Goal: Task Accomplishment & Management: Manage account settings

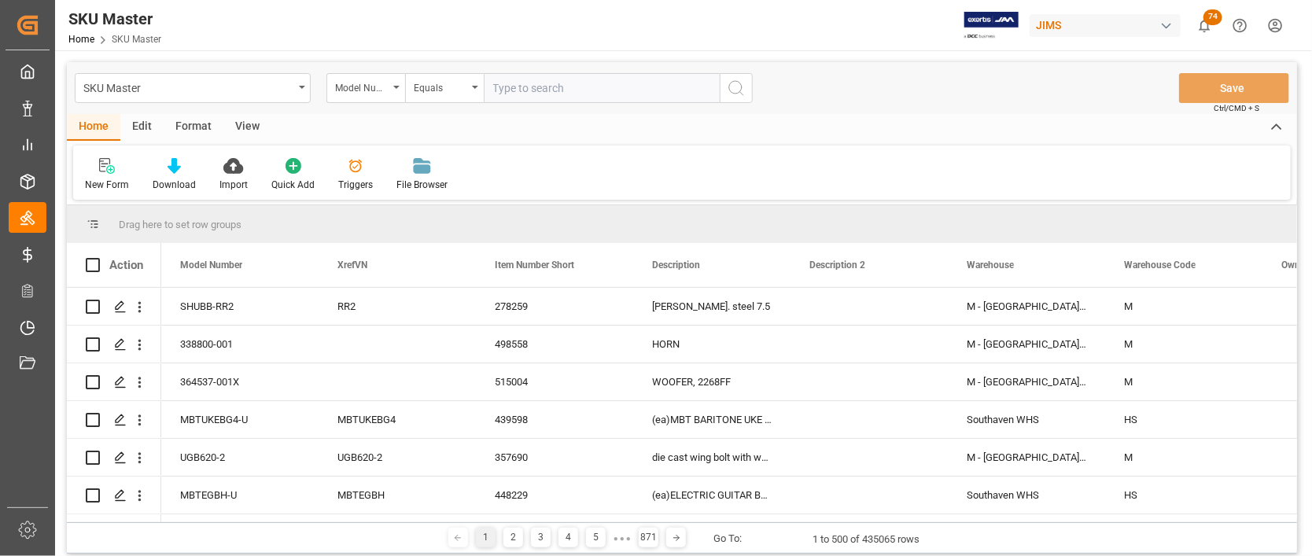
click at [534, 135] on div "Home Edit Format View" at bounding box center [682, 127] width 1230 height 27
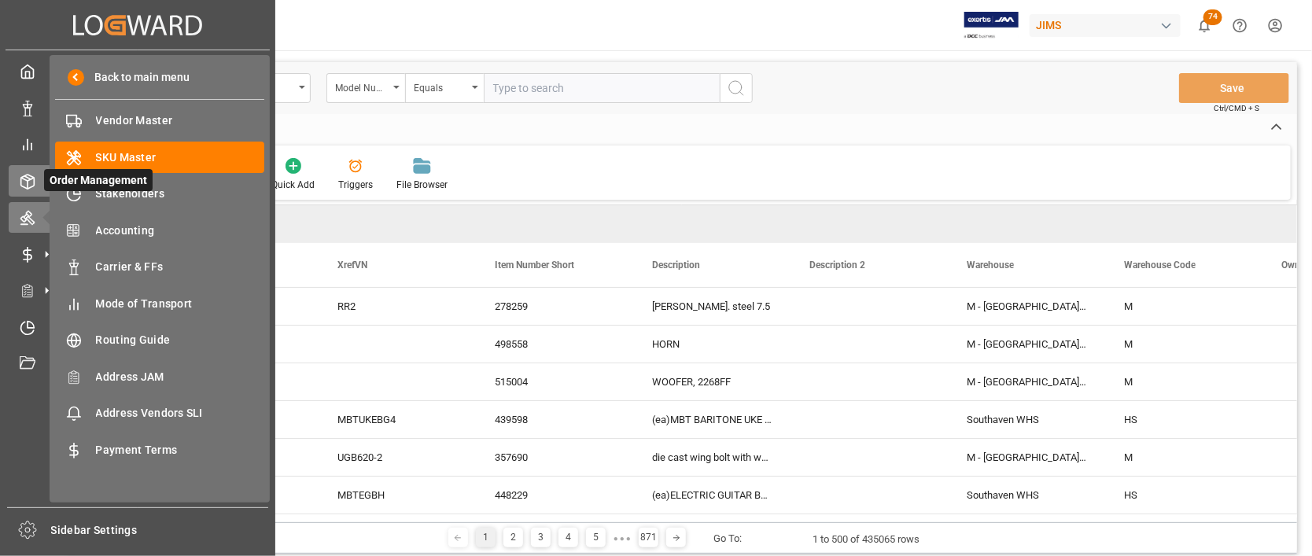
click at [28, 184] on icon at bounding box center [28, 182] width 16 height 16
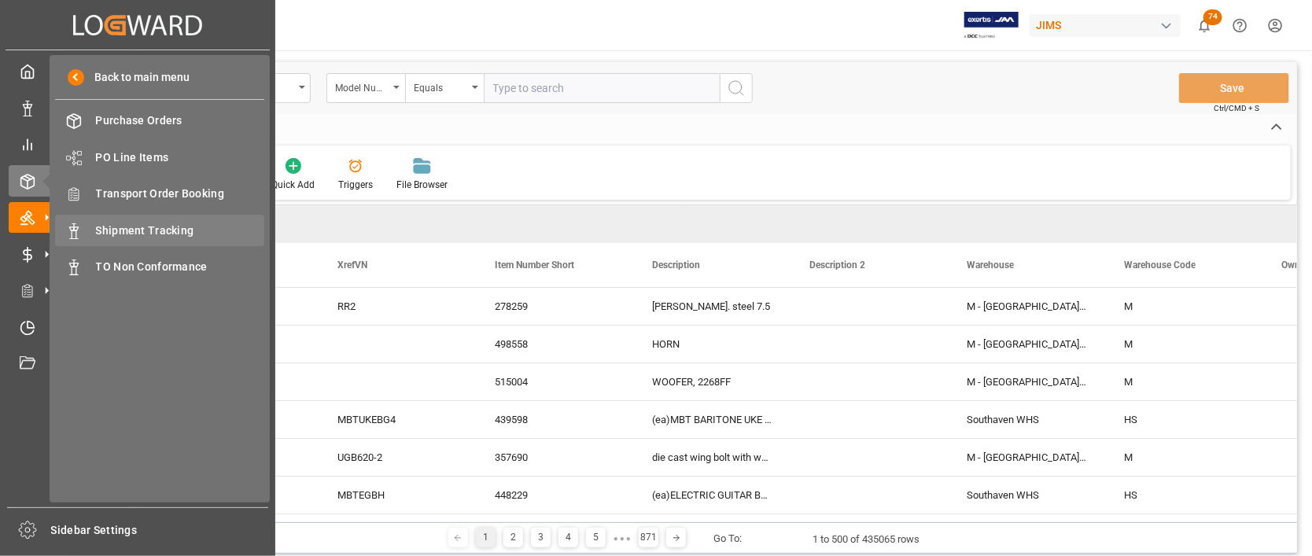
click at [157, 230] on span "Shipment Tracking" at bounding box center [180, 231] width 169 height 17
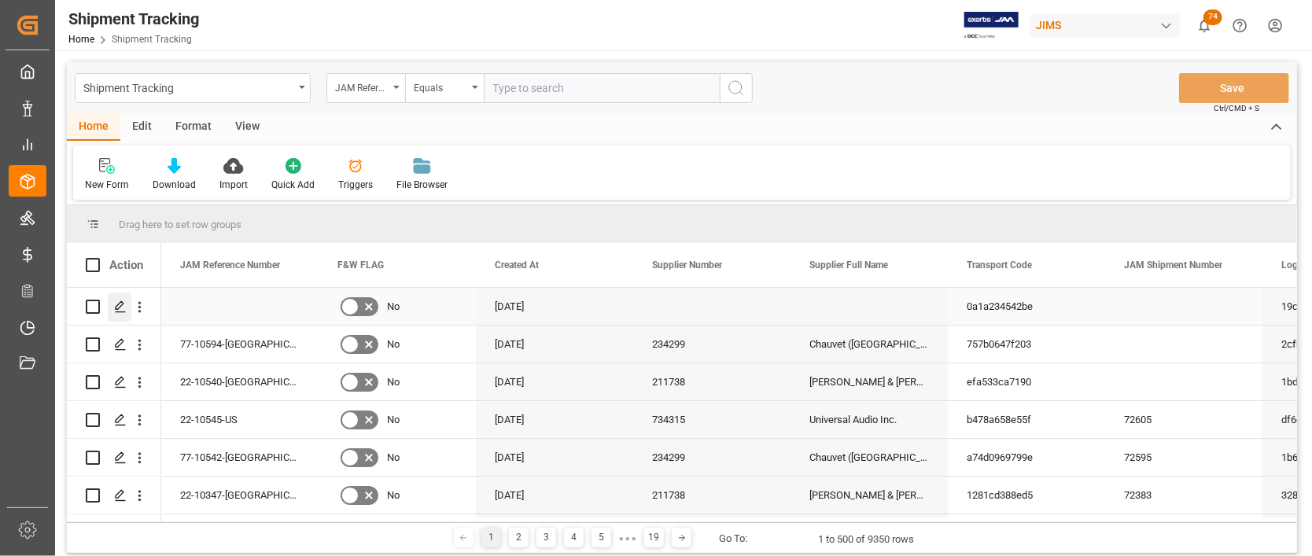
click at [119, 305] on icon "Press SPACE to select this row." at bounding box center [120, 307] width 13 height 13
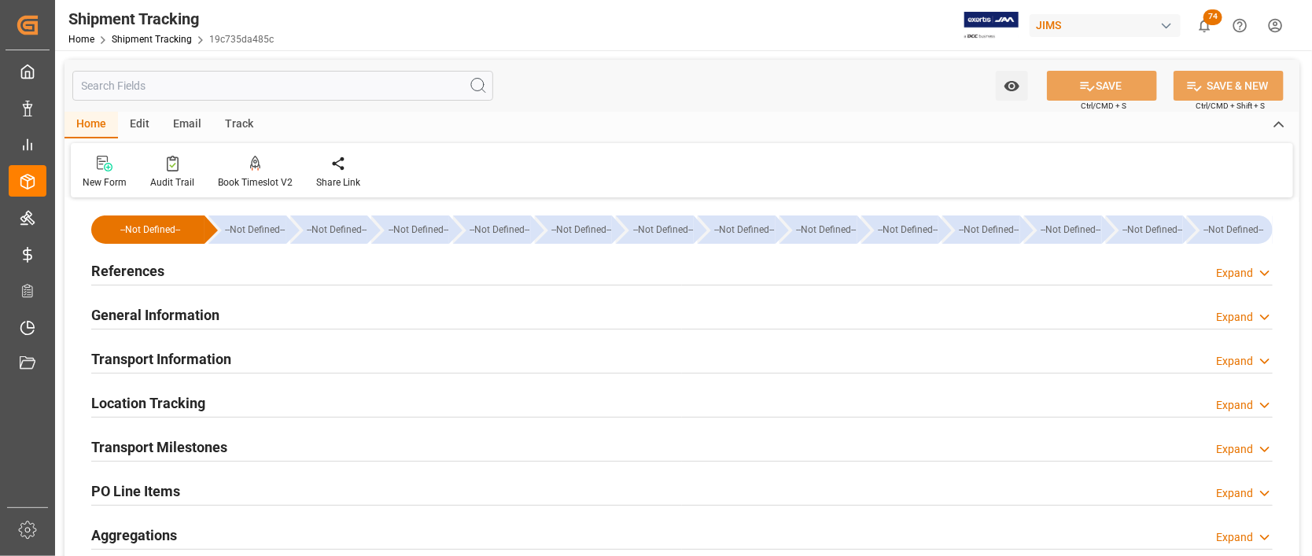
scroll to position [105, 0]
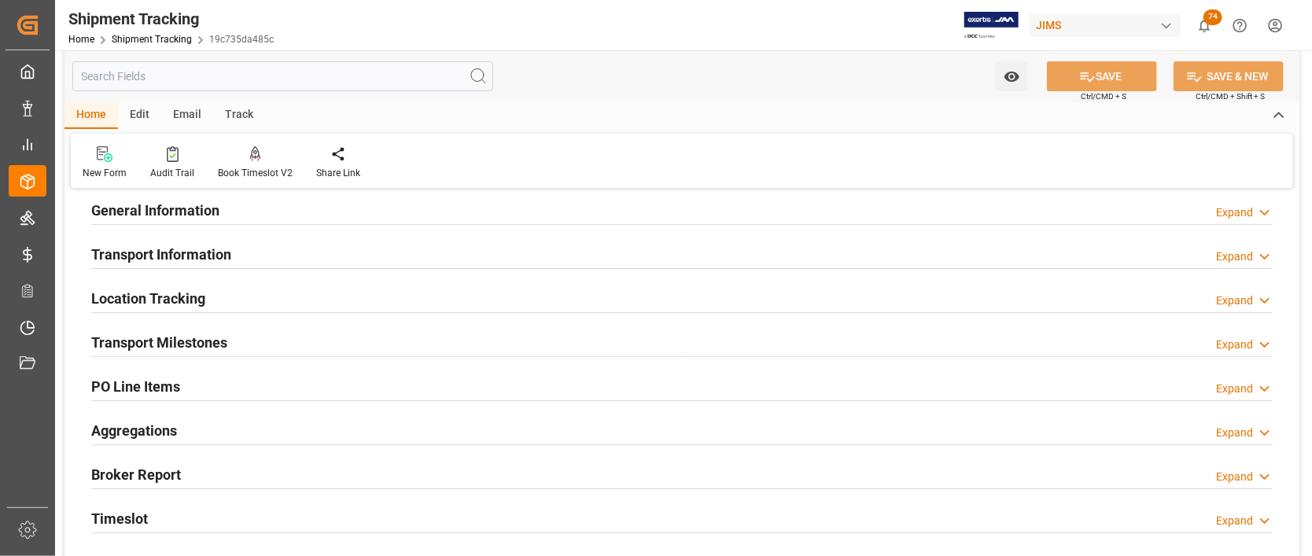
click at [308, 331] on div "Transport Milestones Expand" at bounding box center [682, 341] width 1182 height 30
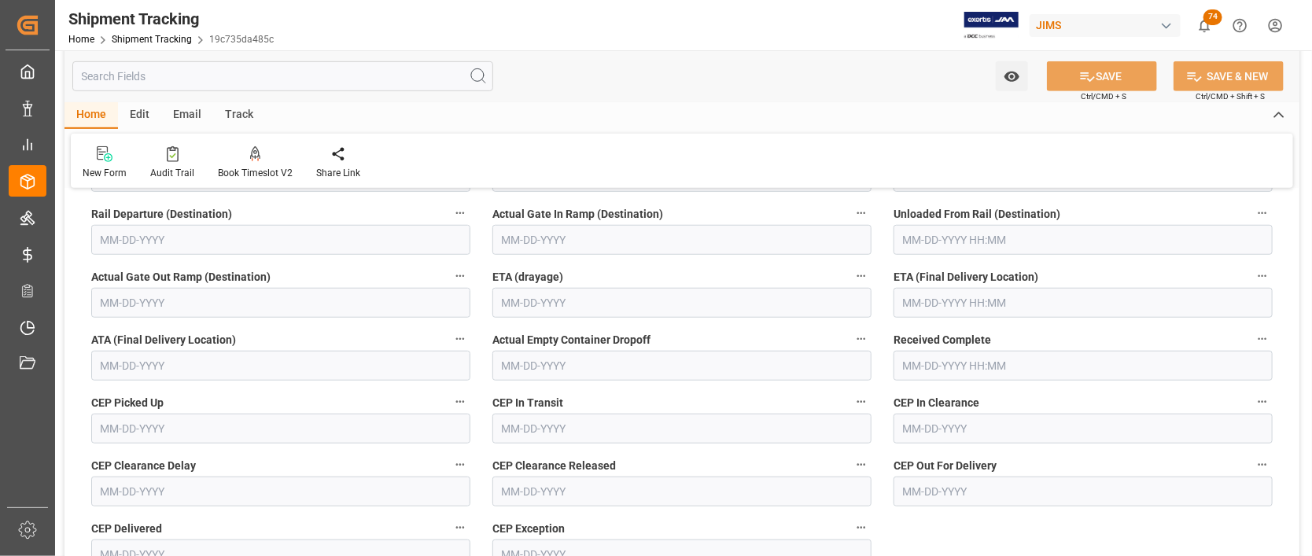
scroll to position [0, 0]
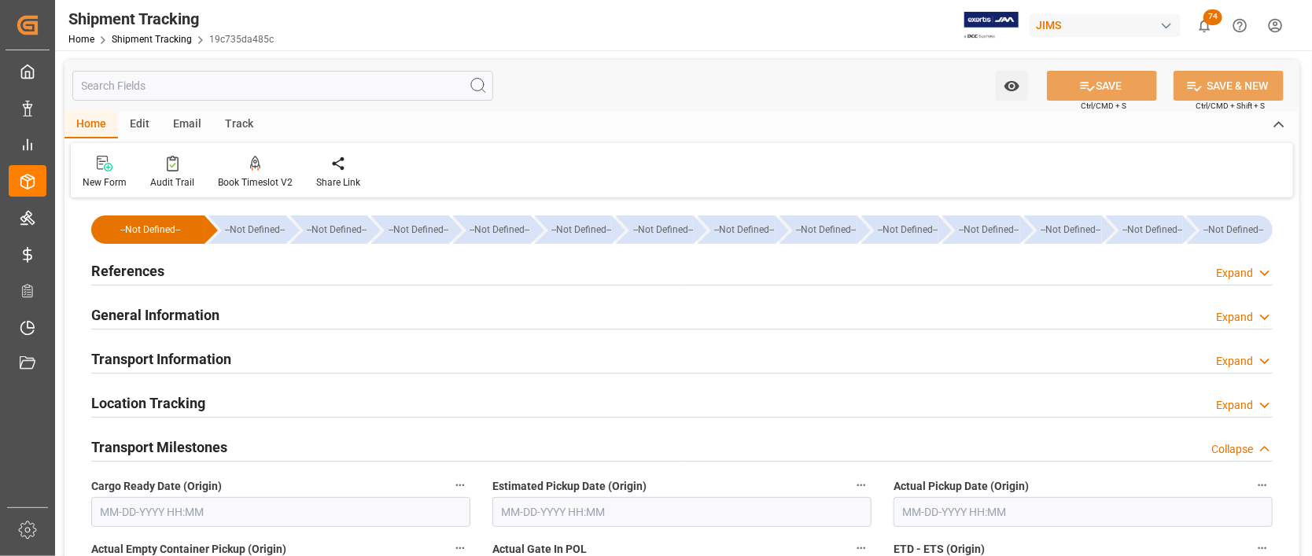
click at [142, 125] on div "Edit" at bounding box center [139, 125] width 43 height 27
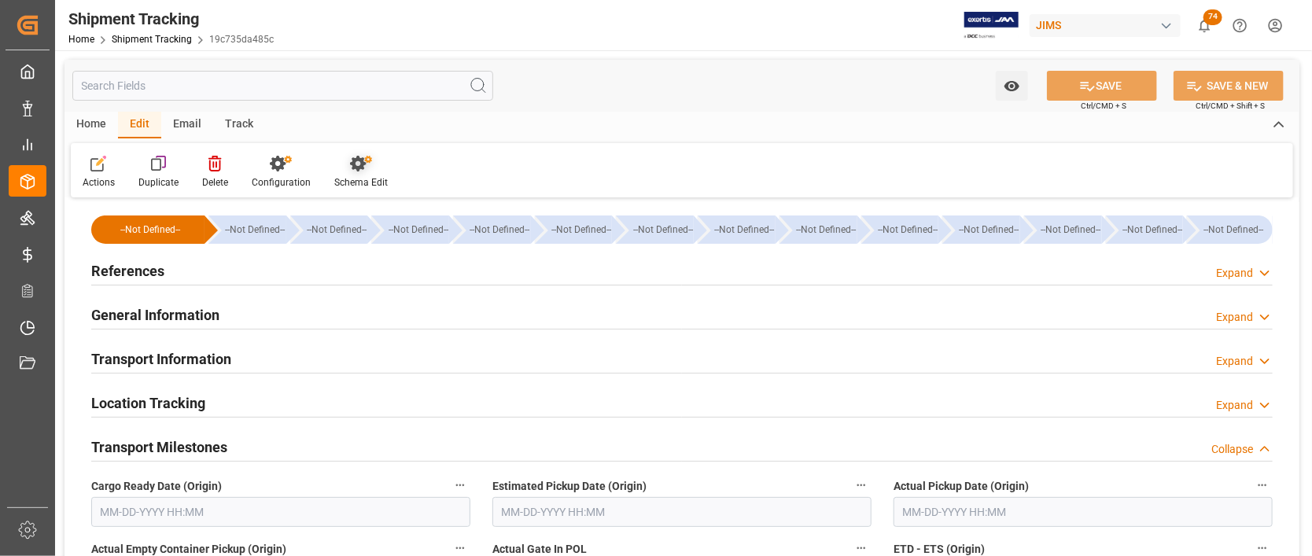
click at [355, 162] on icon at bounding box center [361, 164] width 22 height 16
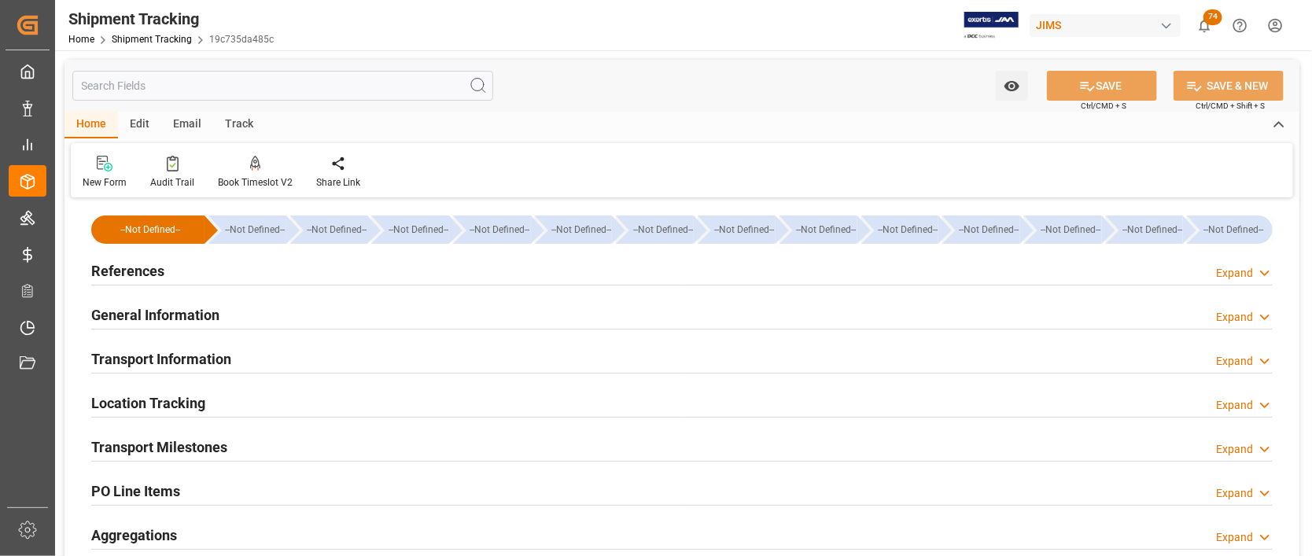
click at [260, 439] on div "Transport Milestones Expand" at bounding box center [682, 446] width 1182 height 30
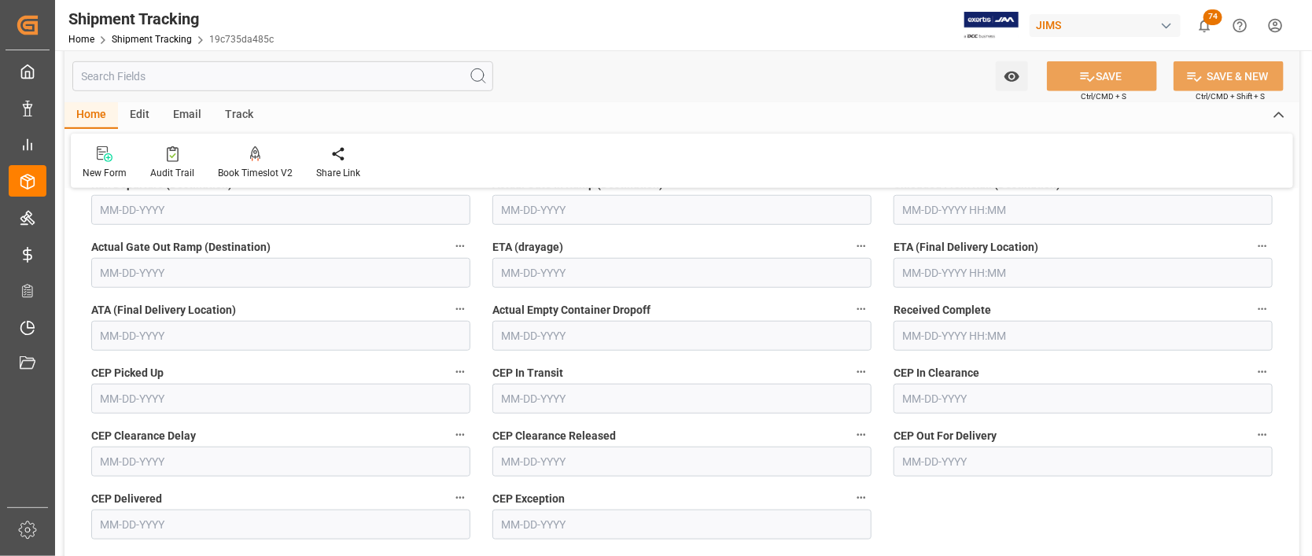
scroll to position [524, 0]
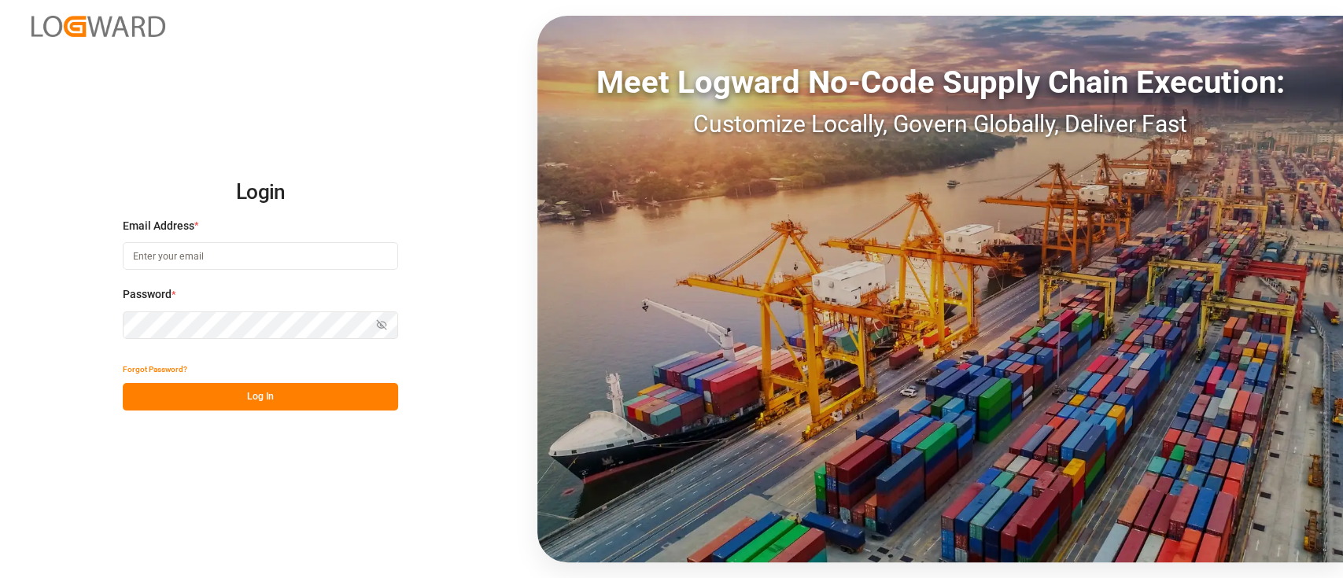
type input "[PERSON_NAME][EMAIL_ADDRESS][PERSON_NAME][DOMAIN_NAME]"
click at [253, 387] on button "Log In" at bounding box center [260, 397] width 275 height 28
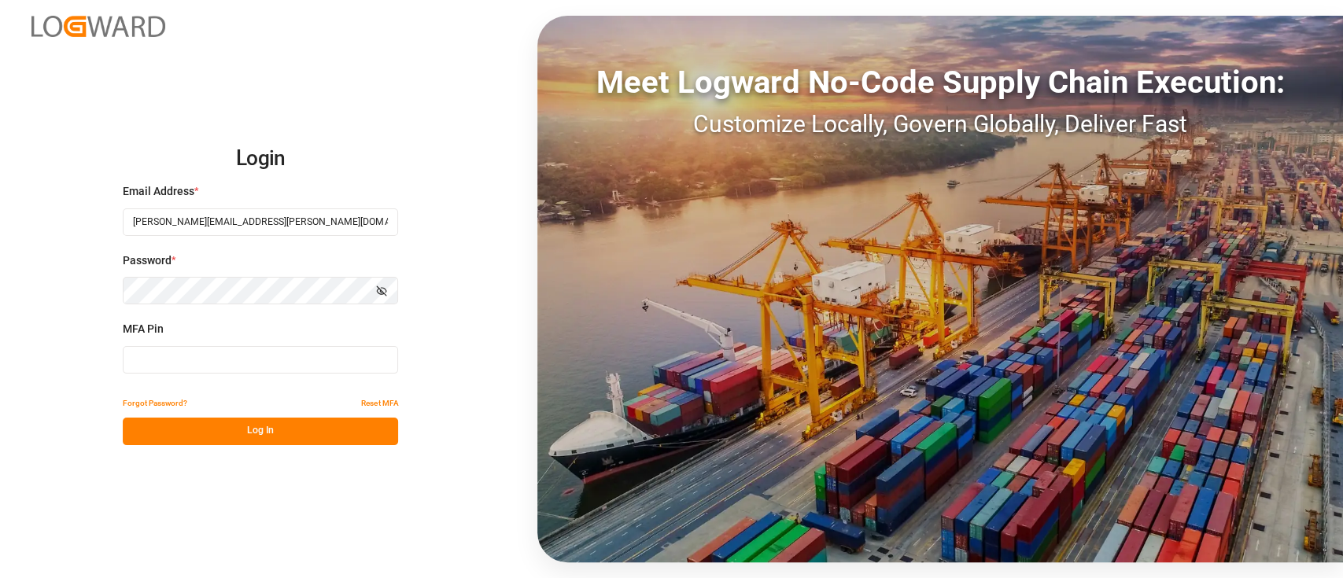
click at [170, 362] on input at bounding box center [260, 360] width 275 height 28
type input "292626"
click at [264, 441] on button "Log In" at bounding box center [260, 432] width 275 height 28
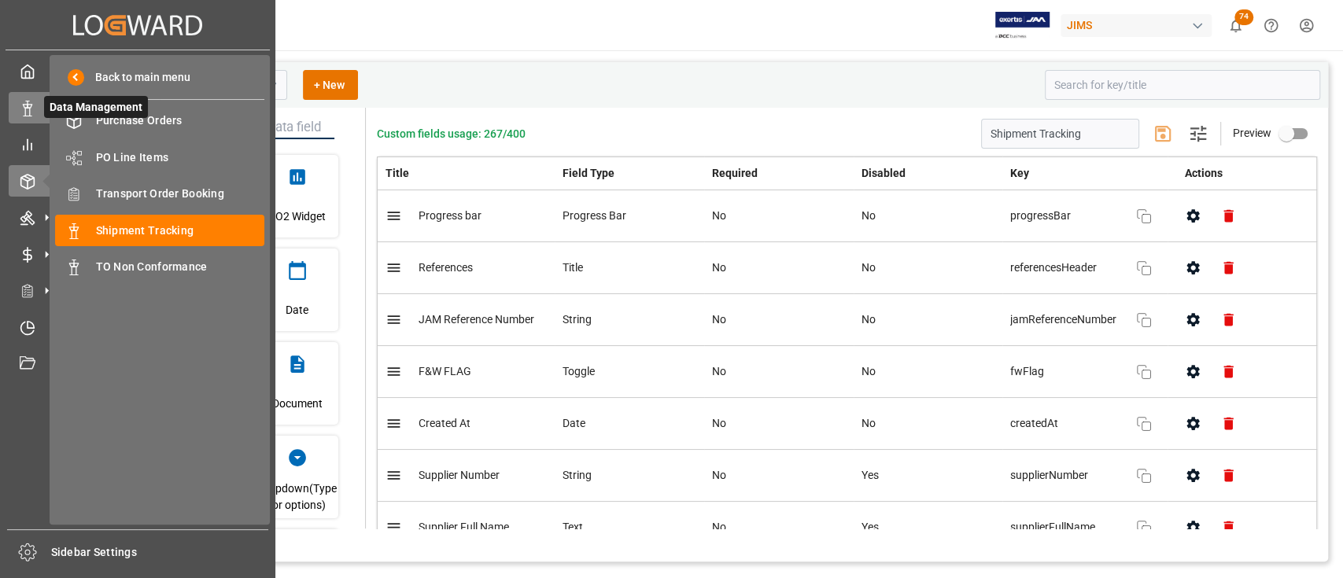
click at [22, 109] on icon at bounding box center [28, 109] width 16 height 16
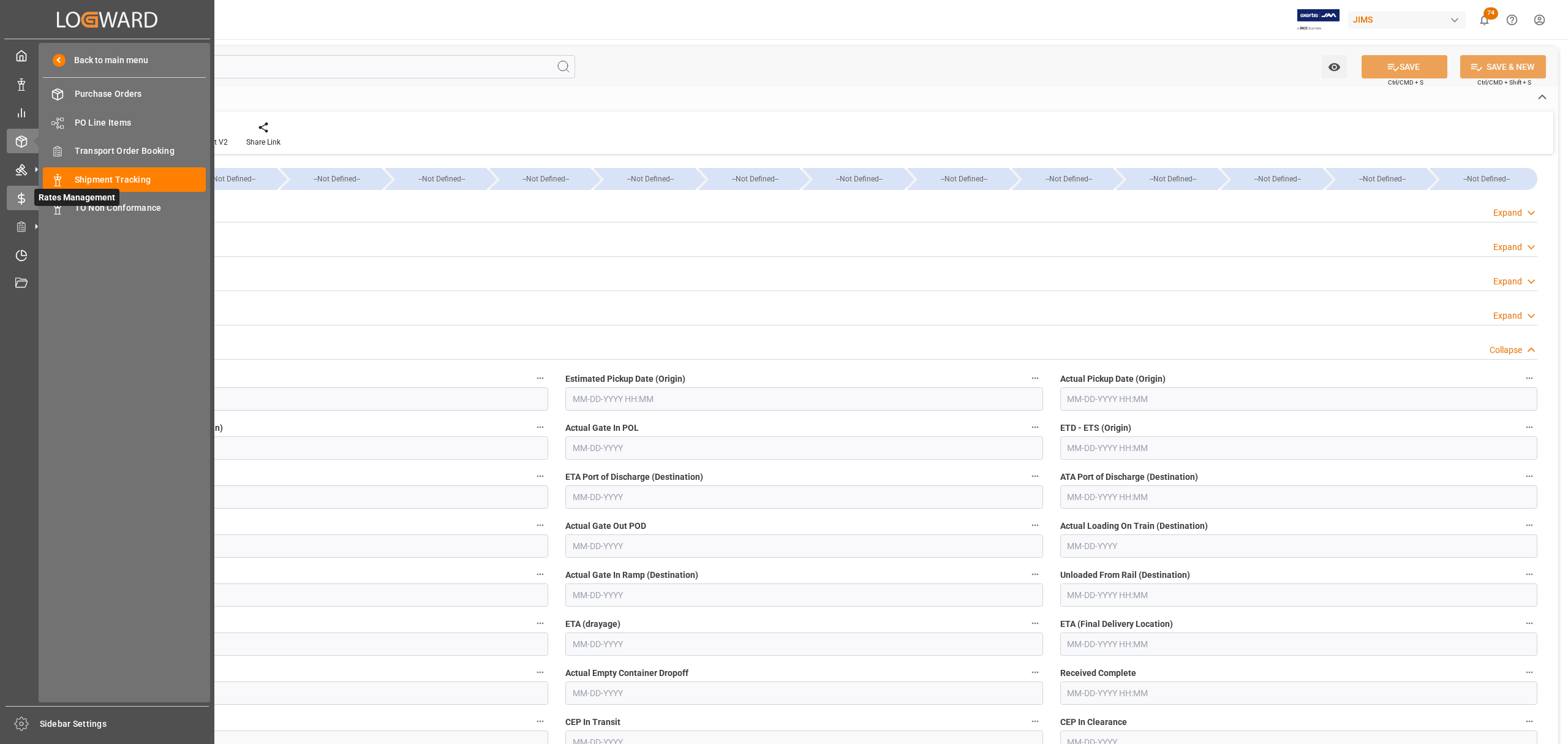
click at [22, 197] on line at bounding box center [22, 199] width 0 height 11
click at [12, 228] on div at bounding box center [17, 226] width 21 height 13
click at [16, 194] on icon at bounding box center [22, 199] width 12 height 12
click at [16, 165] on icon at bounding box center [22, 170] width 12 height 12
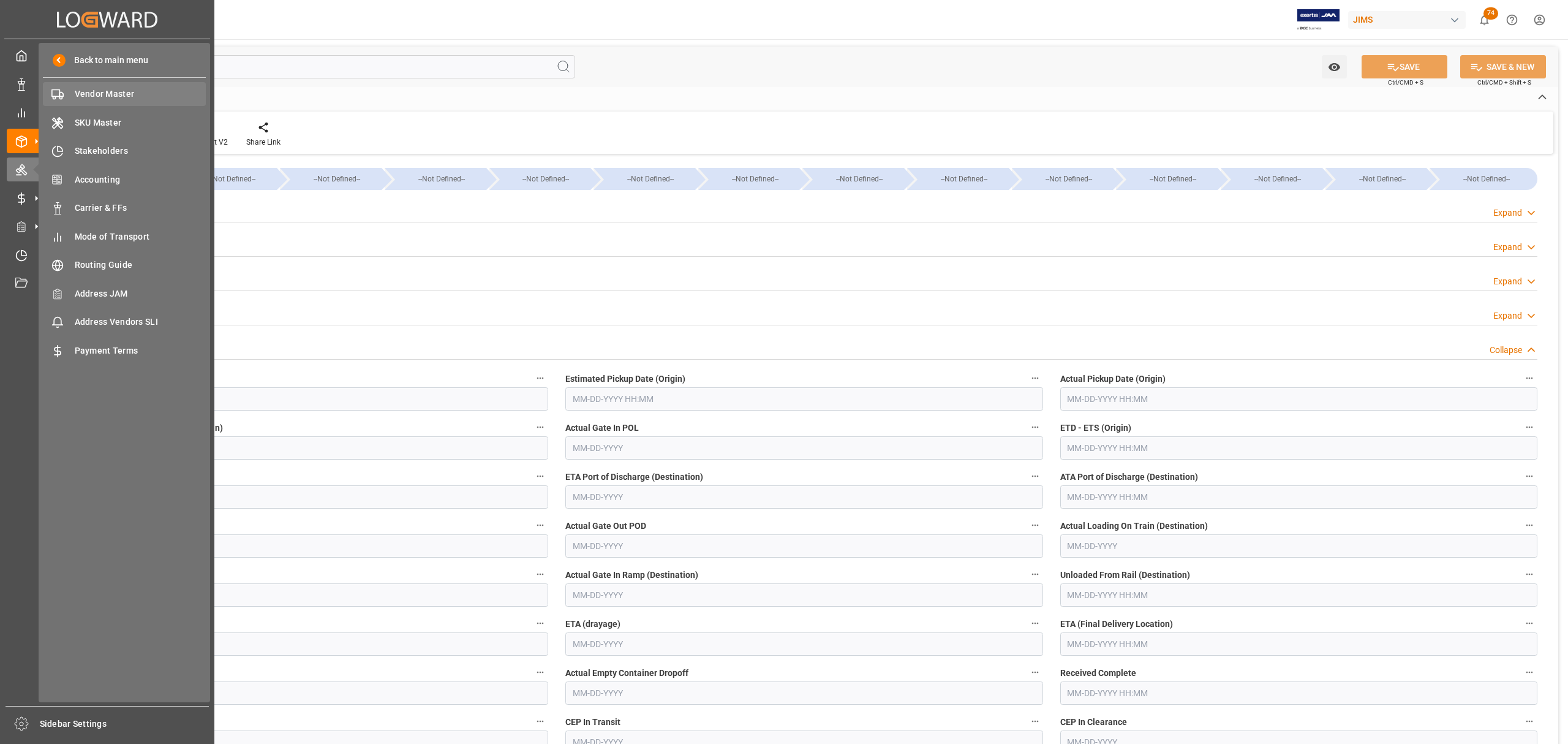
click at [116, 97] on span "Vendor Master" at bounding box center [140, 93] width 132 height 13
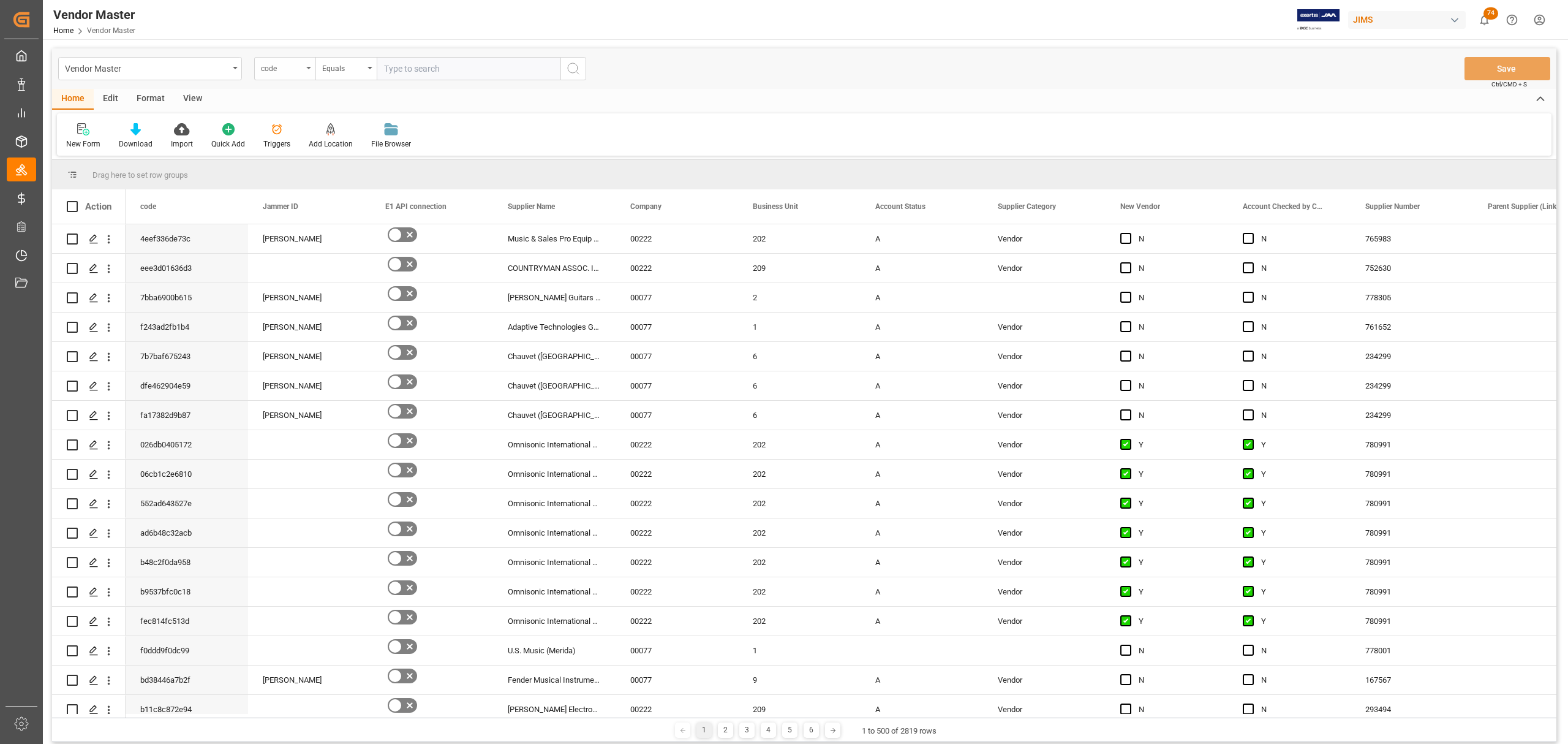
click at [287, 62] on div "code" at bounding box center [281, 67] width 41 height 14
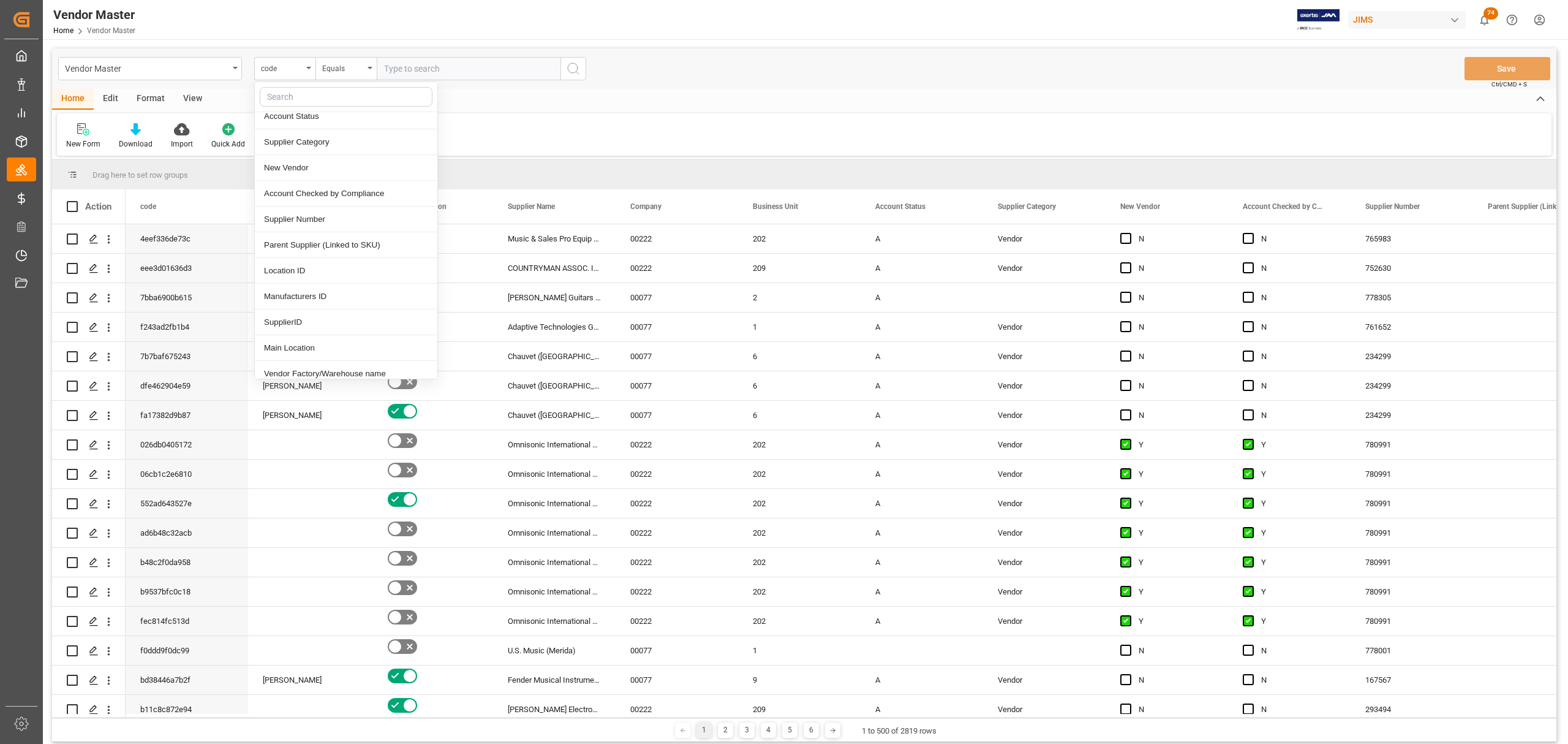
scroll to position [82, 0]
click at [325, 300] on div "Supplier Number" at bounding box center [346, 301] width 182 height 26
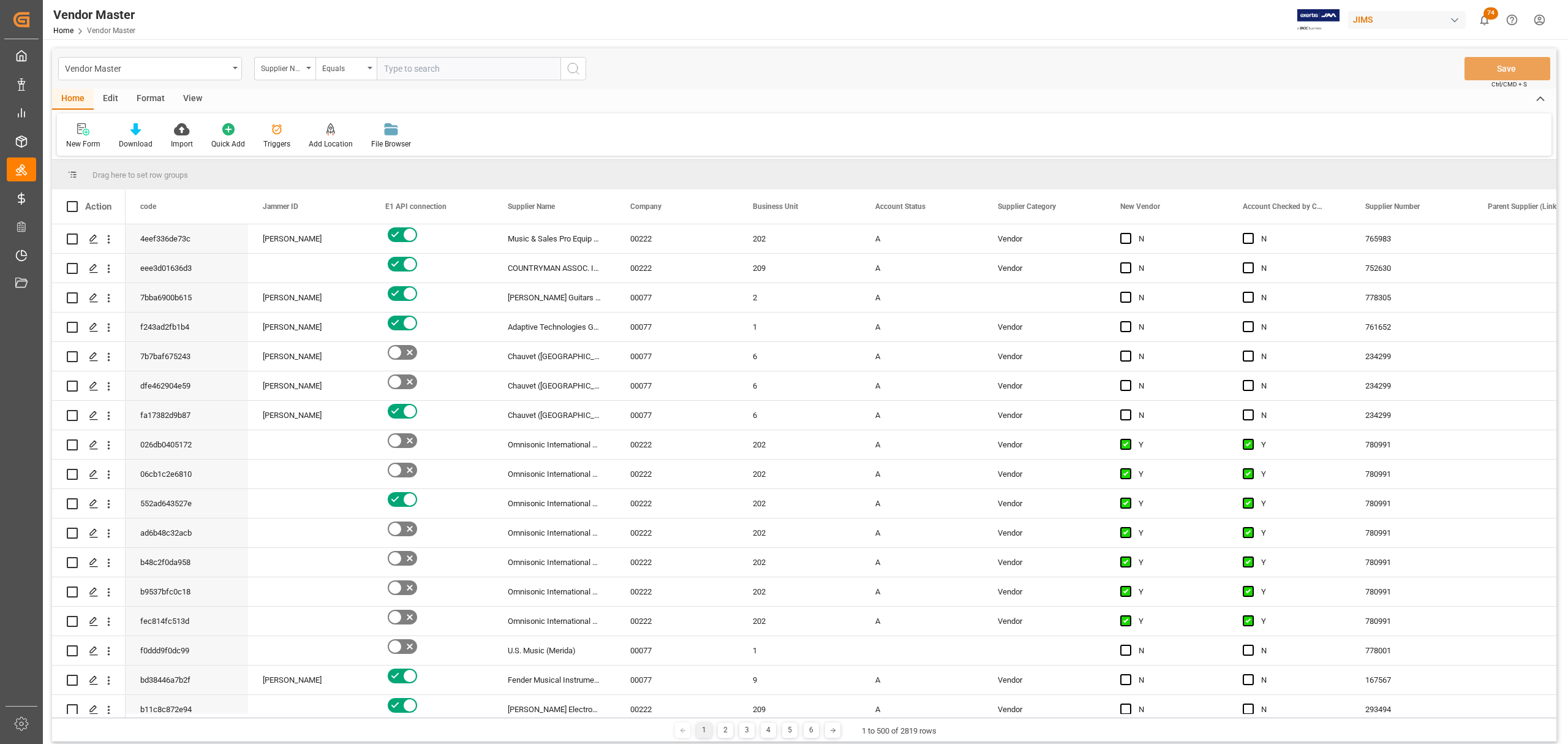
click at [488, 111] on div "Home Edit Format View New Form Download Import Quick Add Triggers Add Location …" at bounding box center [804, 122] width 1504 height 67
click at [424, 73] on input "text" at bounding box center [469, 69] width 184 height 23
paste input "778300"
type input "778300"
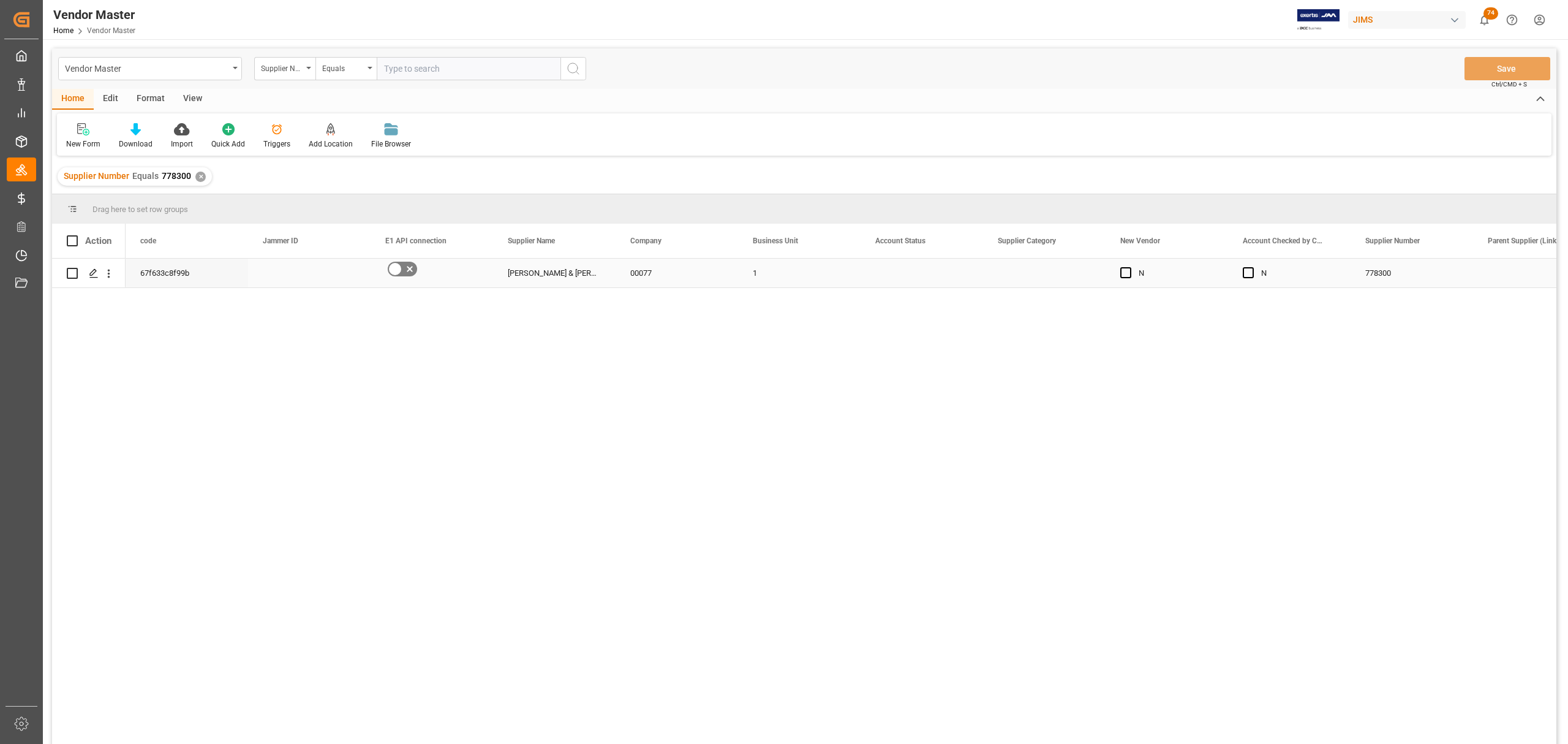
click at [900, 263] on div "Press SPACE to select this row." at bounding box center [921, 273] width 122 height 29
click at [1021, 271] on div "Press SPACE to select this row." at bounding box center [1289, 273] width 122 height 29
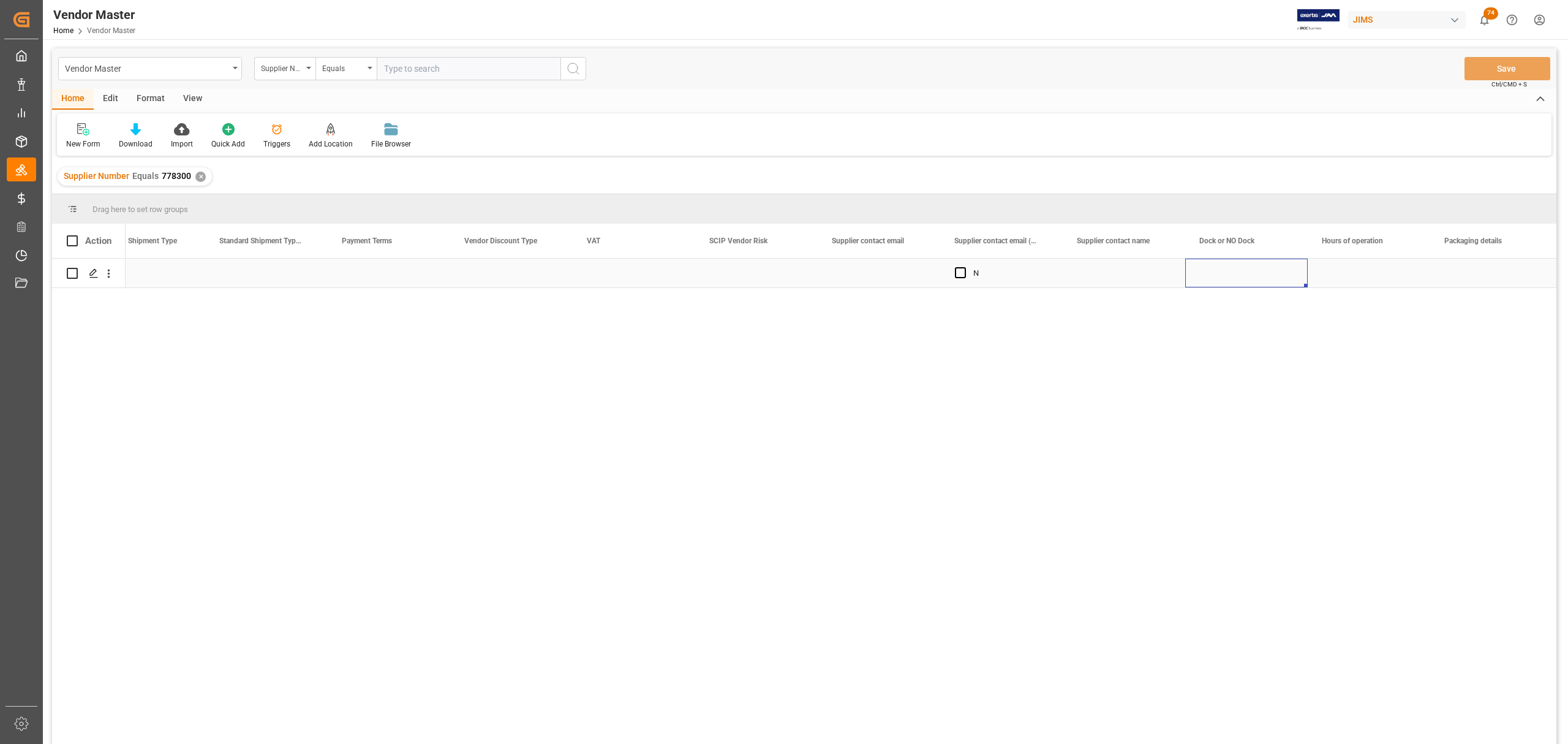
scroll to position [0, 0]
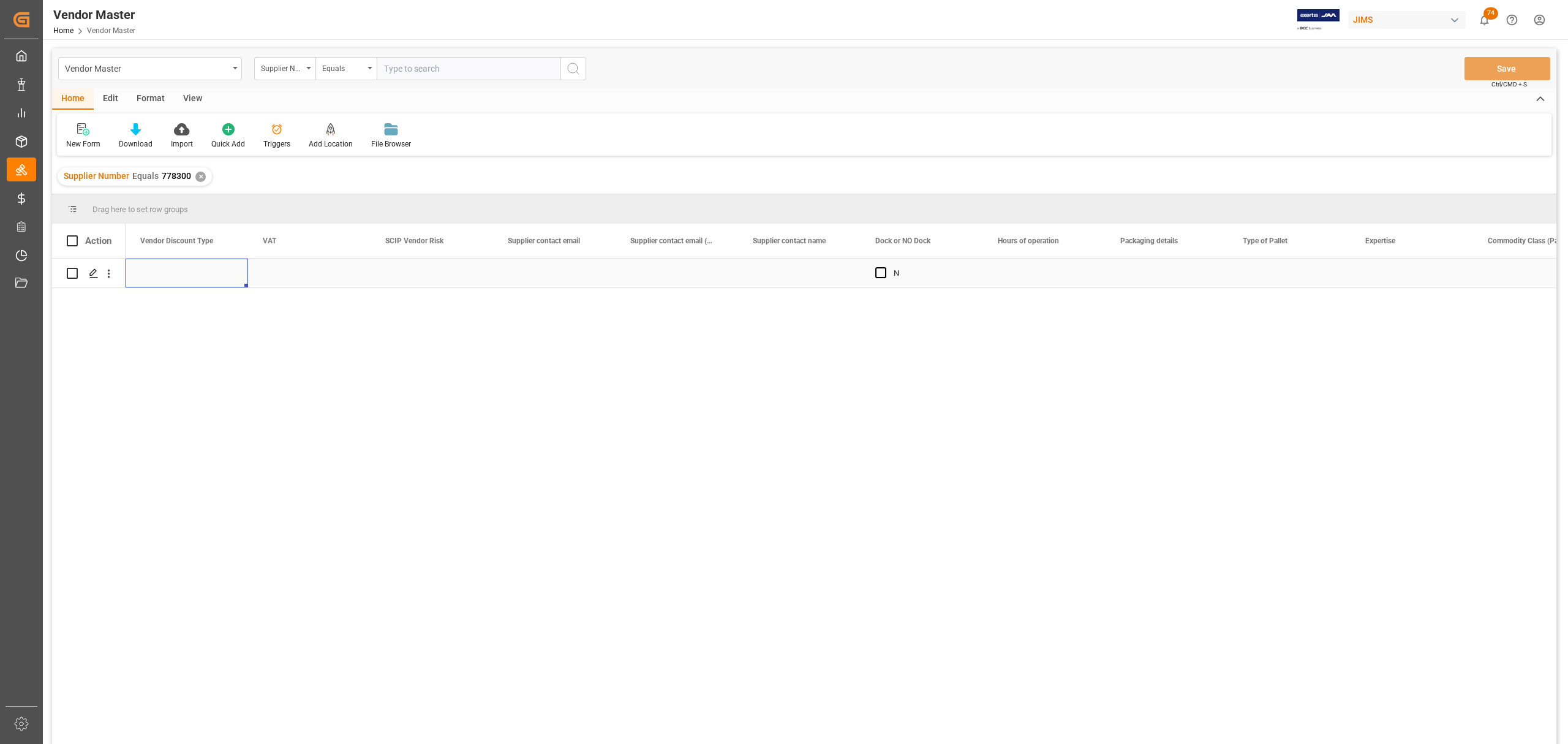
click at [550, 270] on div "Press SPACE to select this row." at bounding box center [554, 273] width 122 height 29
click at [663, 266] on div "Press SPACE to select this row." at bounding box center [677, 273] width 122 height 29
click at [544, 271] on div "Press SPACE to select this row." at bounding box center [554, 273] width 122 height 29
click at [544, 277] on input "Press SPACE to select this row." at bounding box center [554, 280] width 103 height 23
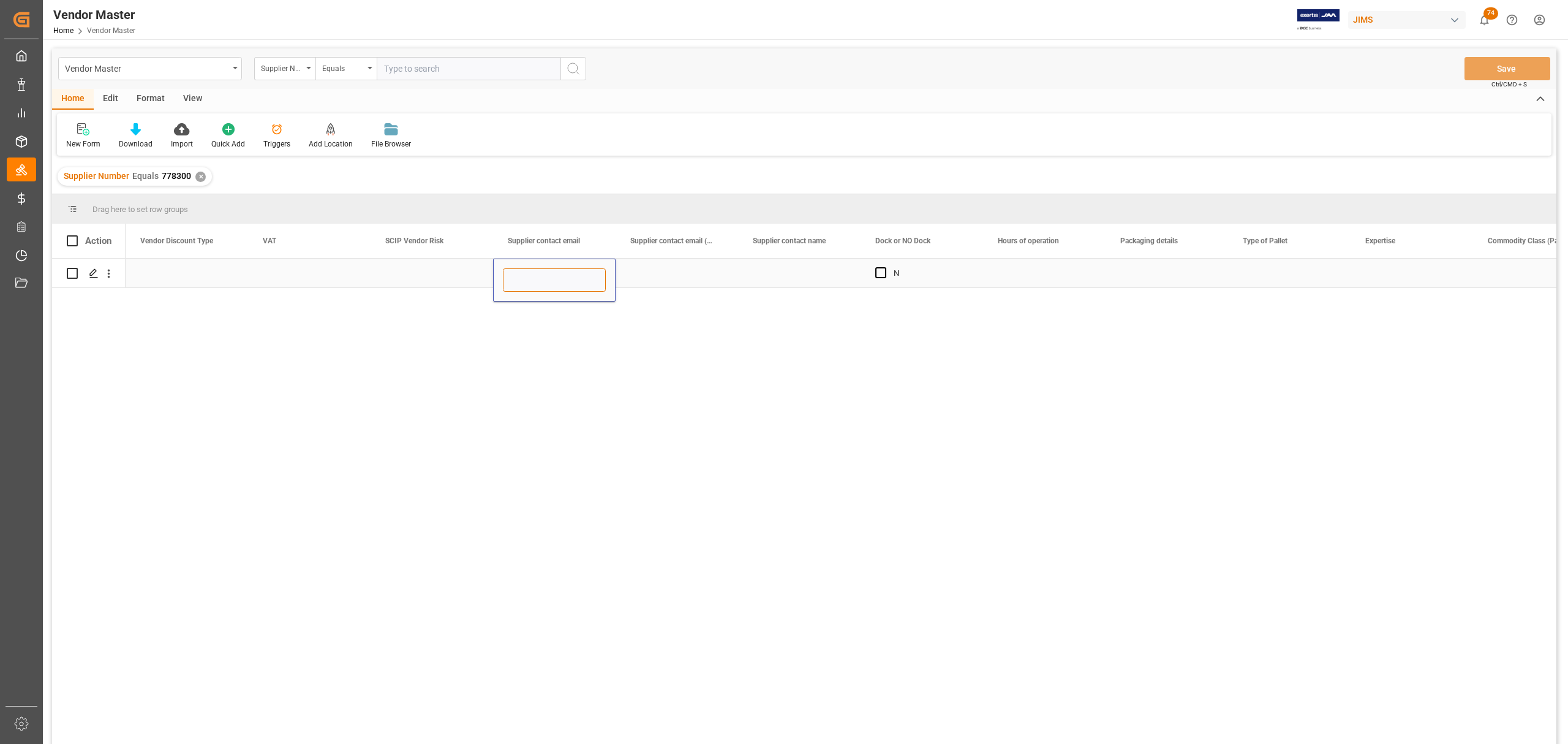
paste input "alex.mew@bandm.co.uk"
click at [589, 282] on input "alex.mew@bandm.co.uk;" at bounding box center [554, 280] width 103 height 23
drag, startPoint x: 589, startPoint y: 278, endPoint x: 731, endPoint y: 285, distance: 142.2
click at [598, 280] on input "alex.mew@bandm.co.uk;" at bounding box center [554, 280] width 103 height 23
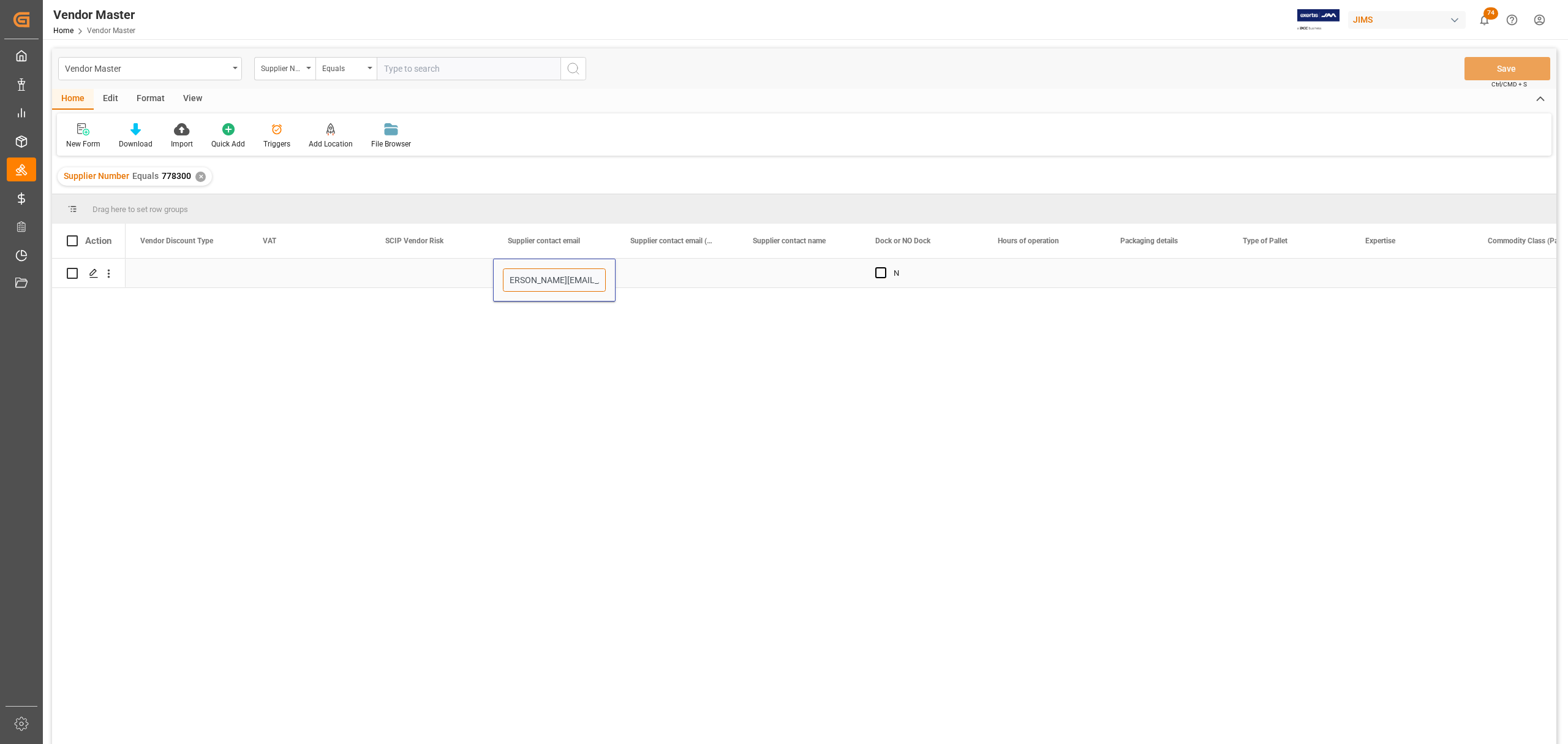
paste input "gary.tichopad@bandm.co.uk"
type input "alex.mew@bandm.co.uk; gary.tichopad@bandm.co.uk"
drag, startPoint x: 679, startPoint y: 276, endPoint x: 745, endPoint y: 276, distance: 66.0
click at [679, 276] on div "Press SPACE to select this row." at bounding box center [677, 273] width 122 height 29
click at [800, 270] on div "Press SPACE to select this row." at bounding box center [799, 273] width 122 height 29
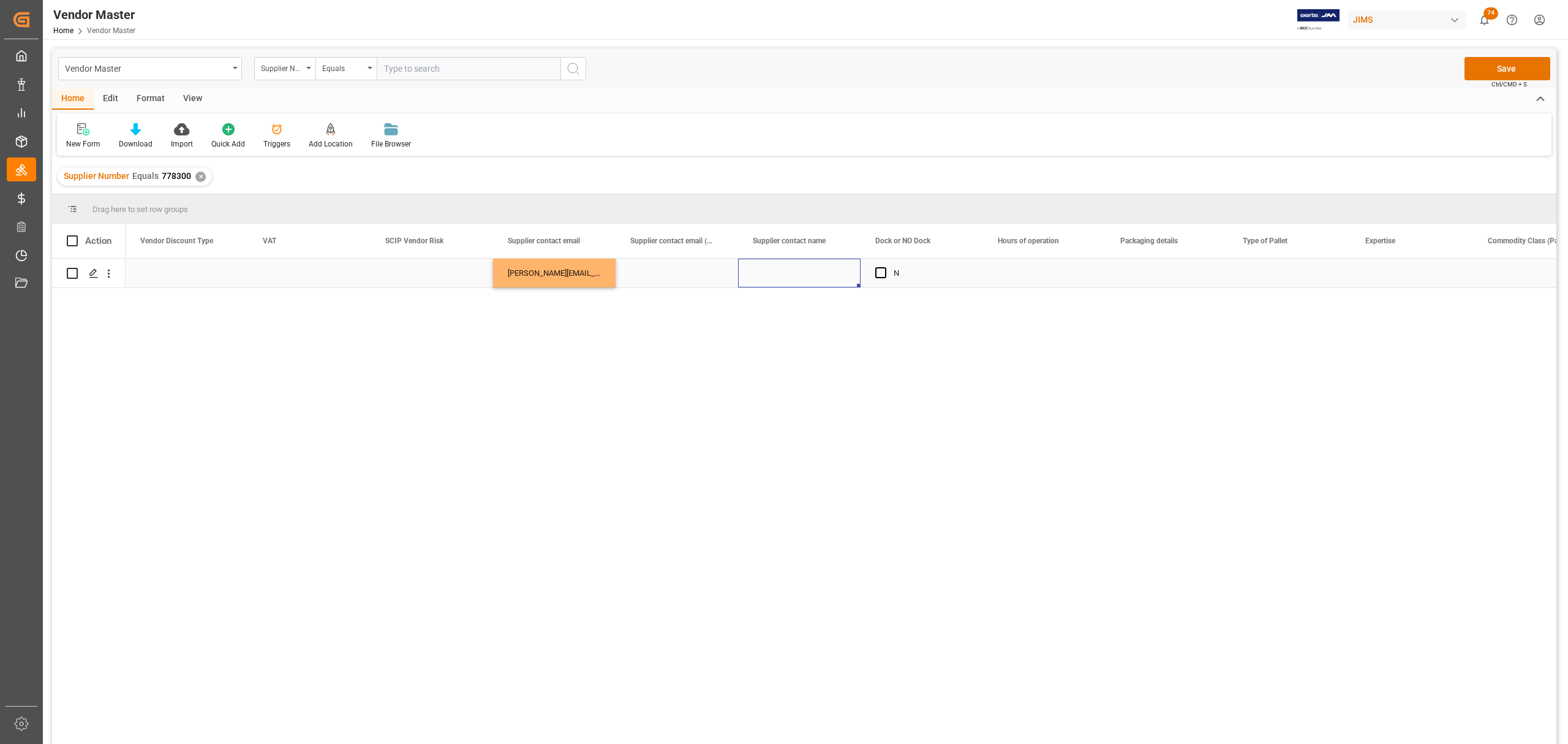
click at [786, 277] on div "Press SPACE to select this row." at bounding box center [799, 273] width 122 height 29
click at [786, 277] on input "Press SPACE to select this row." at bounding box center [800, 280] width 103 height 23
paste input "Alex"
type input "Alex"
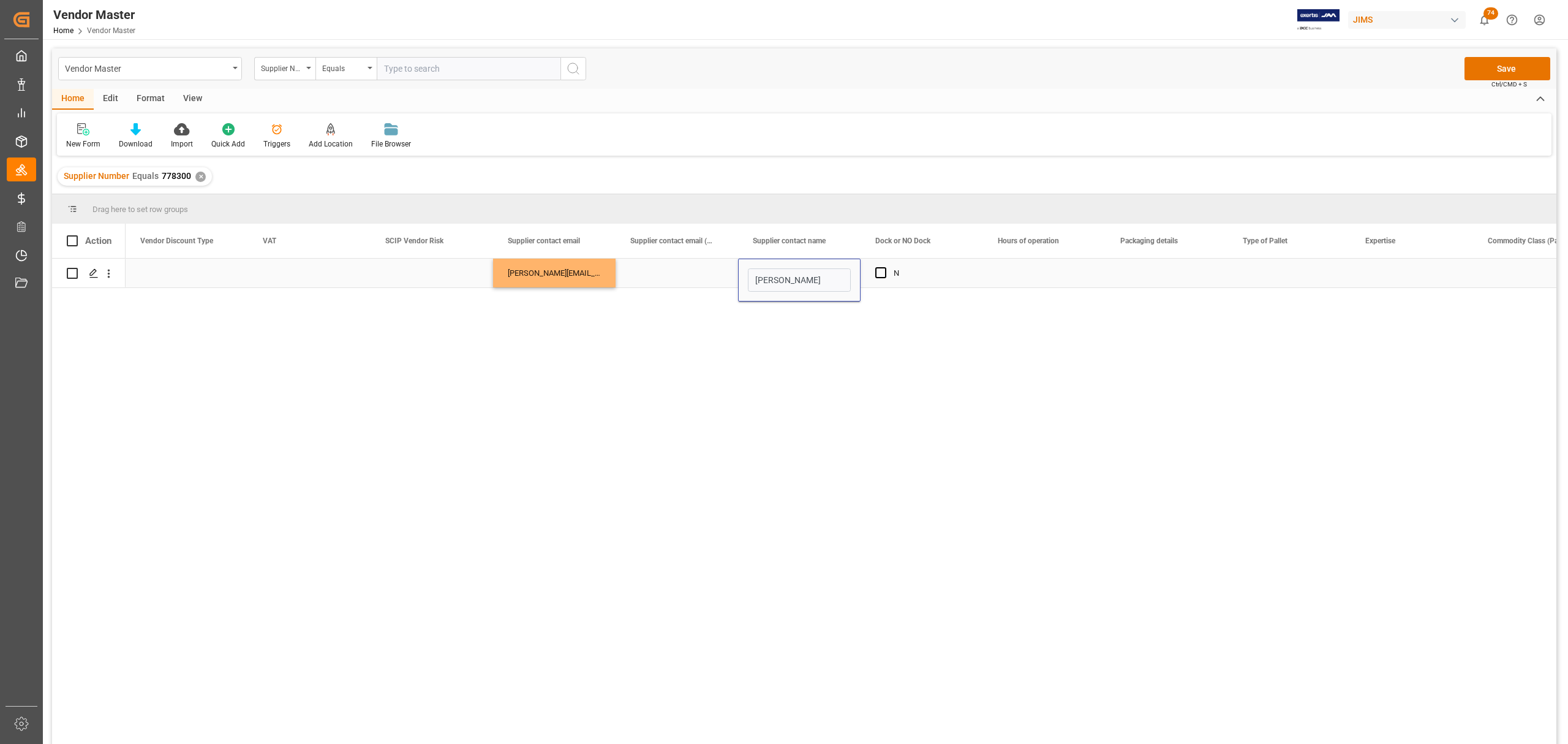
click at [682, 271] on div "Press SPACE to select this row." at bounding box center [677, 273] width 122 height 29
click at [1021, 260] on div "Press SPACE to select this row." at bounding box center [1044, 273] width 122 height 29
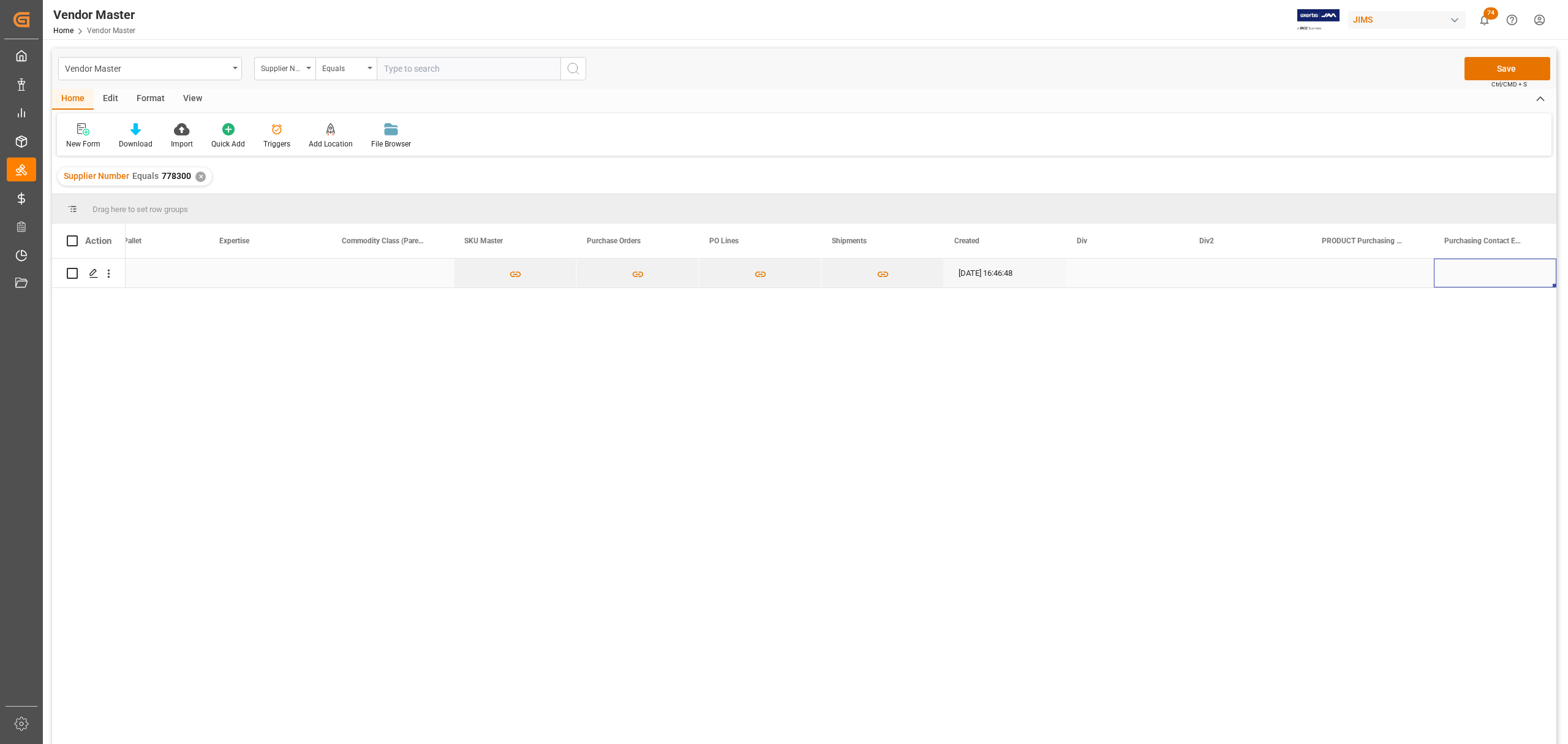
click at [1021, 269] on div "Press SPACE to select this row." at bounding box center [1495, 273] width 122 height 29
click at [1021, 283] on input "Press SPACE to select this row." at bounding box center [1495, 280] width 103 height 23
paste input "john.saladino@jamindustries.com, jessica.ashmore@eriksonmusic.com,"
drag, startPoint x: 1471, startPoint y: 278, endPoint x: 1427, endPoint y: 282, distance: 44.2
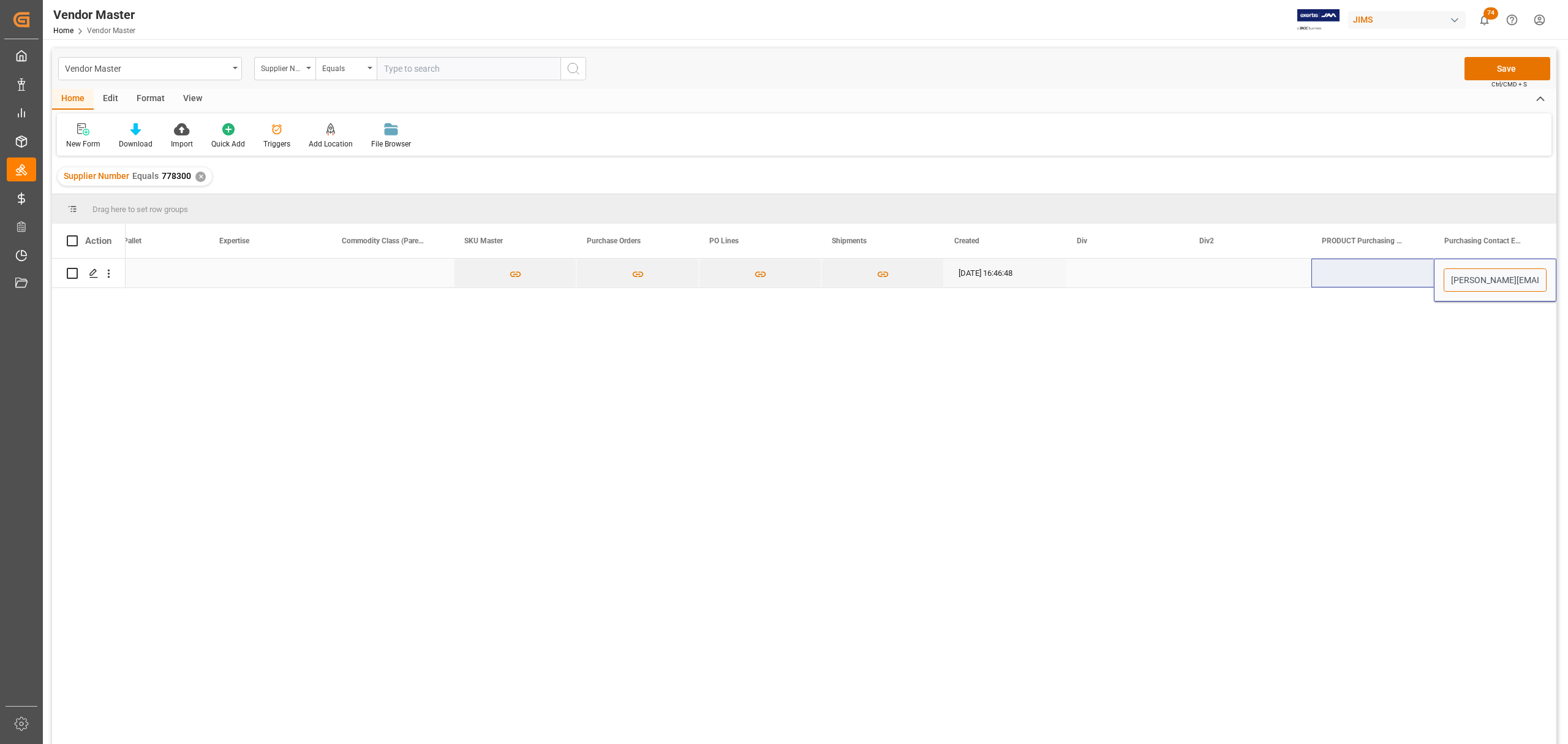
click at [1021, 284] on input "john.saladino@jamindustries.com, jessica.ashmore@eriksonmusic.com," at bounding box center [1495, 280] width 103 height 23
click at [1021, 280] on input "john.saladino@jamindustries.com, jessica.ashmore@eriksonmusic.com," at bounding box center [1495, 280] width 103 height 23
click at [1021, 277] on input "john.saladino@jamindustries.com, jessica.ashmore@eriksonmusic.com," at bounding box center [1495, 280] width 103 height 23
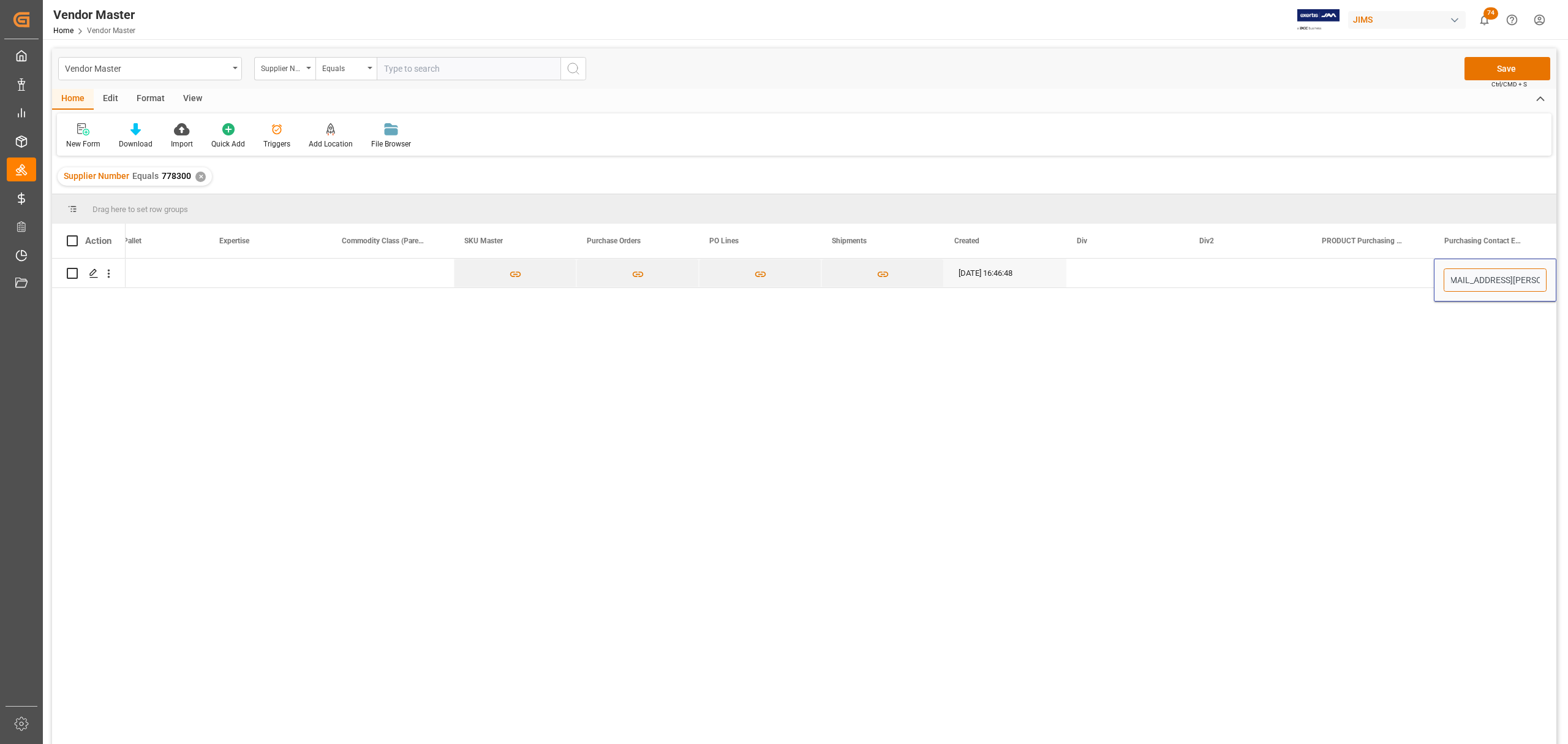
type input "john.saladino@jamindustries.com; jessica.ashmore@eriksonmusic.com,"
click at [1021, 270] on div "Press SPACE to select this row." at bounding box center [1372, 273] width 122 height 29
click at [1021, 273] on div "Press SPACE to select this row." at bounding box center [1372, 273] width 122 height 29
click at [1021, 277] on input "Press SPACE to select this row." at bounding box center [1373, 280] width 103 height 23
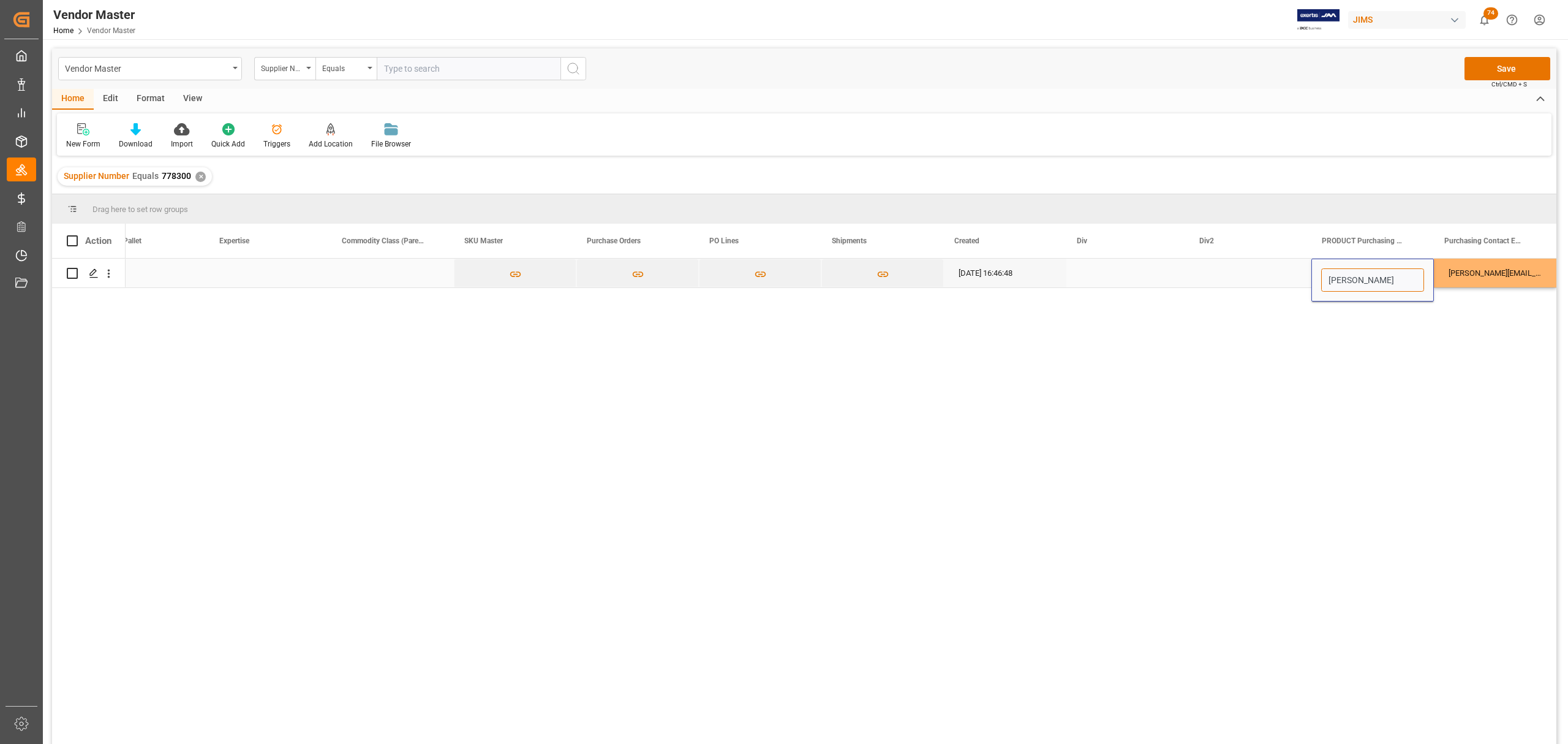
type input "John Saladino"
click at [1021, 277] on div "Press SPACE to select this row." at bounding box center [1250, 273] width 122 height 29
click at [1021, 273] on div "Press SPACE to select this row." at bounding box center [1127, 273] width 122 height 29
click at [1021, 273] on input "Press SPACE to select this row." at bounding box center [1127, 280] width 103 height 23
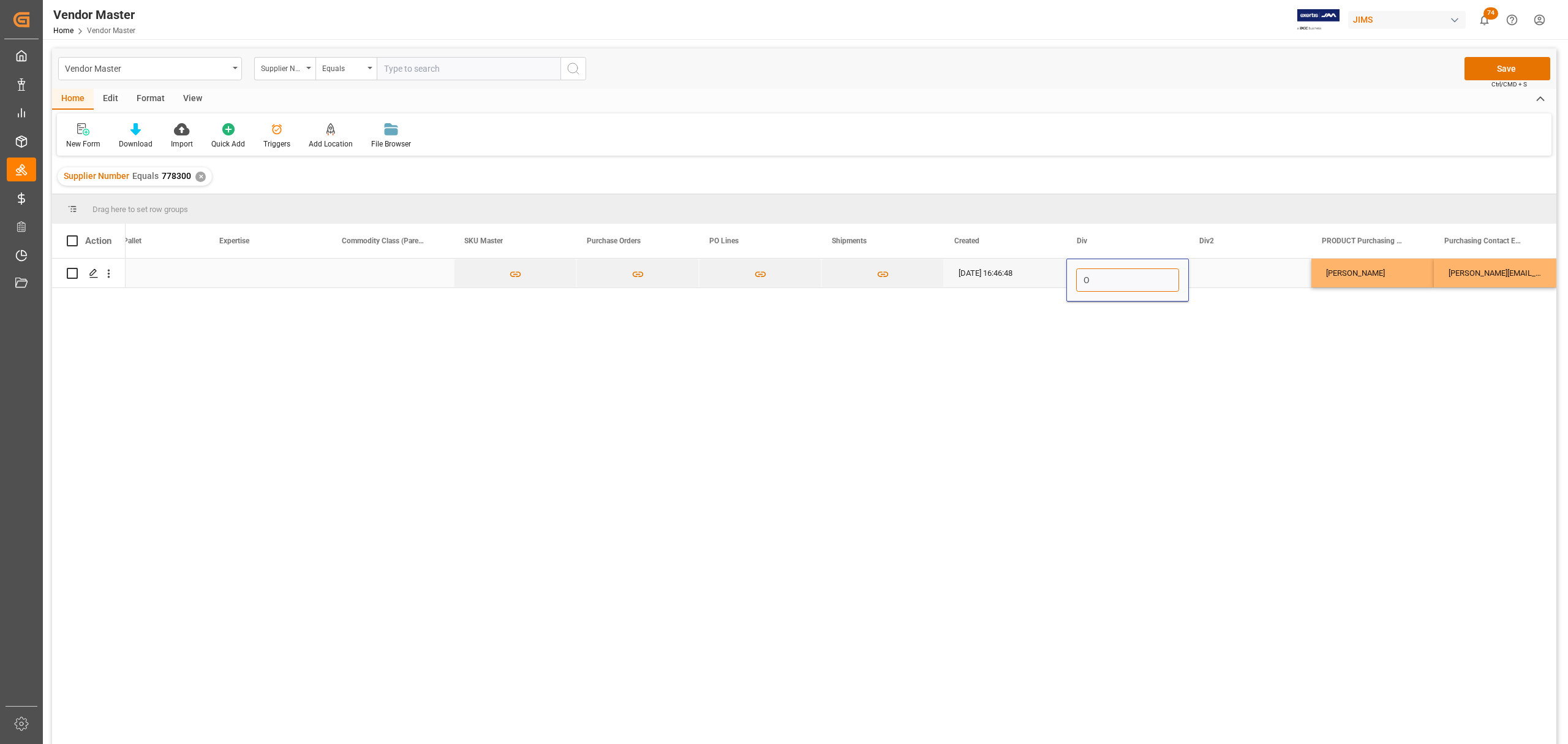
type input "O1"
click at [1021, 267] on div "Press SPACE to select this row." at bounding box center [1250, 273] width 122 height 29
click at [1021, 275] on div "Press SPACE to select this row." at bounding box center [1250, 273] width 122 height 29
click at [1021, 273] on input "Press SPACE to select this row." at bounding box center [1250, 280] width 103 height 23
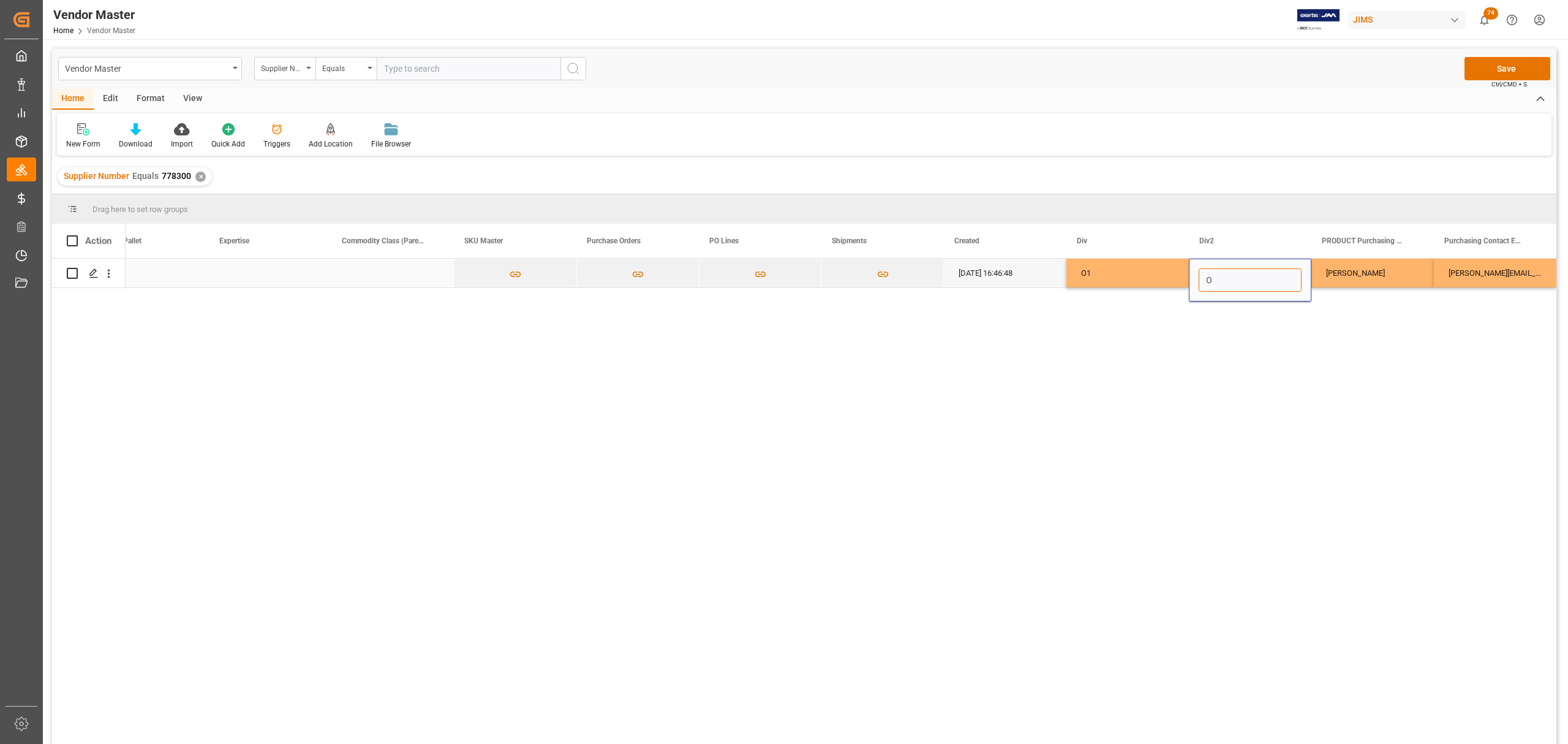
type input "O1"
click at [1021, 266] on div "O1" at bounding box center [1127, 273] width 122 height 29
click at [1007, 270] on div "06-23-2025 16:46:48" at bounding box center [1004, 273] width 122 height 29
click at [1021, 66] on button "Save" at bounding box center [1507, 69] width 86 height 23
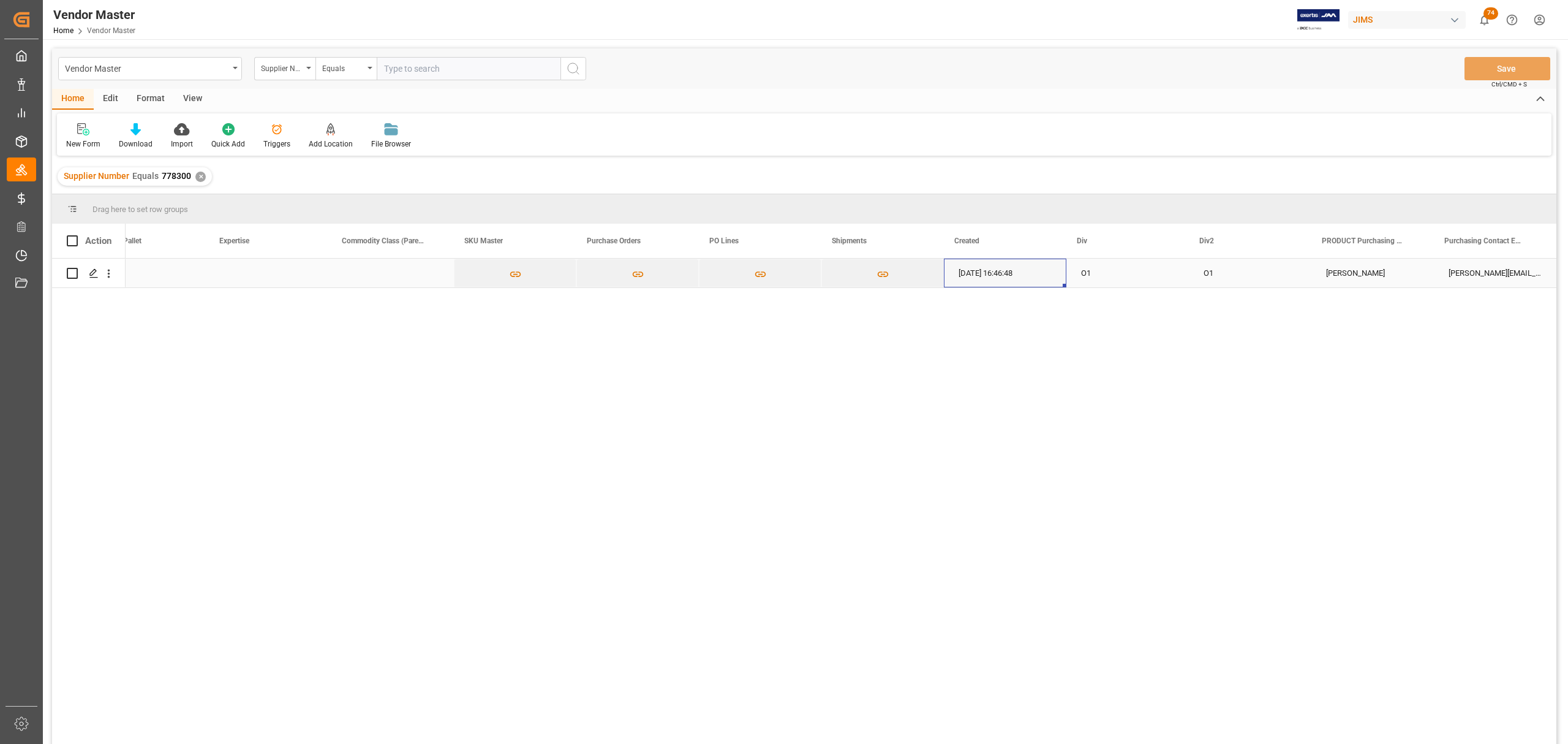
click at [408, 275] on div "Press SPACE to select this row." at bounding box center [392, 273] width 122 height 29
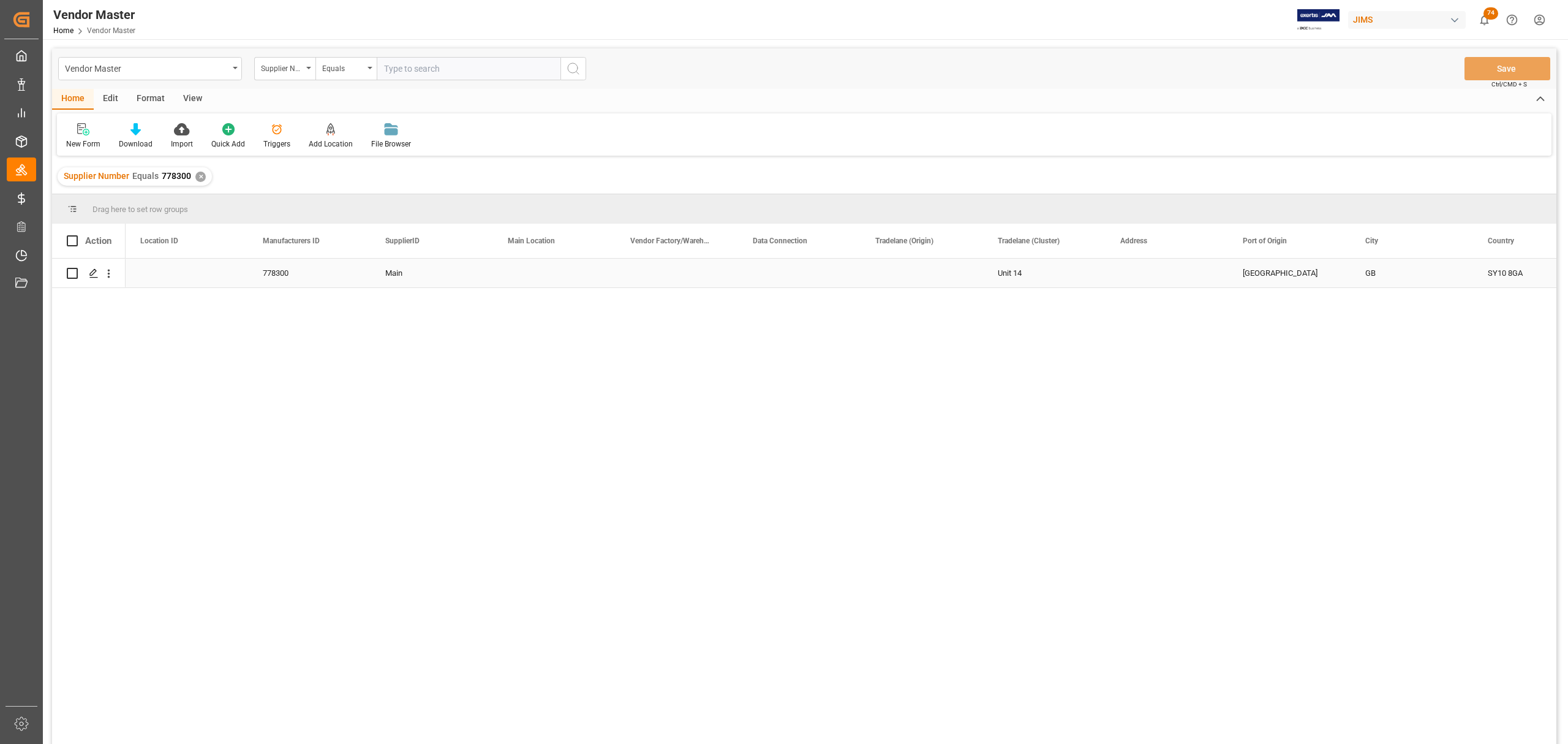
scroll to position [0, 1470]
click at [670, 268] on div "Press SPACE to select this row." at bounding box center [677, 273] width 122 height 29
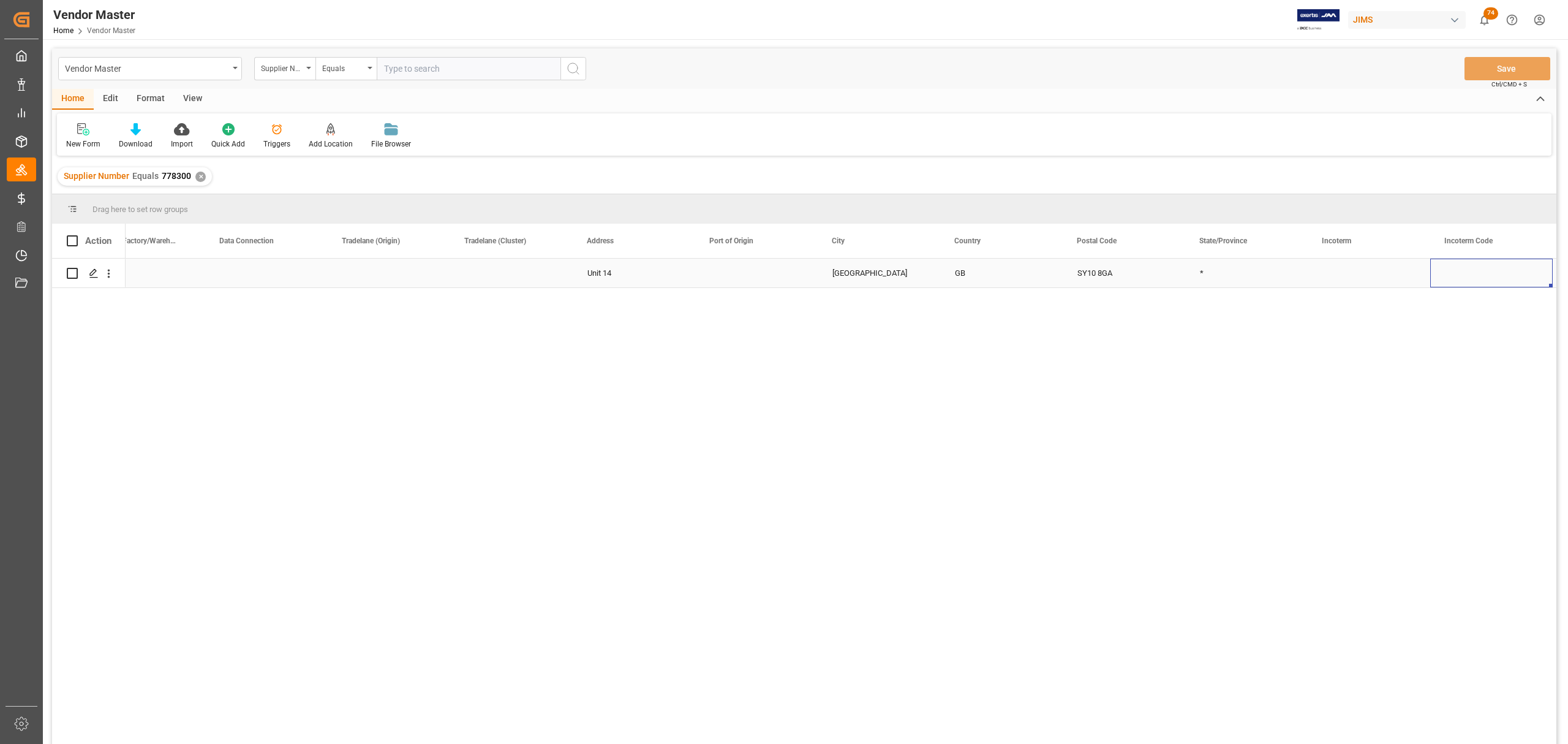
scroll to position [0, 2002]
click at [1021, 270] on div "Press SPACE to select this row." at bounding box center [1123, 273] width 122 height 29
click at [1021, 277] on input "Press SPACE to select this row." at bounding box center [1123, 280] width 103 height 23
paste input "EXW Jakarta, Indonesia"
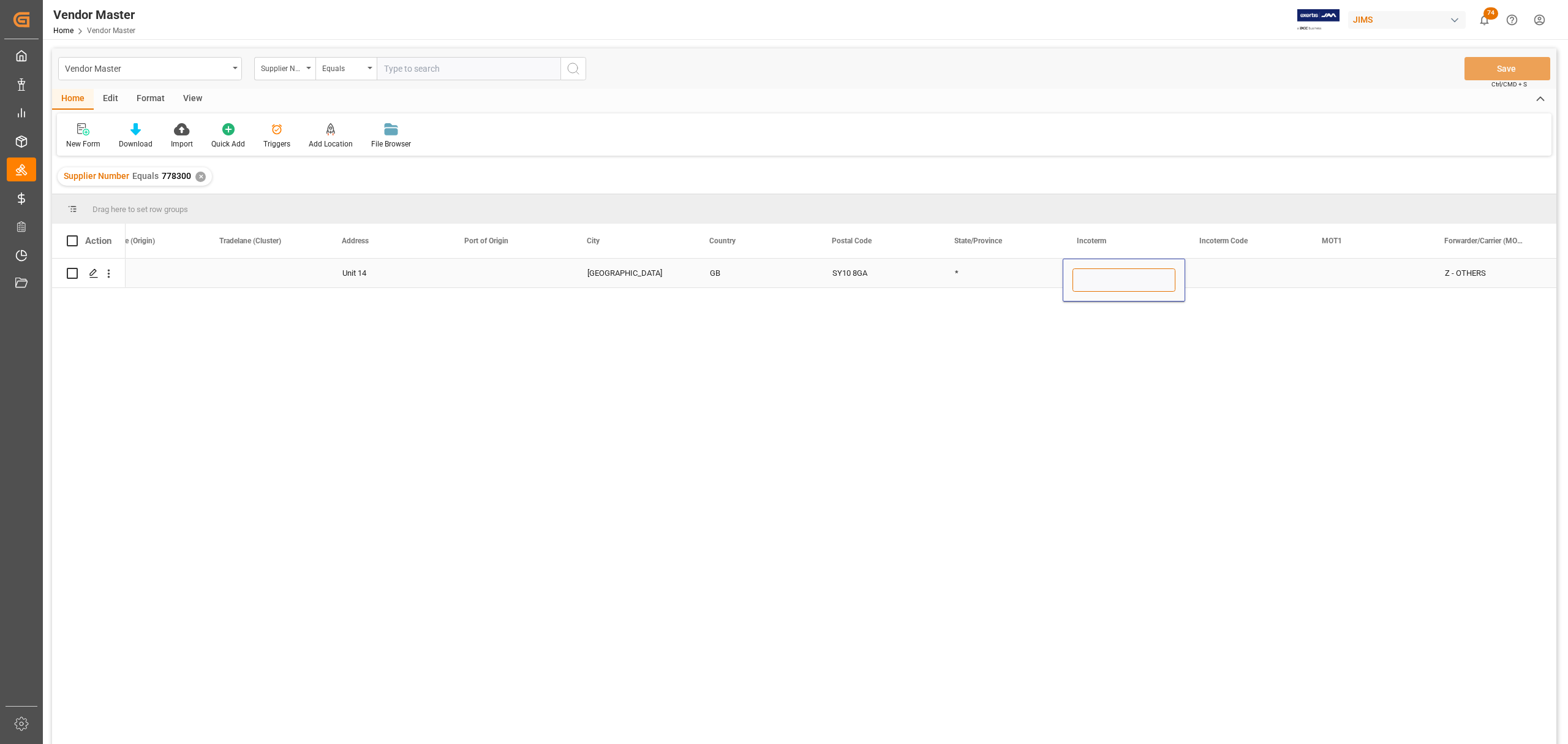
type input "EXW Jakarta, Indonesia"
click at [1021, 278] on div "Press SPACE to select this row." at bounding box center [1246, 273] width 122 height 29
click at [1021, 270] on div "Press SPACE to select this row." at bounding box center [1246, 273] width 122 height 29
click at [1021, 272] on input "Press SPACE to select this row." at bounding box center [1246, 280] width 103 height 23
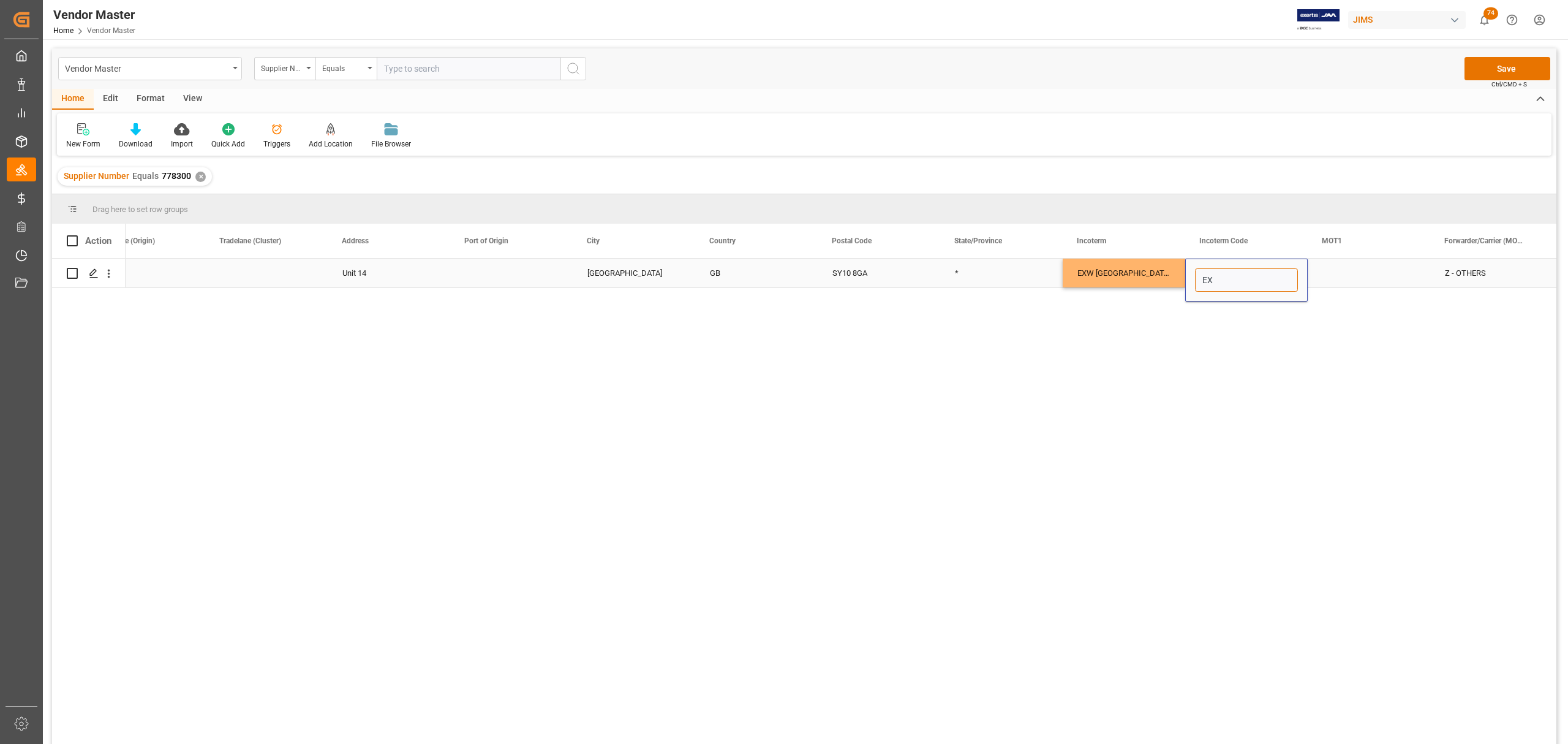
type input "EXW"
click at [998, 275] on div "*" at bounding box center [1001, 273] width 122 height 29
drag, startPoint x: 1223, startPoint y: 273, endPoint x: 1095, endPoint y: 271, distance: 128.0
click at [1021, 271] on div "SY10 8GA GB Shropshire Unit 14 * EXW Jakarta, Indonesia EXW Z - OTHERS" at bounding box center [1552, 273] width 7350 height 30
click at [1021, 329] on div "SY10 8GA GB Shropshire Unit 14 * EXW Jakarta, Indonesia EXW Z - OTHERS" at bounding box center [841, 505] width 1431 height 493
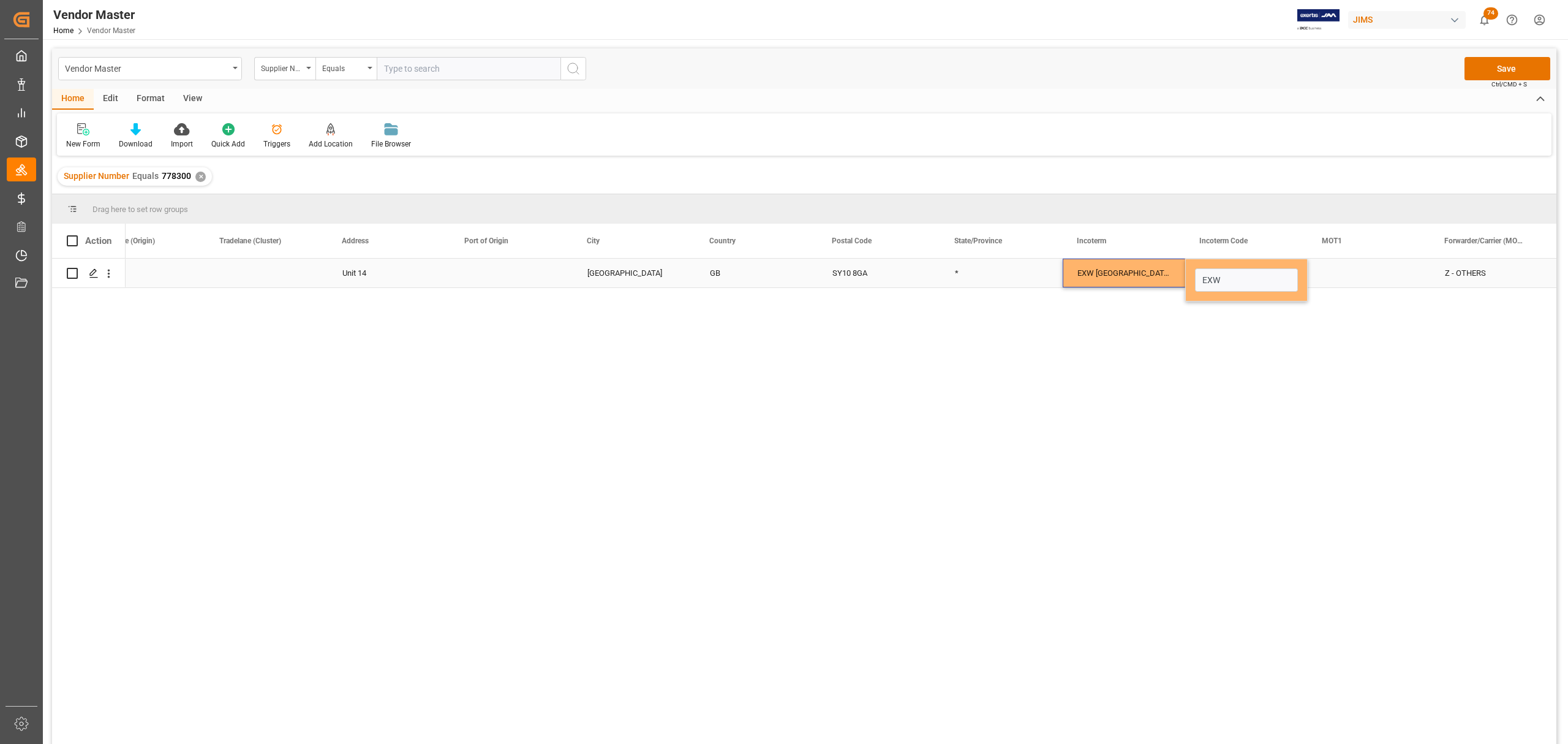
click at [969, 273] on div "*" at bounding box center [1001, 273] width 122 height 29
click at [1021, 273] on div "EXW Jakarta, Indonesia" at bounding box center [1123, 273] width 122 height 29
click at [1021, 273] on input "EXW Jakarta, Indonesia" at bounding box center [1123, 280] width 103 height 23
click at [1000, 276] on div "*" at bounding box center [1001, 273] width 122 height 29
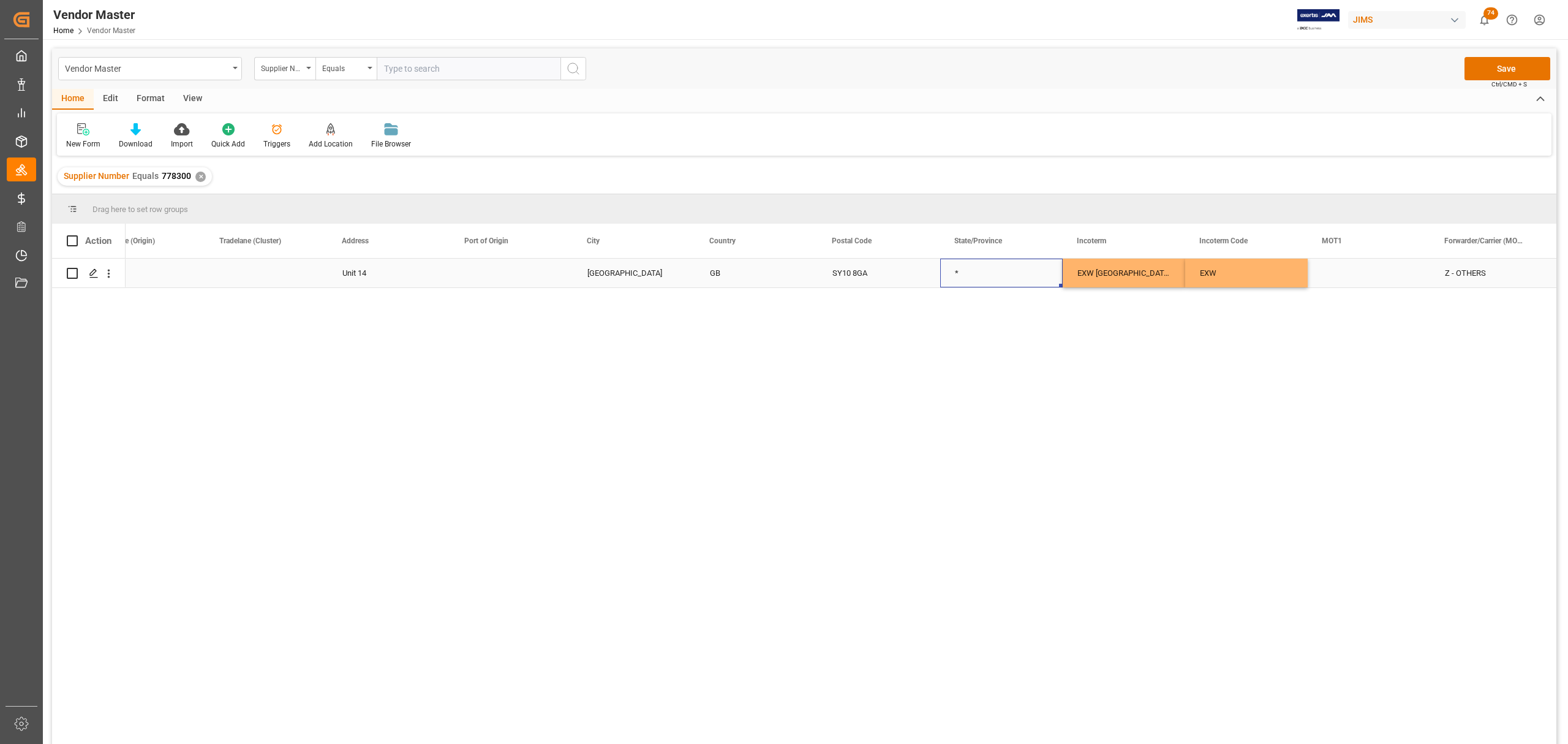
click at [895, 276] on div "SY10 8GA" at bounding box center [878, 273] width 122 height 29
click at [1021, 273] on div "EXW Jakarta, Indonesia" at bounding box center [1123, 273] width 122 height 29
click at [1021, 273] on input "EXW Jakarta, Indonesia" at bounding box center [1123, 280] width 103 height 23
click at [1021, 270] on div "EXW" at bounding box center [1246, 273] width 122 height 29
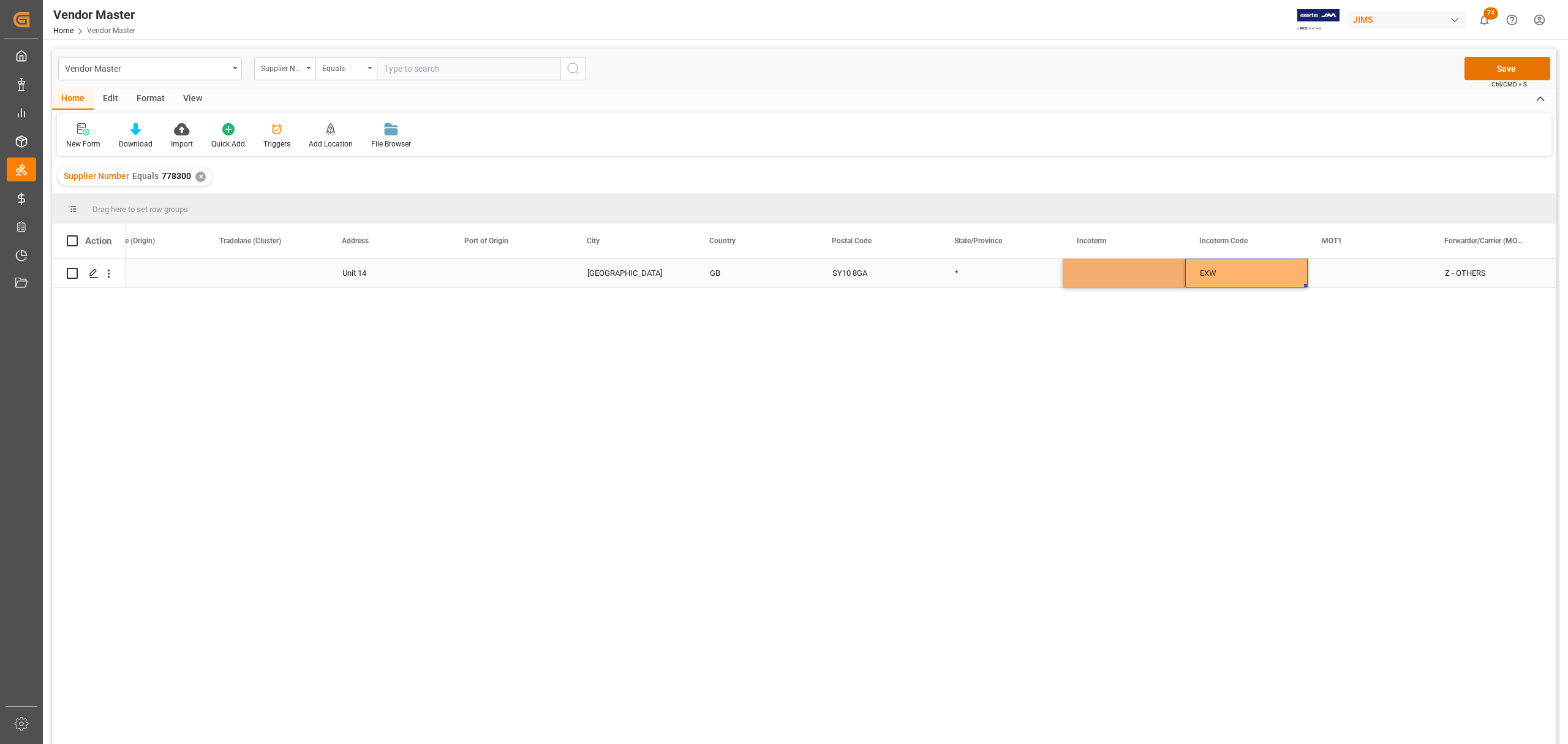
click at [1021, 270] on div "EXW" at bounding box center [1246, 273] width 122 height 29
click at [1021, 280] on input "EXW" at bounding box center [1246, 280] width 103 height 23
click at [1000, 283] on div "*" at bounding box center [1001, 273] width 122 height 29
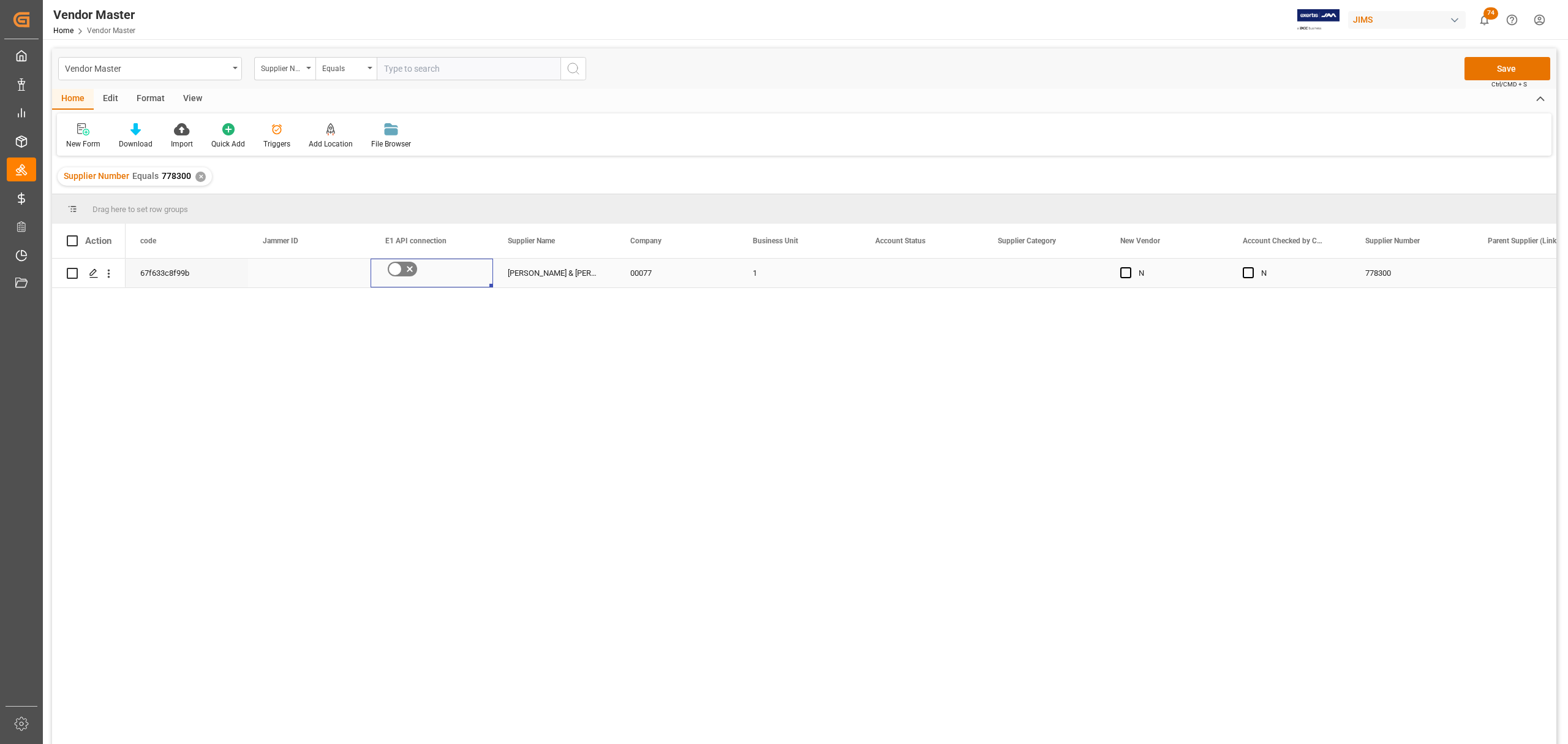
click at [407, 266] on icon "Press SPACE to select this row." at bounding box center [410, 270] width 6 height 6
click at [0, 0] on input "Press SPACE to select this row." at bounding box center [0, 0] width 0 height 0
click at [1021, 271] on span "Press SPACE to select this row." at bounding box center [1126, 273] width 11 height 11
click at [1021, 267] on input "Press SPACE to select this row." at bounding box center [1130, 267] width 0 height 0
click at [1021, 271] on span "Press SPACE to select this row." at bounding box center [1126, 273] width 11 height 11
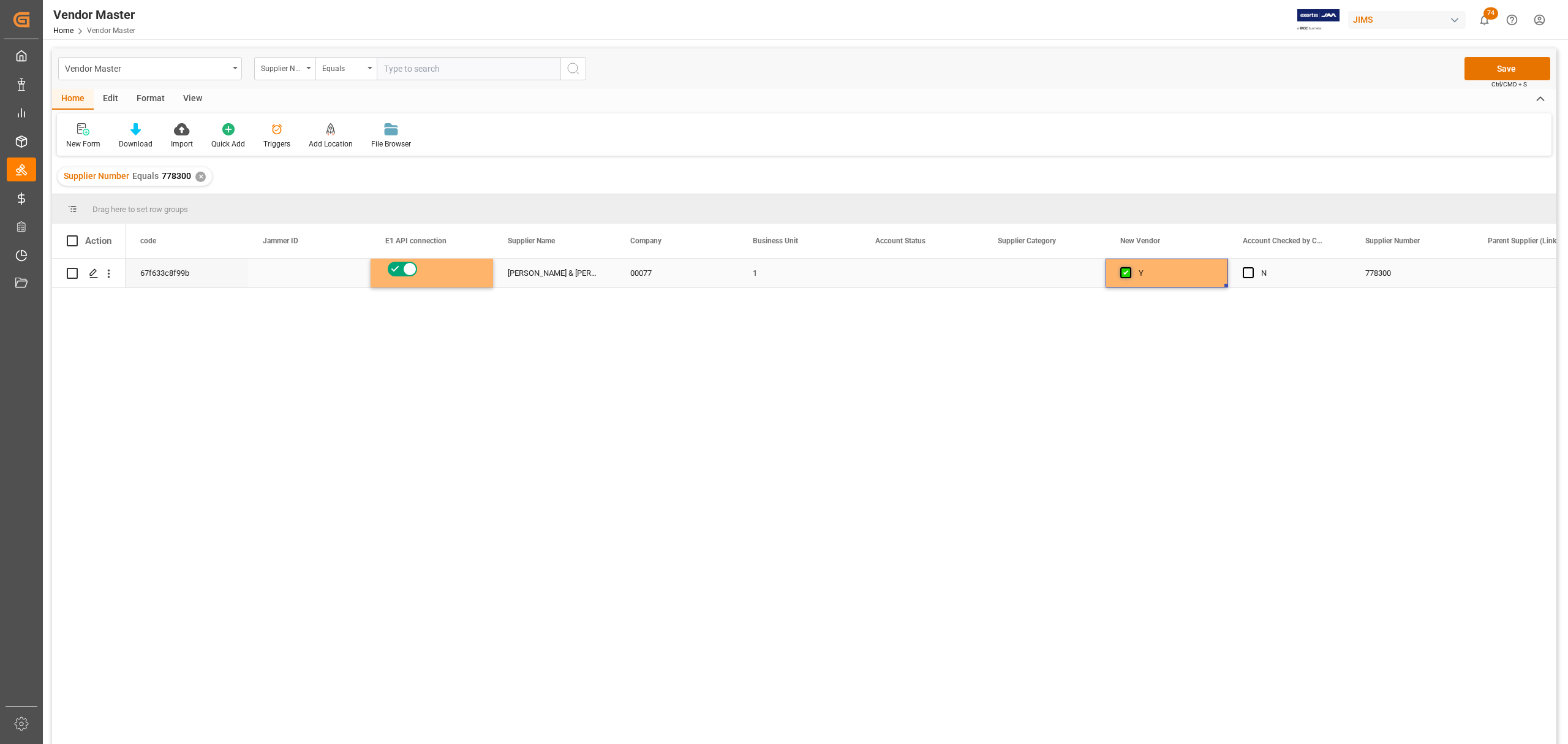
click at [1021, 267] on input "Press SPACE to select this row." at bounding box center [1130, 267] width 0 height 0
click at [902, 270] on div "Press SPACE to select this row." at bounding box center [921, 273] width 122 height 29
click at [909, 272] on input "Press SPACE to select this row." at bounding box center [922, 280] width 103 height 23
click at [958, 282] on icon "open menu" at bounding box center [960, 280] width 15 height 15
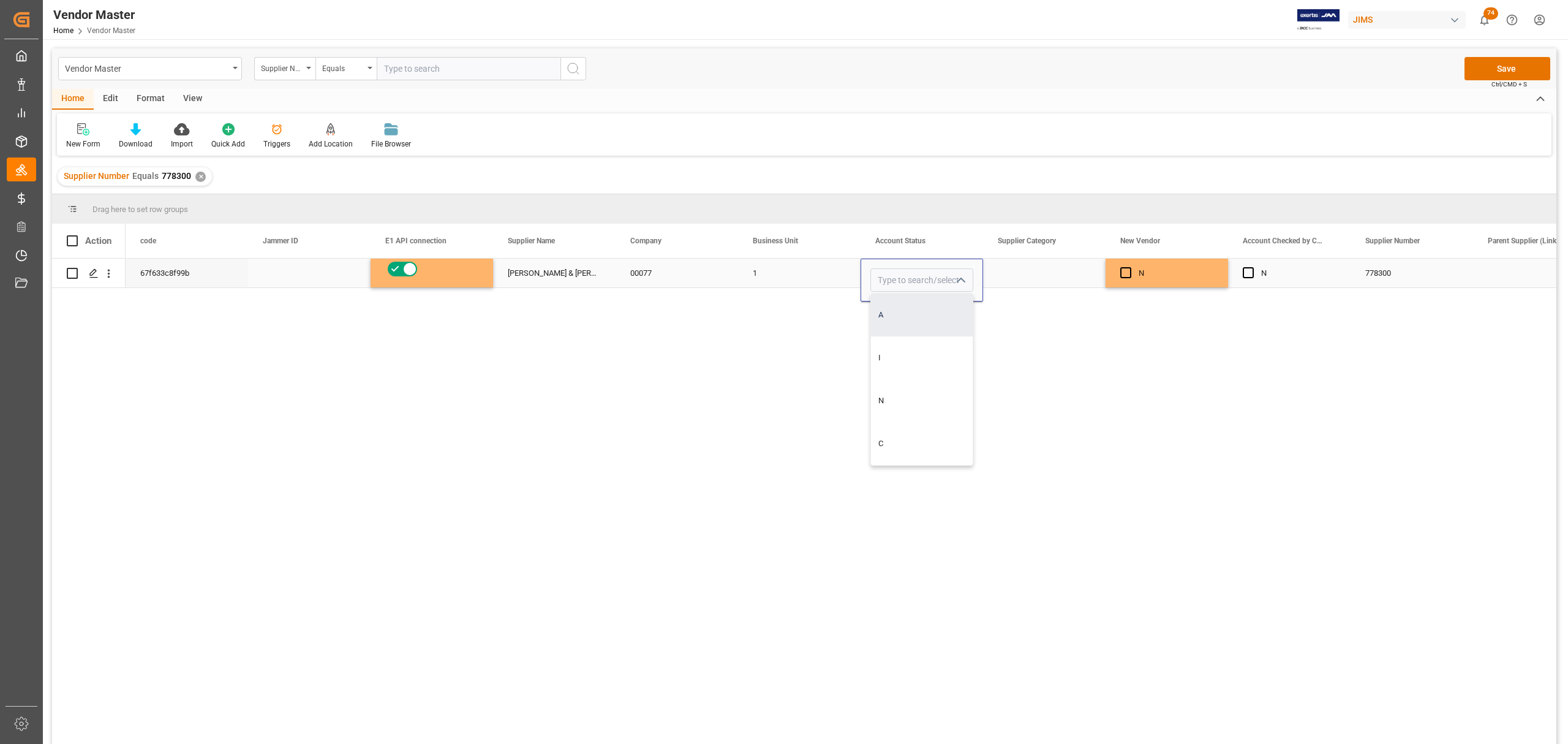
click at [917, 312] on div "A" at bounding box center [922, 315] width 102 height 43
type input "A"
click at [1021, 270] on div "Press SPACE to select this row." at bounding box center [1044, 273] width 122 height 29
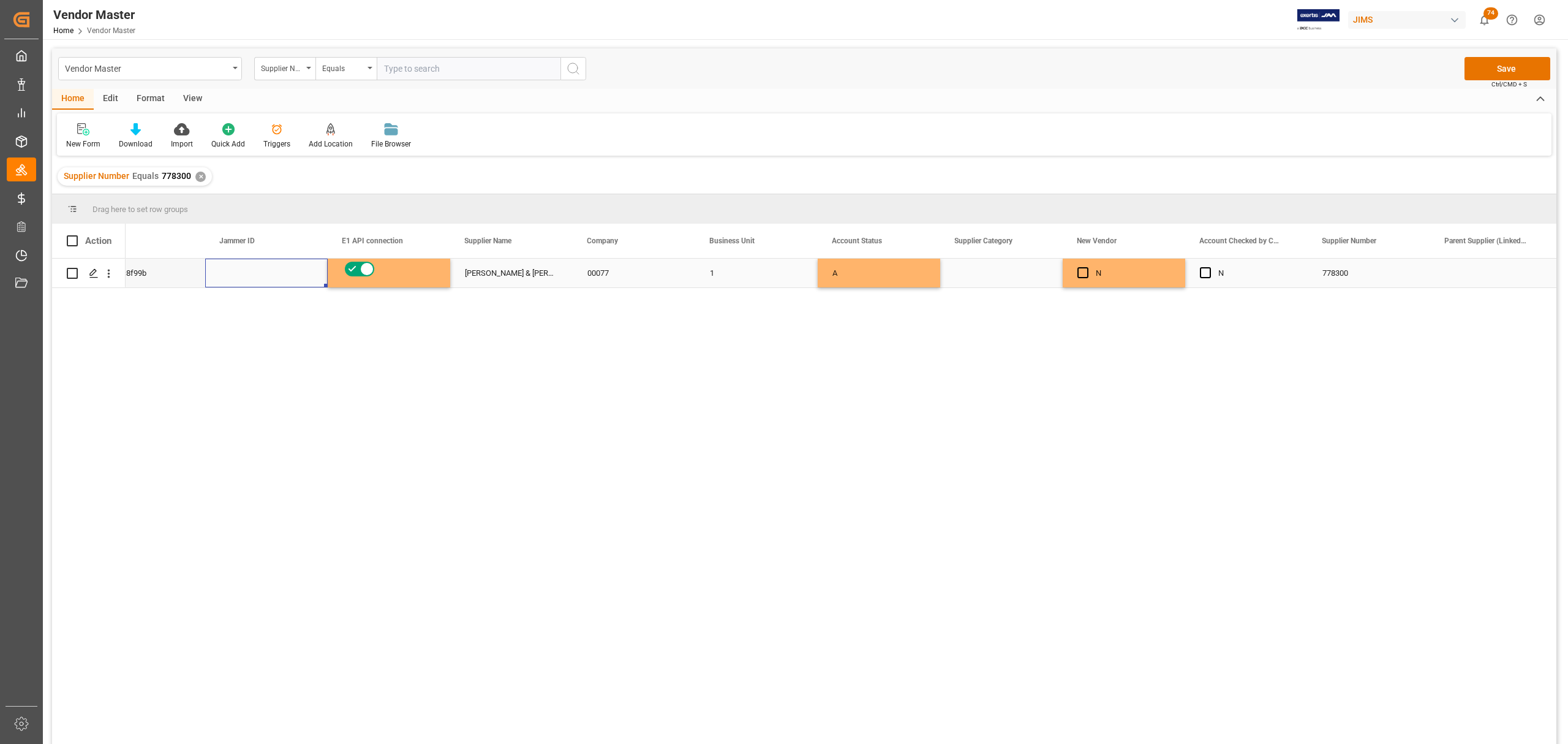
scroll to position [0, 0]
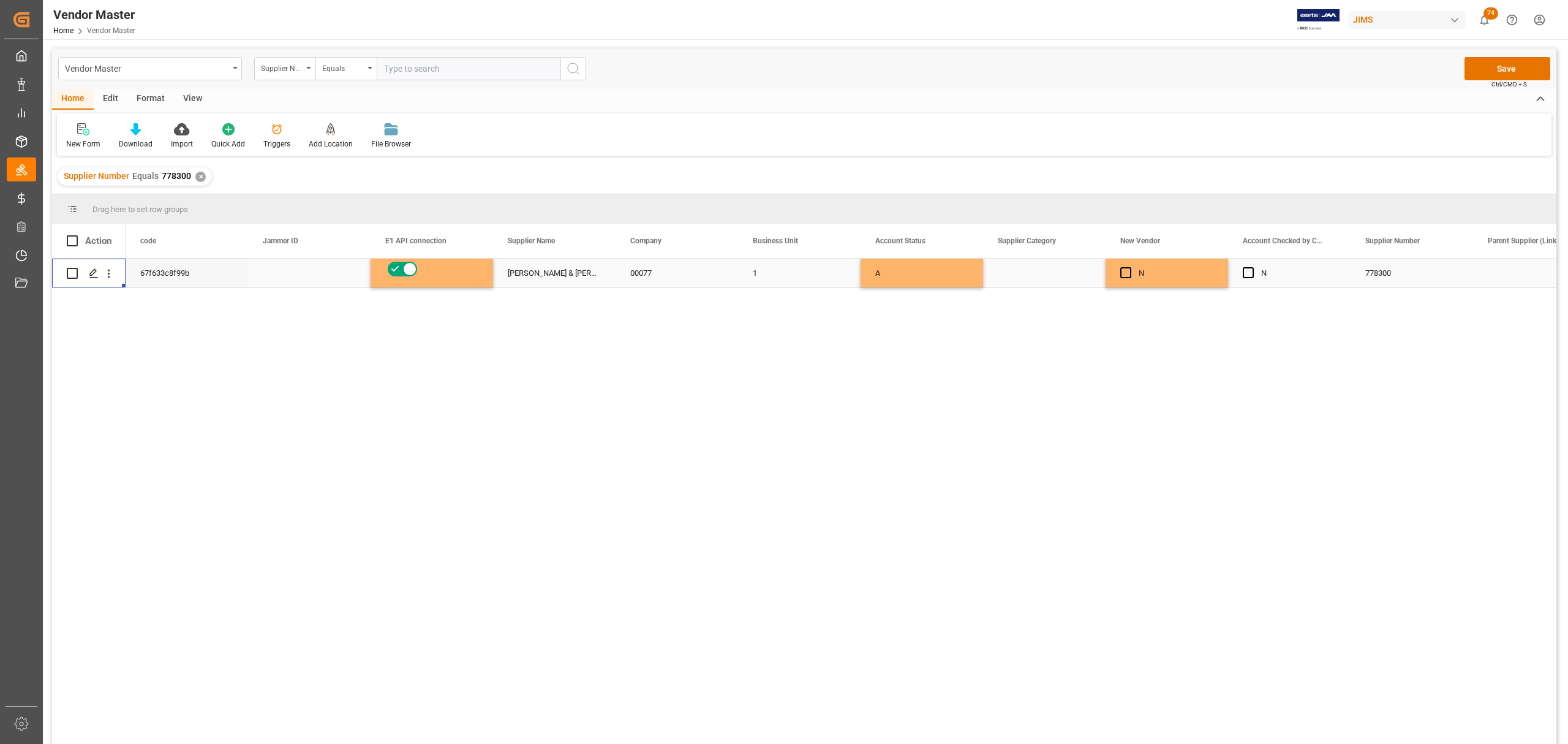
click at [70, 275] on input "Press Space to toggle row selection (unchecked)" at bounding box center [72, 273] width 11 height 11
checkbox input "true"
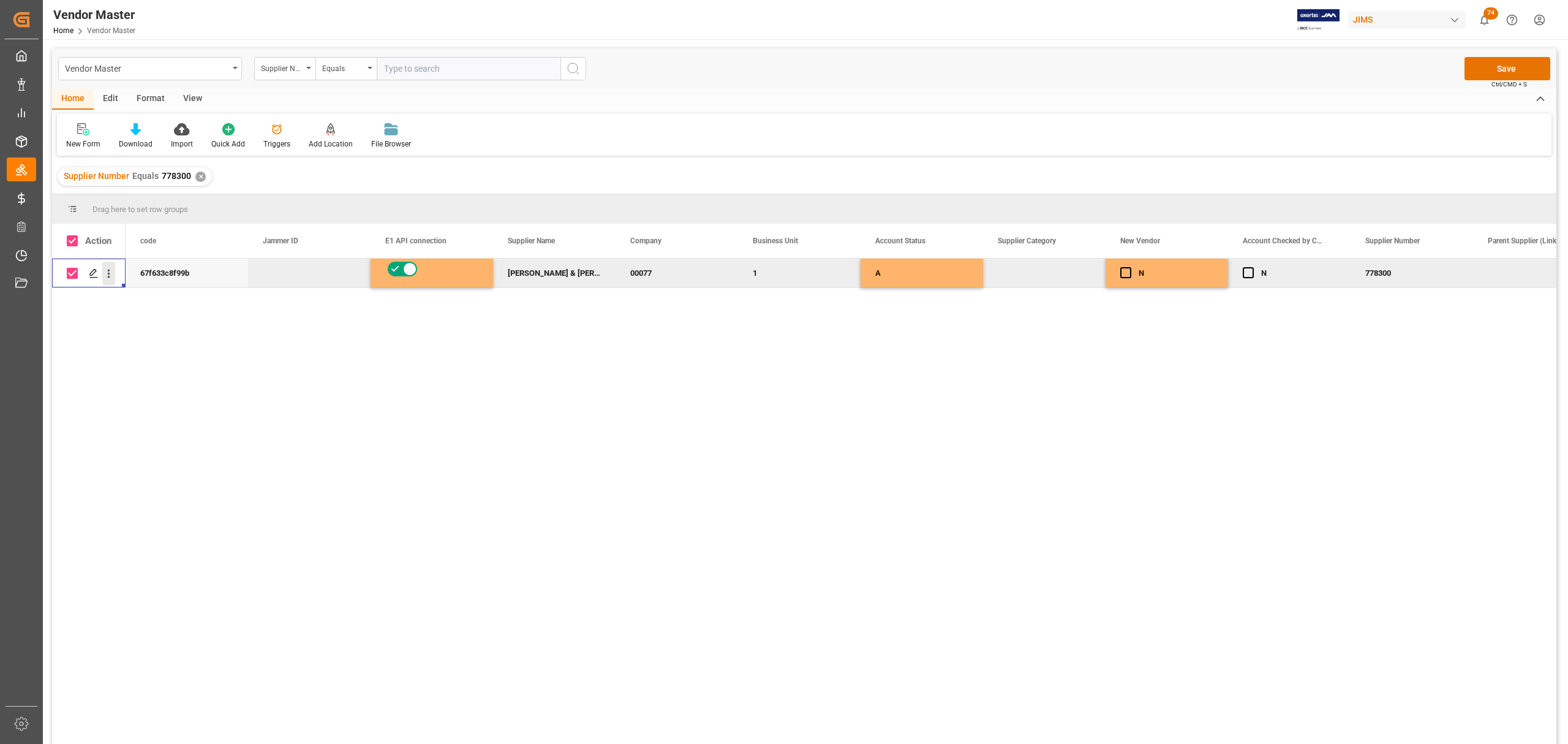
click at [114, 276] on icon "open menu" at bounding box center [108, 273] width 13 height 13
click at [180, 321] on span "Duplicate this row" at bounding box center [188, 324] width 114 height 11
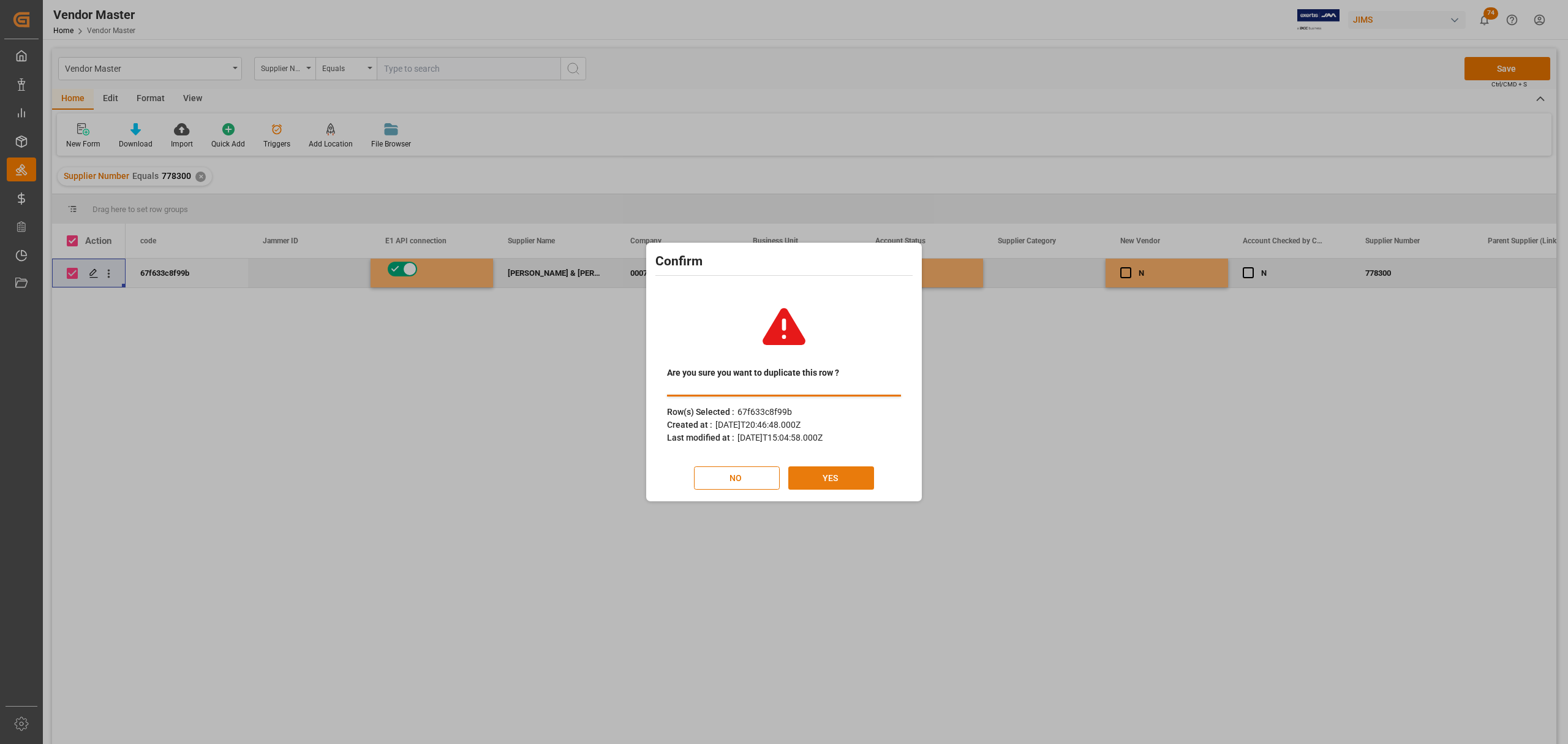
click at [797, 432] on button "YES" at bounding box center [831, 478] width 86 height 23
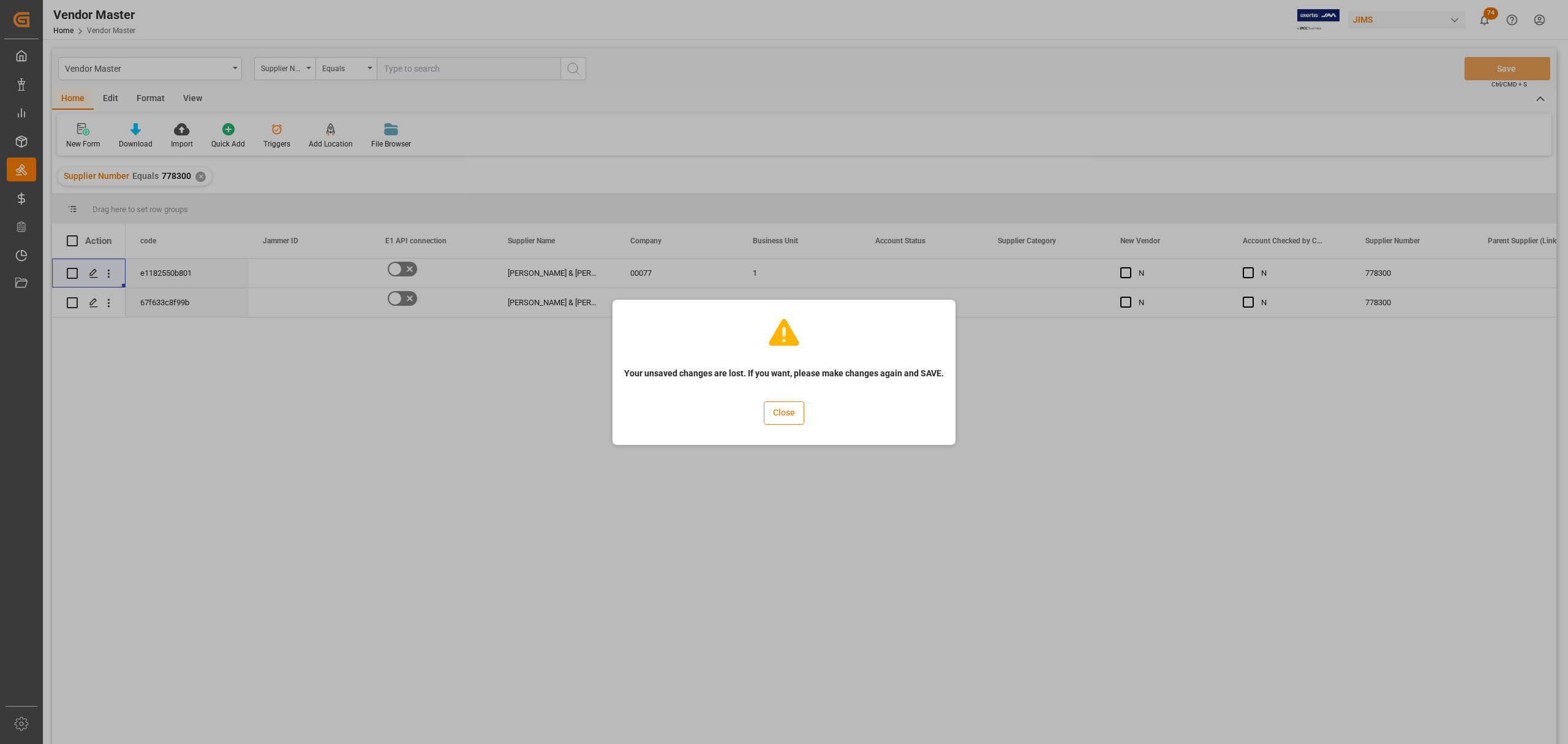
click at [786, 414] on button "Close" at bounding box center [784, 413] width 40 height 23
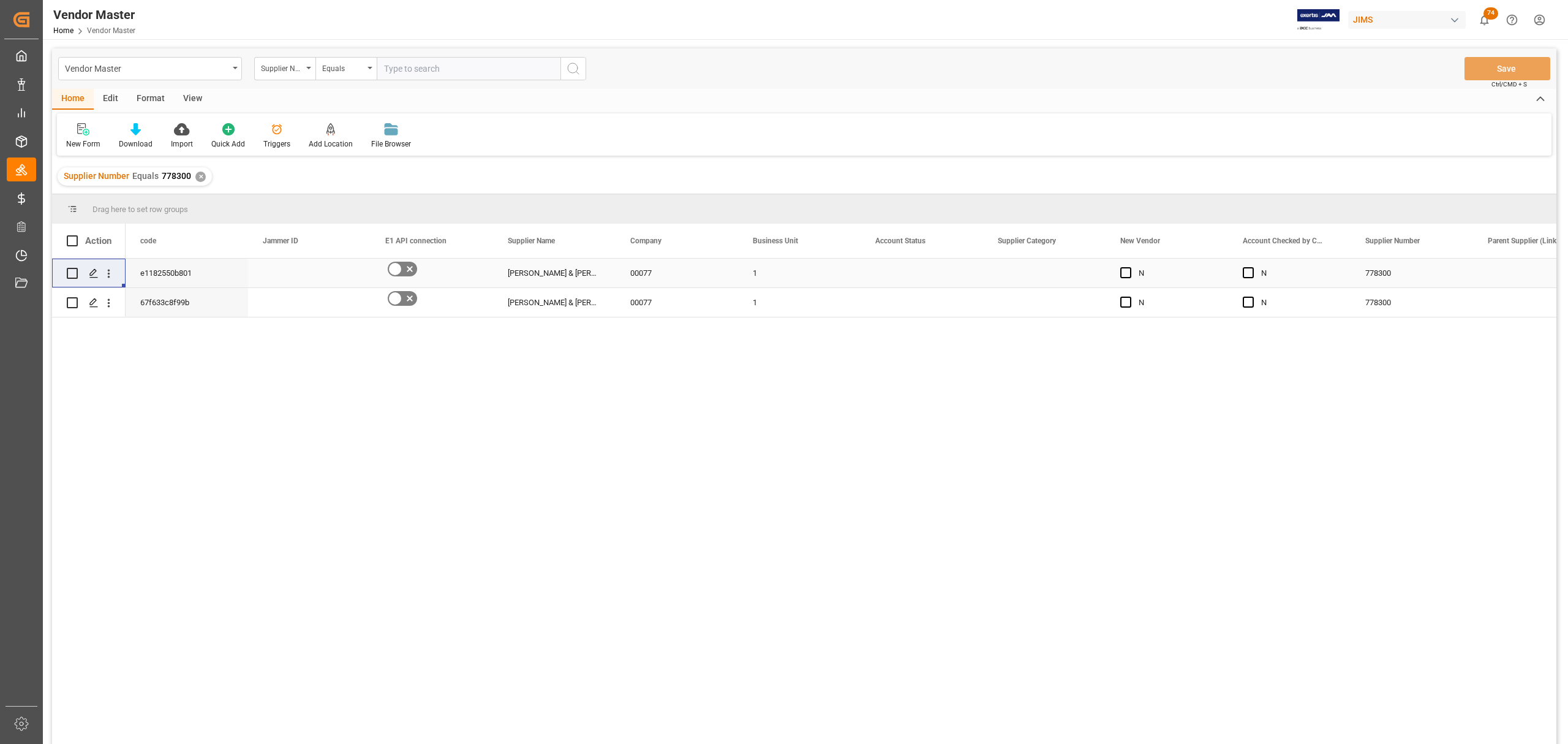
click at [794, 269] on div "1" at bounding box center [799, 273] width 122 height 29
click at [408, 269] on icon "Press SPACE to select this row." at bounding box center [410, 269] width 15 height 15
click at [0, 0] on input "Press SPACE to select this row." at bounding box center [0, 0] width 0 height 0
click at [680, 303] on div "00077" at bounding box center [677, 302] width 122 height 29
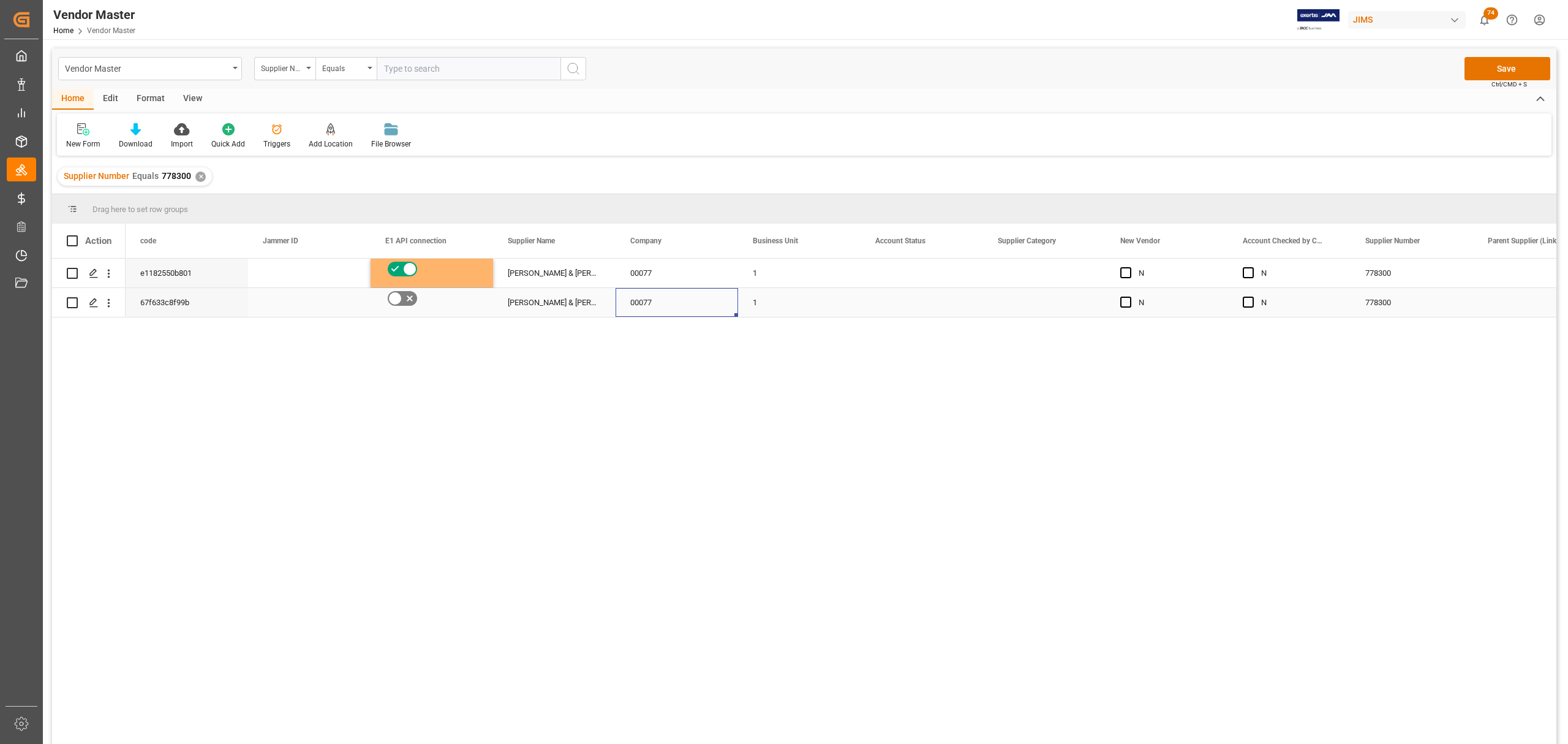
click at [834, 306] on div "1" at bounding box center [799, 302] width 122 height 29
click at [893, 302] on div "Press SPACE to select this row." at bounding box center [921, 302] width 122 height 29
click at [909, 270] on div "Press SPACE to select this row." at bounding box center [921, 273] width 122 height 29
click at [958, 280] on icon "open menu" at bounding box center [960, 280] width 15 height 15
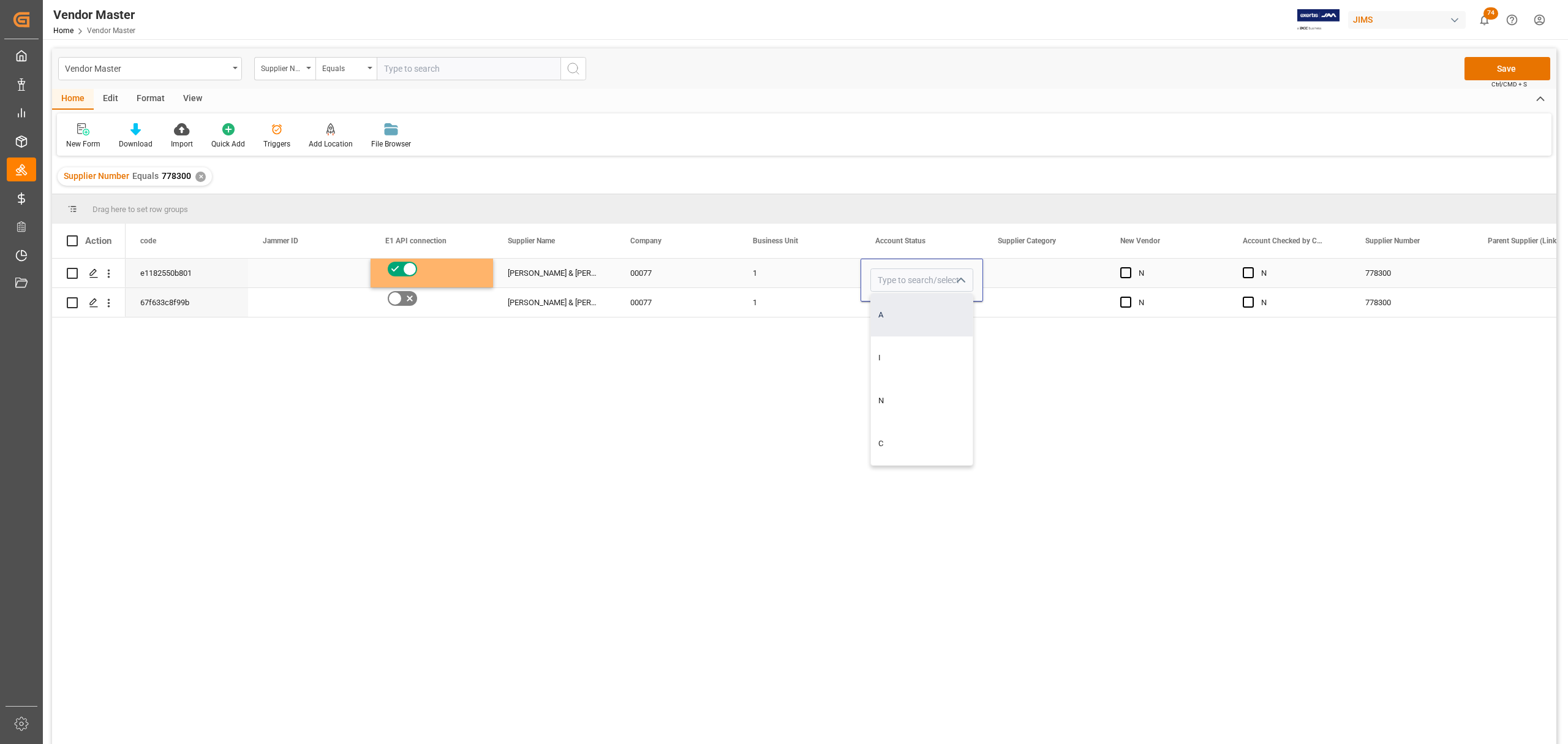
click at [909, 312] on div "A" at bounding box center [922, 315] width 102 height 43
type input "A"
click at [939, 315] on div "Press SPACE to select this row." at bounding box center [921, 302] width 122 height 29
click at [958, 301] on div "Press SPACE to select this row." at bounding box center [921, 302] width 122 height 29
click at [957, 300] on div "Press SPACE to select this row." at bounding box center [921, 302] width 122 height 29
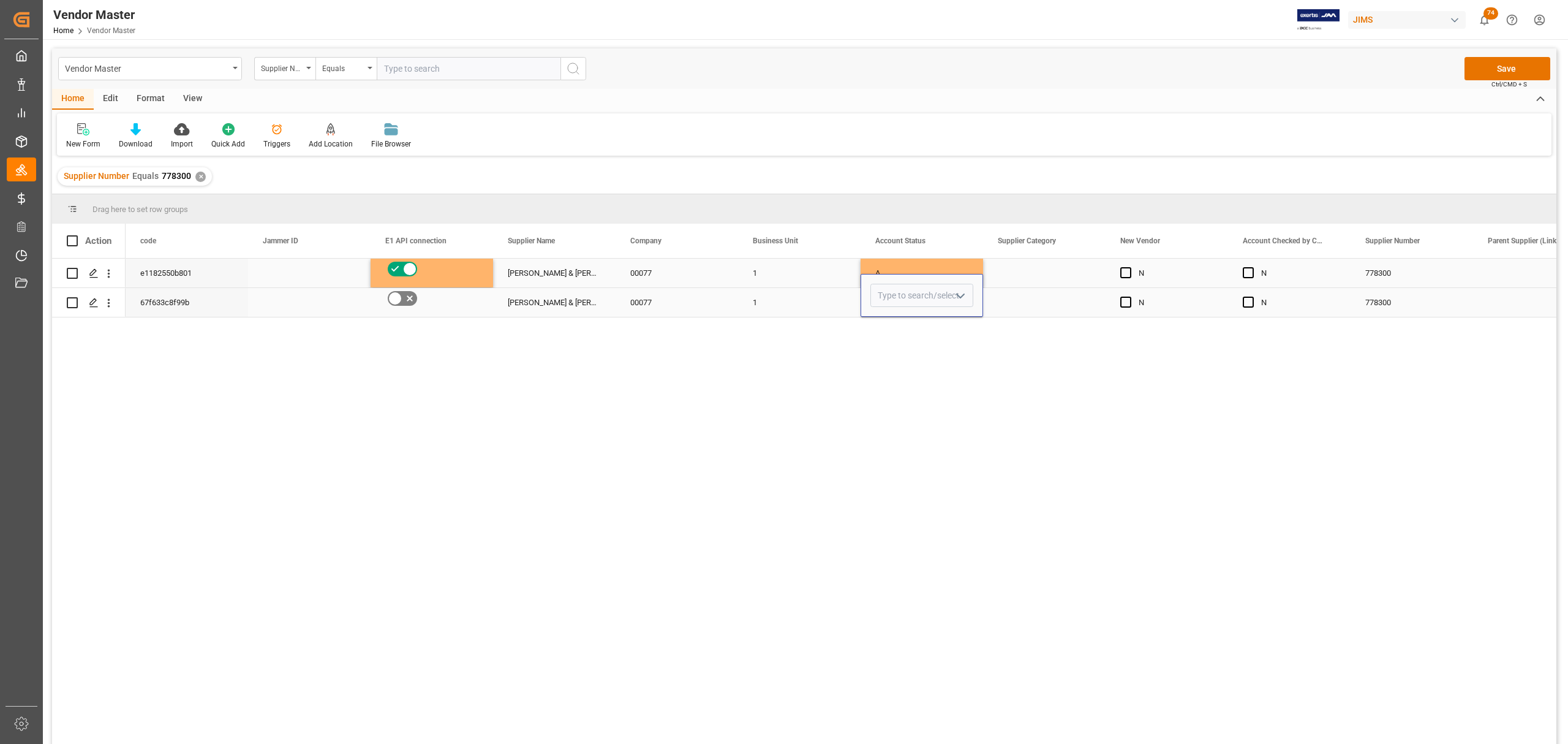
click at [959, 298] on icon "open menu" at bounding box center [960, 296] width 15 height 15
click at [900, 326] on div "A" at bounding box center [922, 330] width 102 height 43
type input "A"
click at [1019, 275] on div "Press SPACE to select this row." at bounding box center [1044, 273] width 122 height 29
click at [1021, 275] on div "Press SPACE to select this row." at bounding box center [1044, 273] width 122 height 29
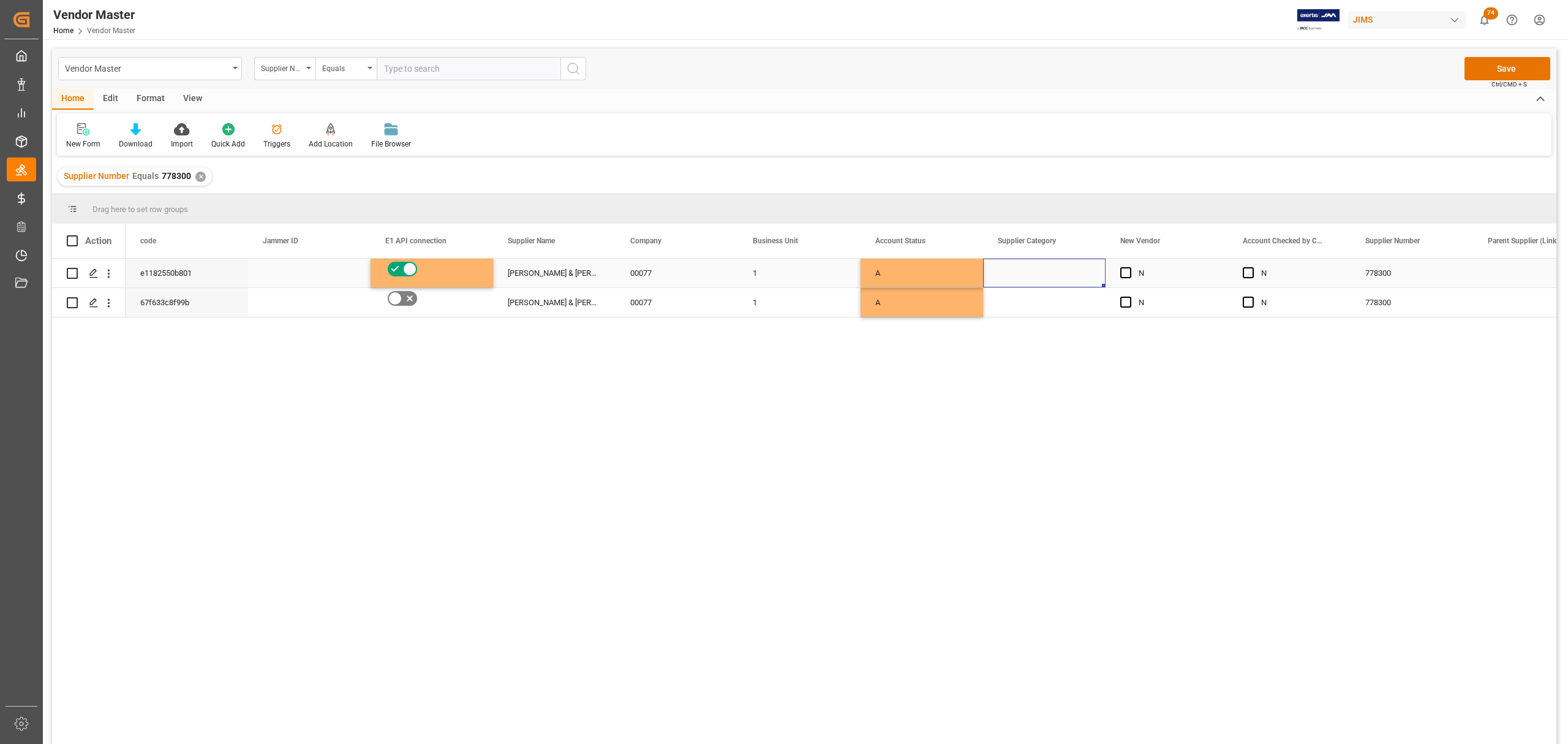
click at [1021, 275] on div "Press SPACE to select this row." at bounding box center [1044, 273] width 122 height 29
click at [1021, 275] on icon "open menu" at bounding box center [1082, 280] width 15 height 15
click at [1021, 307] on div "Vendor" at bounding box center [1110, 315] width 234 height 43
type input "Vendor"
click at [1021, 304] on div "Press SPACE to select this row." at bounding box center [1044, 302] width 122 height 29
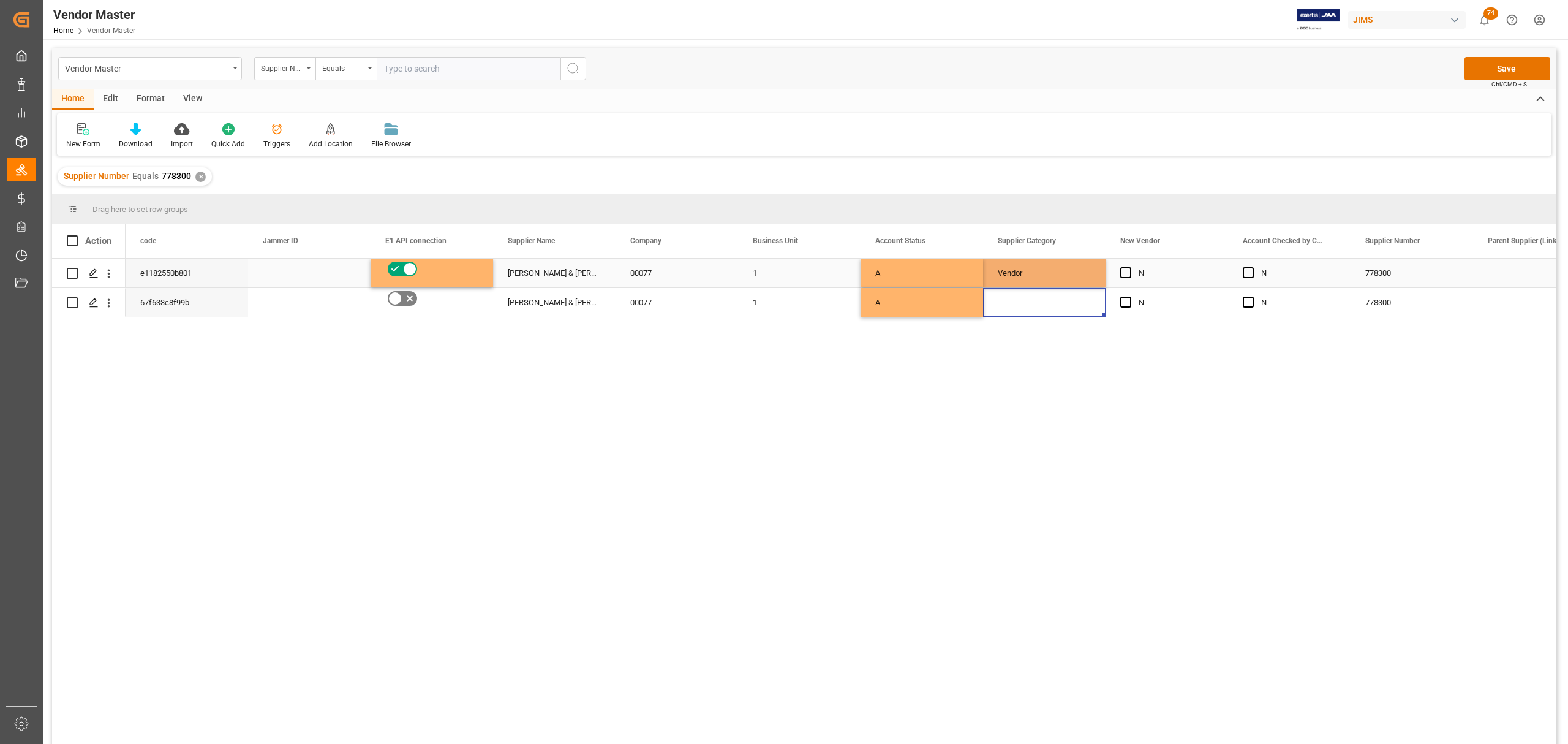
click at [1021, 271] on div "Vendor" at bounding box center [1044, 273] width 93 height 28
drag, startPoint x: 1103, startPoint y: 284, endPoint x: 1103, endPoint y: 300, distance: 16.0
click at [1021, 269] on div "N" at bounding box center [1176, 273] width 75 height 28
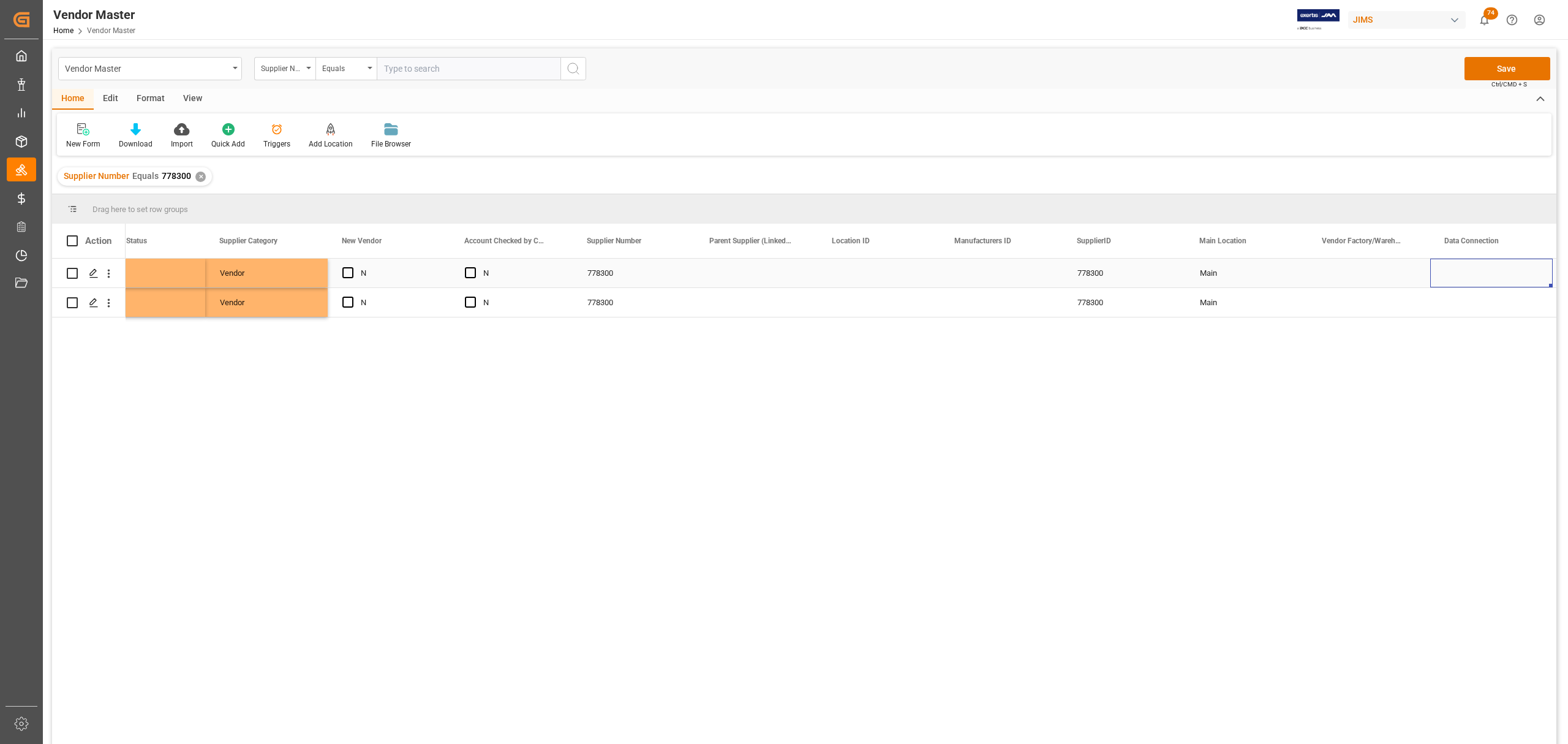
click at [853, 274] on div "Press SPACE to select this row." at bounding box center [878, 273] width 122 height 29
click at [853, 271] on div "Press SPACE to select this row." at bounding box center [878, 273] width 122 height 29
click at [889, 275] on input "Press SPACE to select this row." at bounding box center [879, 280] width 103 height 23
type input "AS"
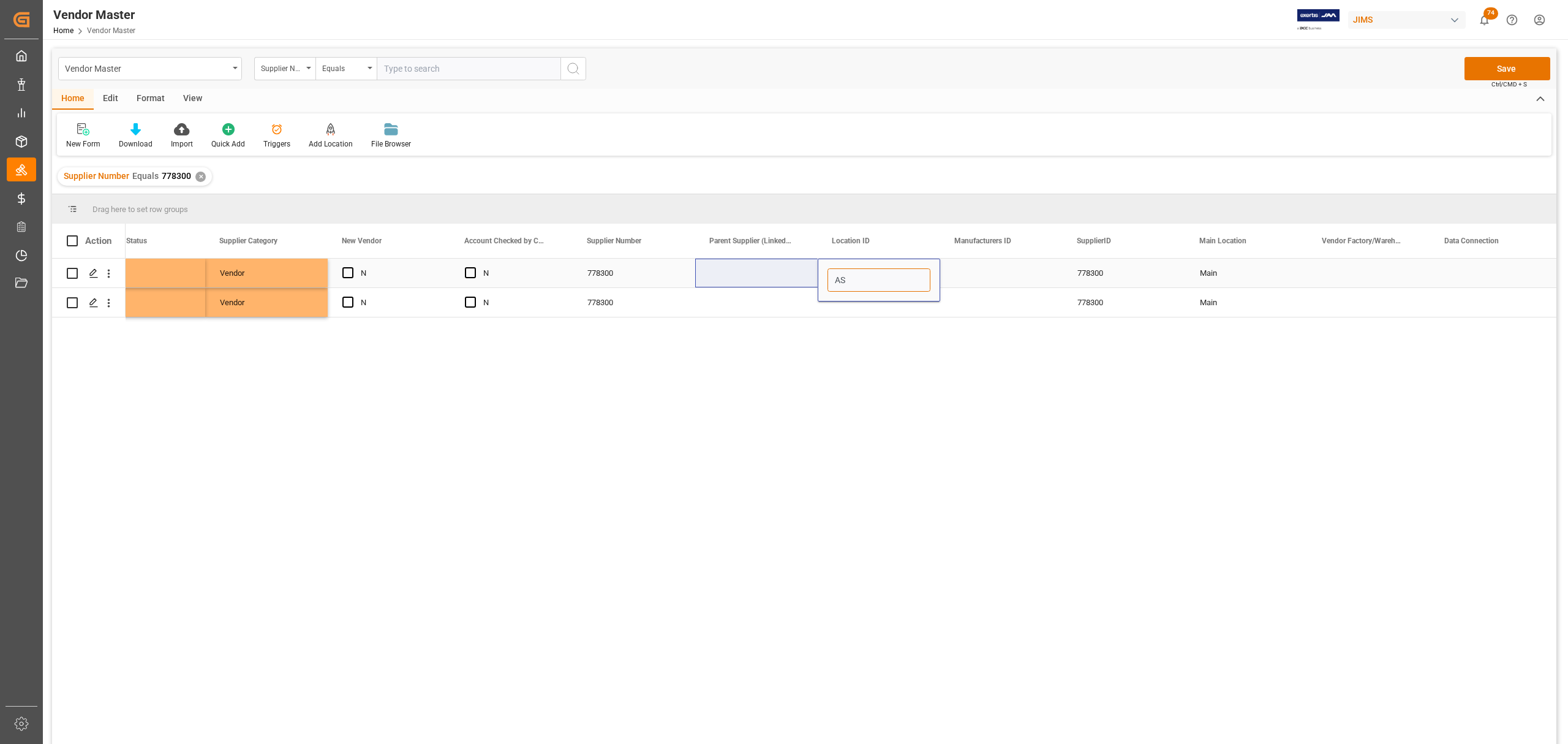
drag, startPoint x: 866, startPoint y: 282, endPoint x: 670, endPoint y: 275, distance: 196.1
type input "EU"
click at [719, 298] on div "Press SPACE to select this row." at bounding box center [756, 302] width 122 height 29
click at [867, 300] on div "Press SPACE to select this row." at bounding box center [878, 302] width 122 height 29
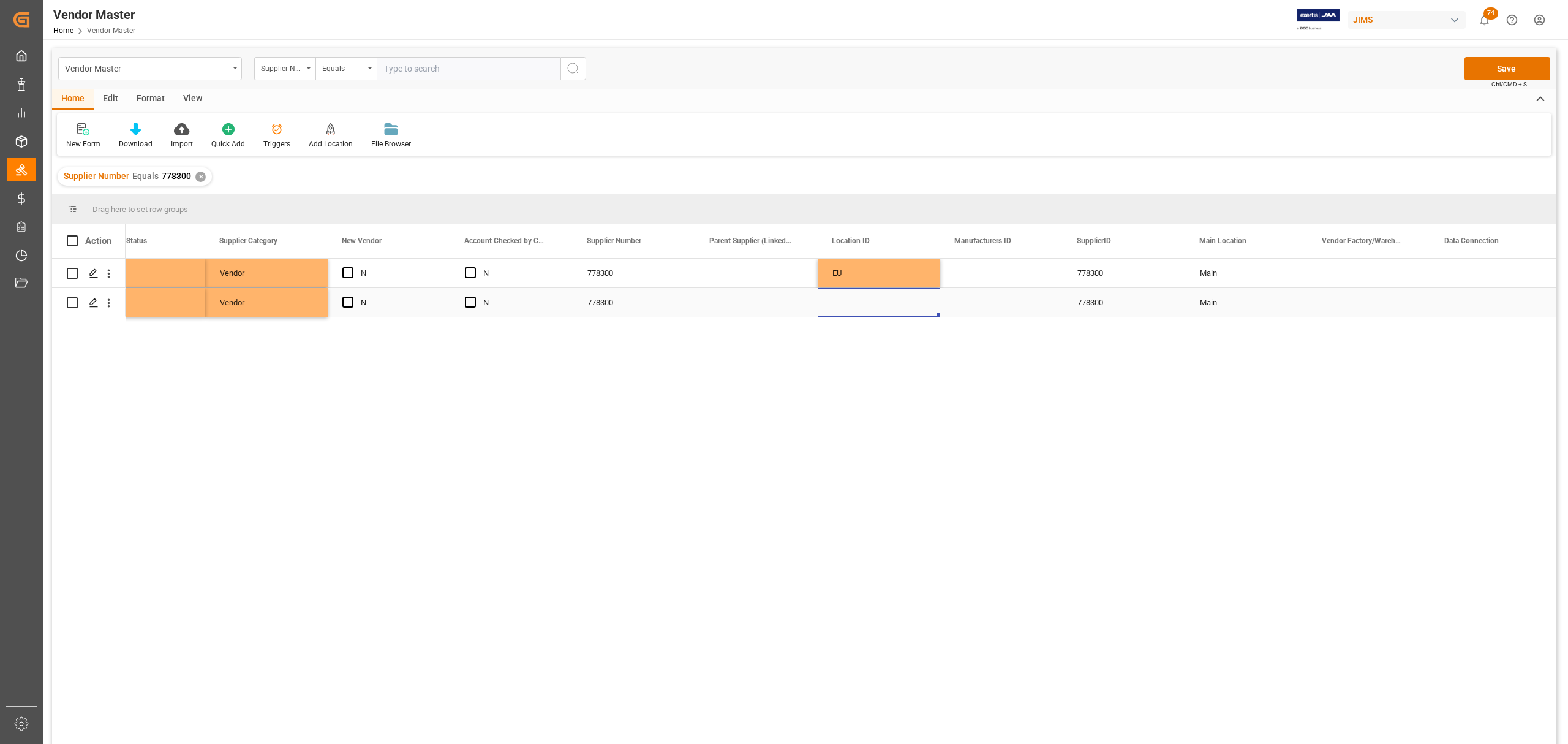
click at [867, 300] on div "Press SPACE to select this row." at bounding box center [878, 302] width 122 height 29
click at [870, 300] on input "Press SPACE to select this row." at bounding box center [879, 295] width 103 height 23
type input "AS"
click at [975, 298] on div "Press SPACE to select this row." at bounding box center [1001, 302] width 122 height 29
click at [1021, 272] on div "Main" at bounding box center [1246, 273] width 93 height 28
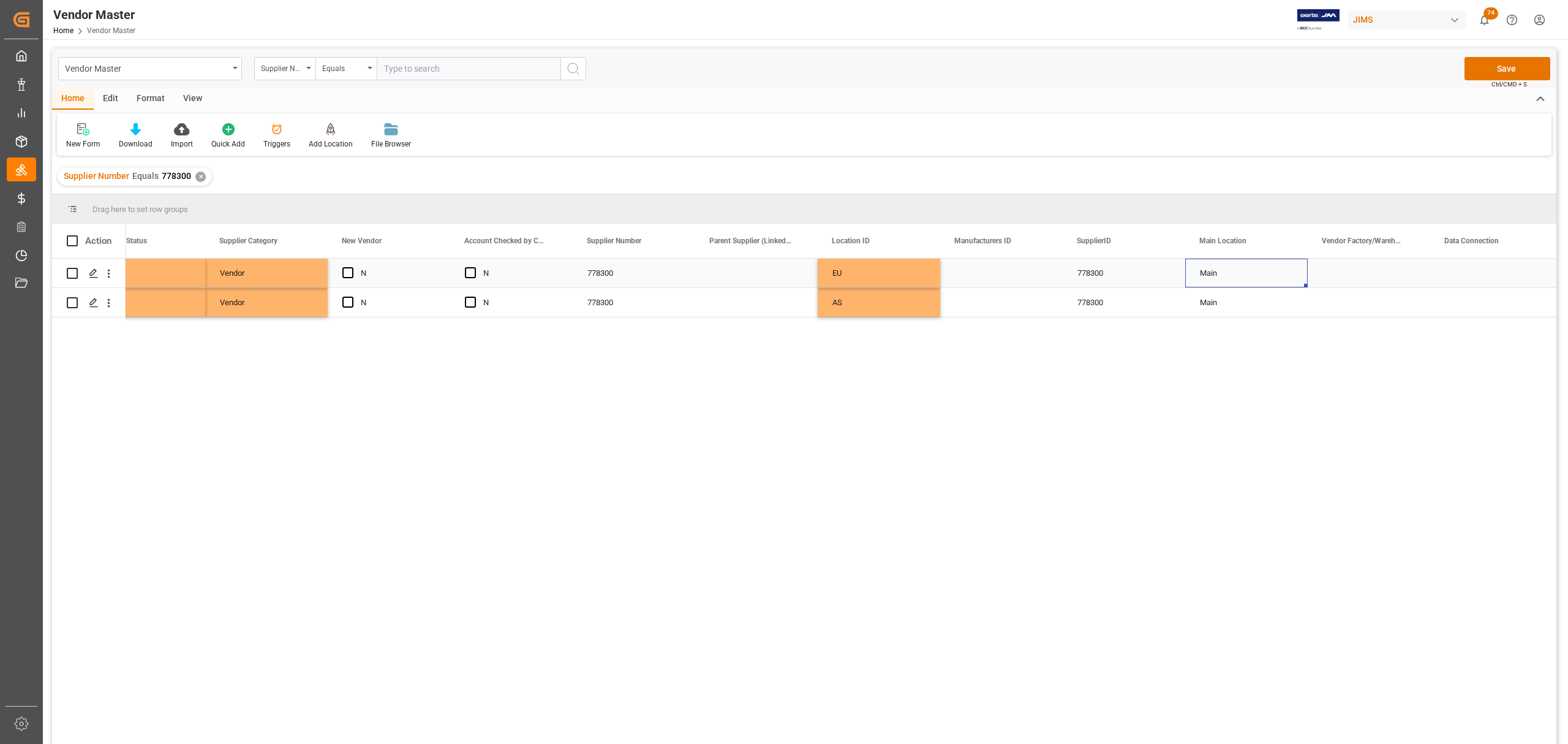
click at [1021, 270] on div "Main" at bounding box center [1246, 273] width 93 height 28
click at [1021, 278] on icon "open menu" at bounding box center [1285, 280] width 15 height 15
click at [1021, 349] on div "Secondary" at bounding box center [1246, 358] width 102 height 43
type input "Secondary"
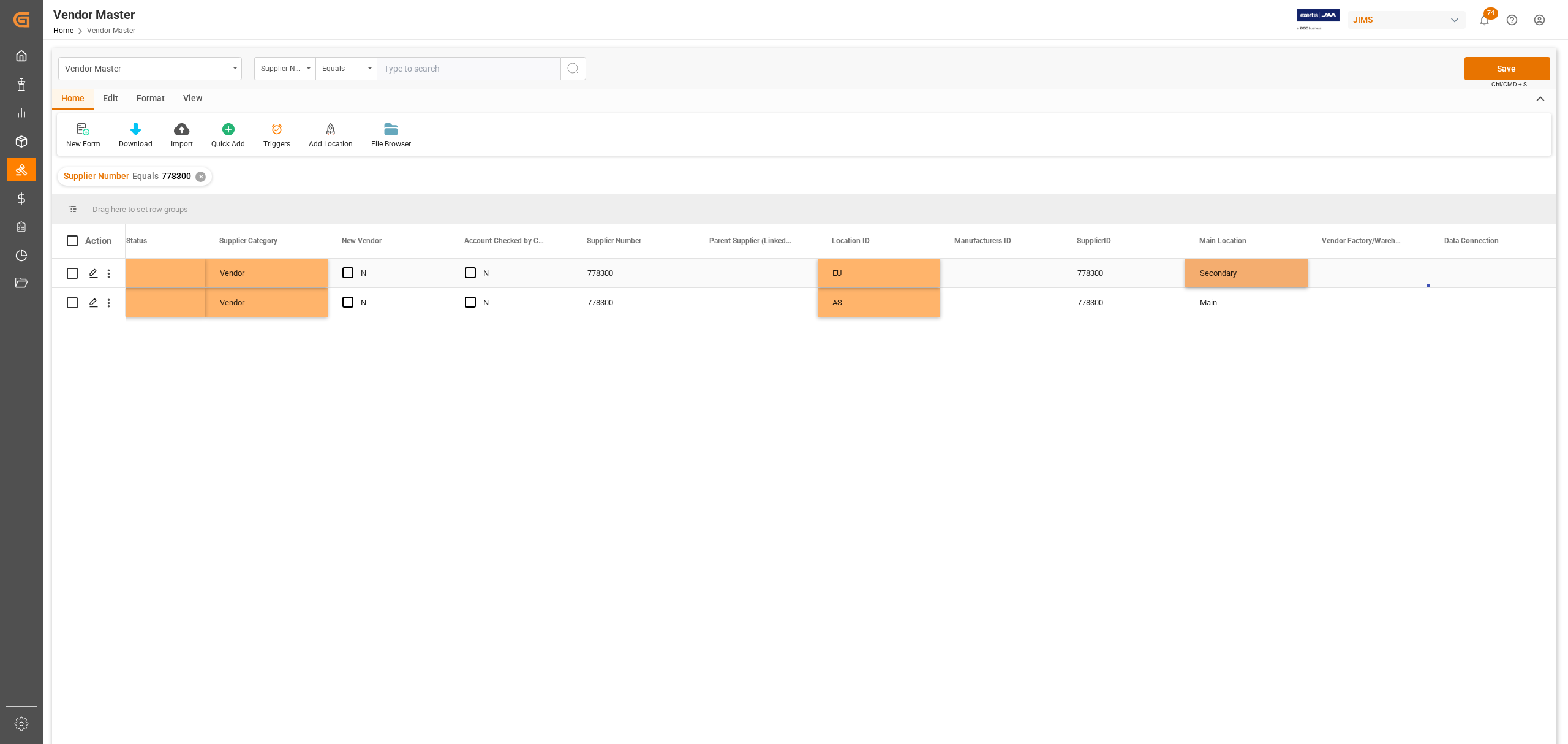
click at [1021, 263] on div "Press SPACE to select this row." at bounding box center [1369, 273] width 122 height 29
click at [1021, 309] on div "Press SPACE to select this row." at bounding box center [1369, 302] width 122 height 29
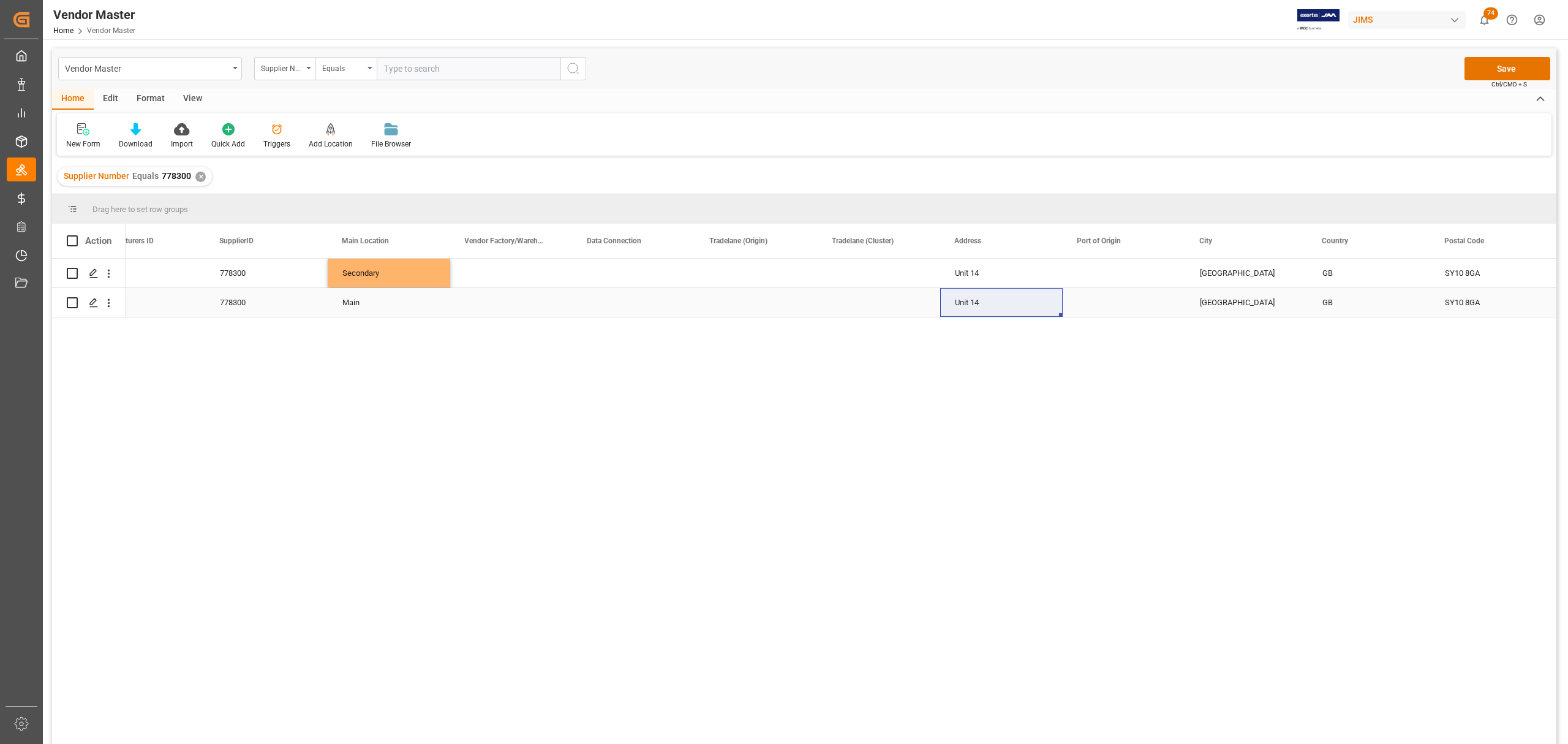
click at [885, 304] on div "Press SPACE to select this row." at bounding box center [878, 302] width 122 height 29
click at [1021, 303] on div "Shropshire" at bounding box center [1246, 302] width 122 height 29
click at [1021, 300] on div "Shropshire" at bounding box center [1246, 302] width 122 height 29
type input "Genta Trikarya PT"
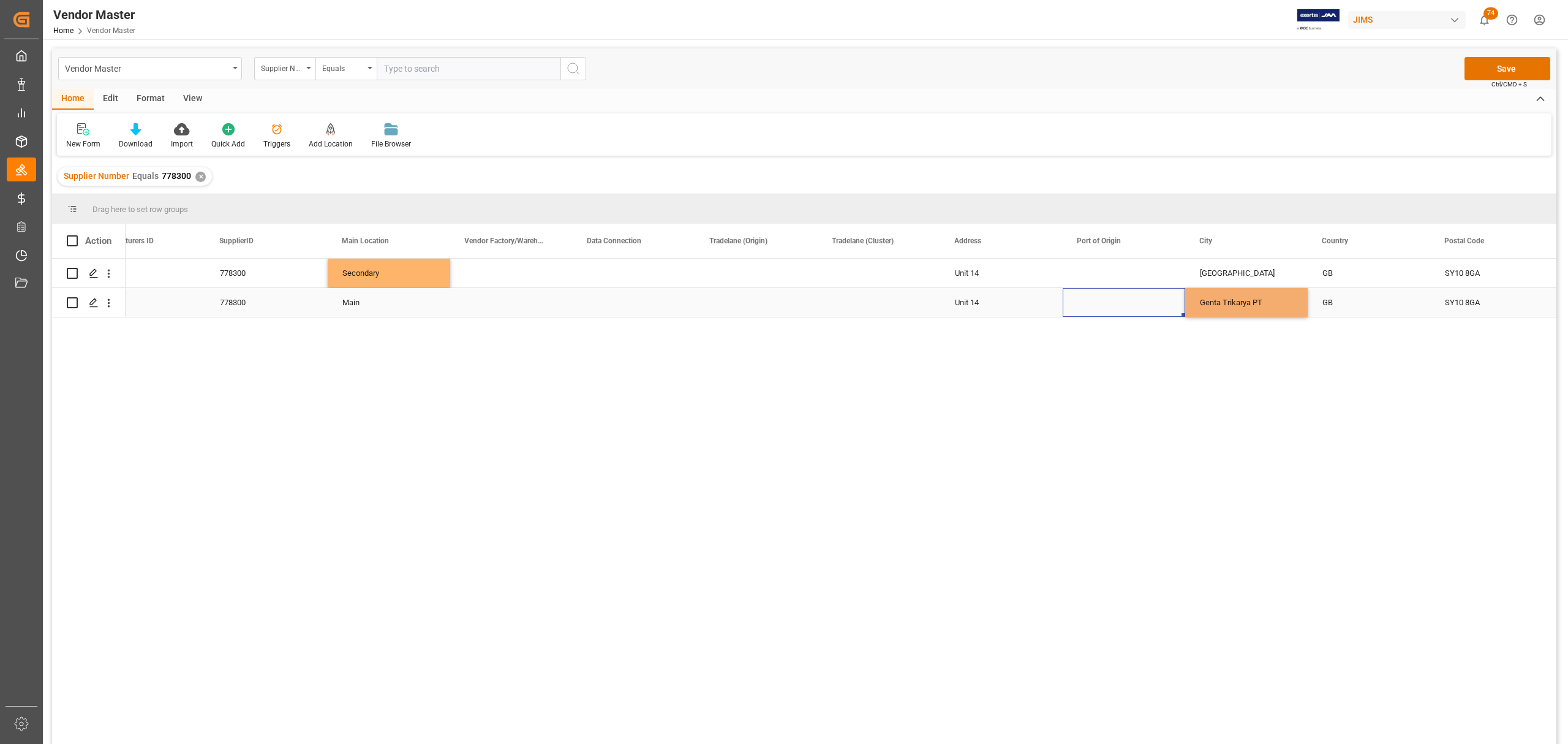
click at [1021, 299] on div "Press SPACE to select this row." at bounding box center [1123, 302] width 122 height 29
click at [964, 300] on div "Unit 14" at bounding box center [1001, 302] width 122 height 29
click at [973, 300] on div "Unit 14" at bounding box center [1001, 302] width 122 height 29
click at [973, 300] on input "Unit 14" at bounding box center [1001, 295] width 103 height 23
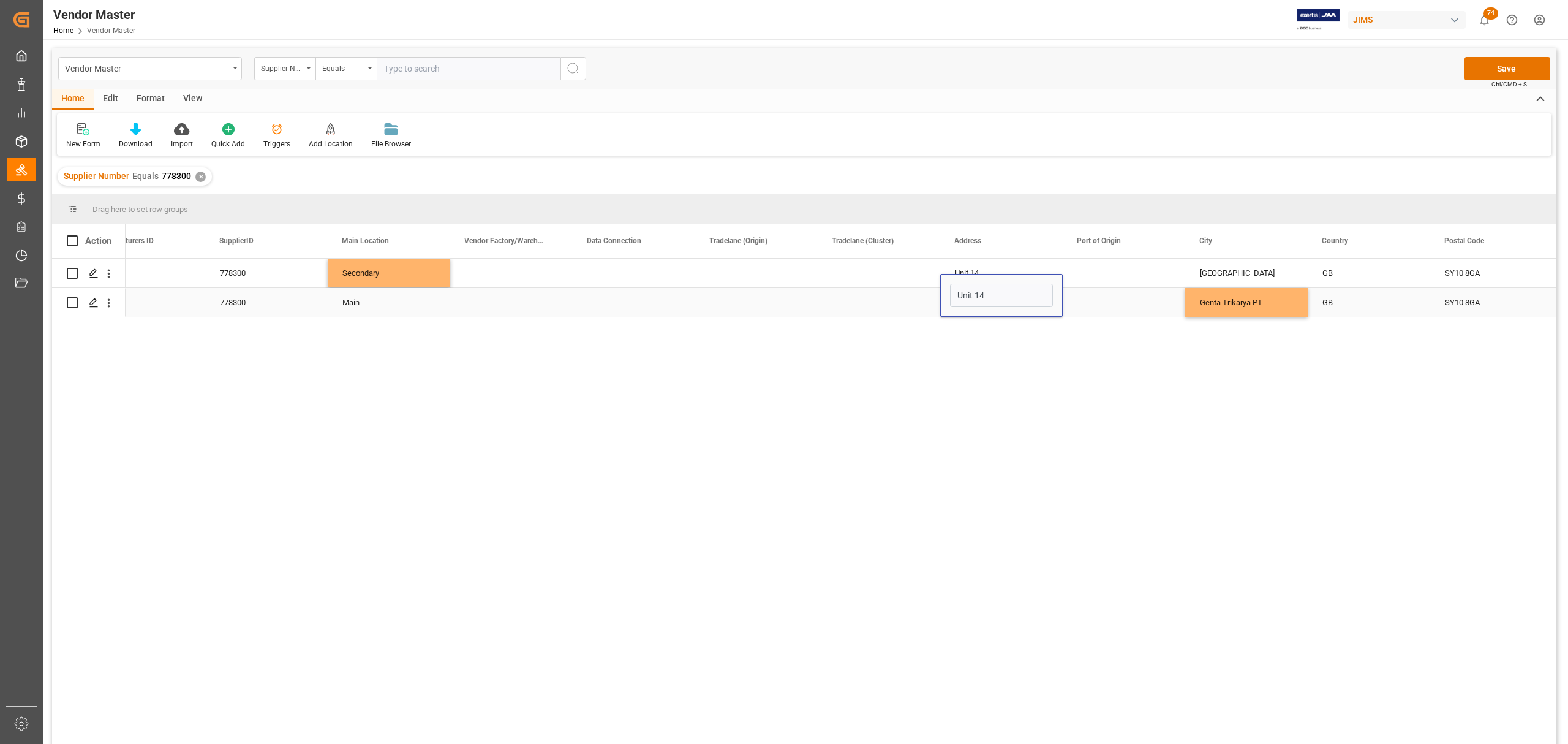
type input "Jl. Ah. Nasution Km.12,5 No. 69 40111 Kota Bandung Jawa Barat"
click at [1021, 303] on div "Press SPACE to select this row." at bounding box center [1123, 302] width 122 height 29
click at [1021, 294] on div "GB" at bounding box center [1369, 303] width 93 height 28
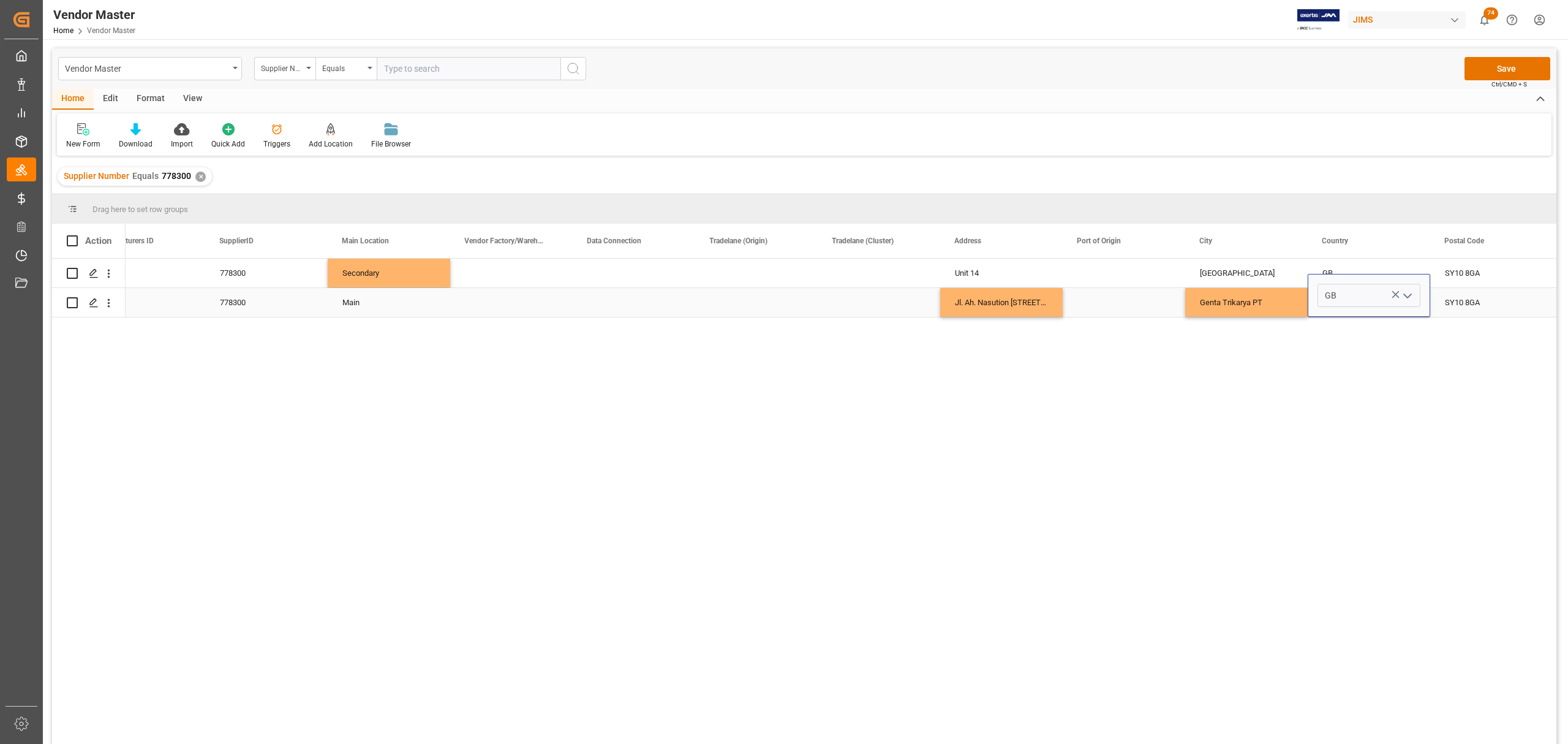
click at [1021, 294] on polyline "open menu" at bounding box center [1407, 296] width 7 height 4
click at [1021, 392] on div "IN" at bounding box center [1369, 391] width 102 height 43
type input "IN"
click at [1021, 299] on div "Press SPACE to select this row." at bounding box center [1123, 302] width 122 height 29
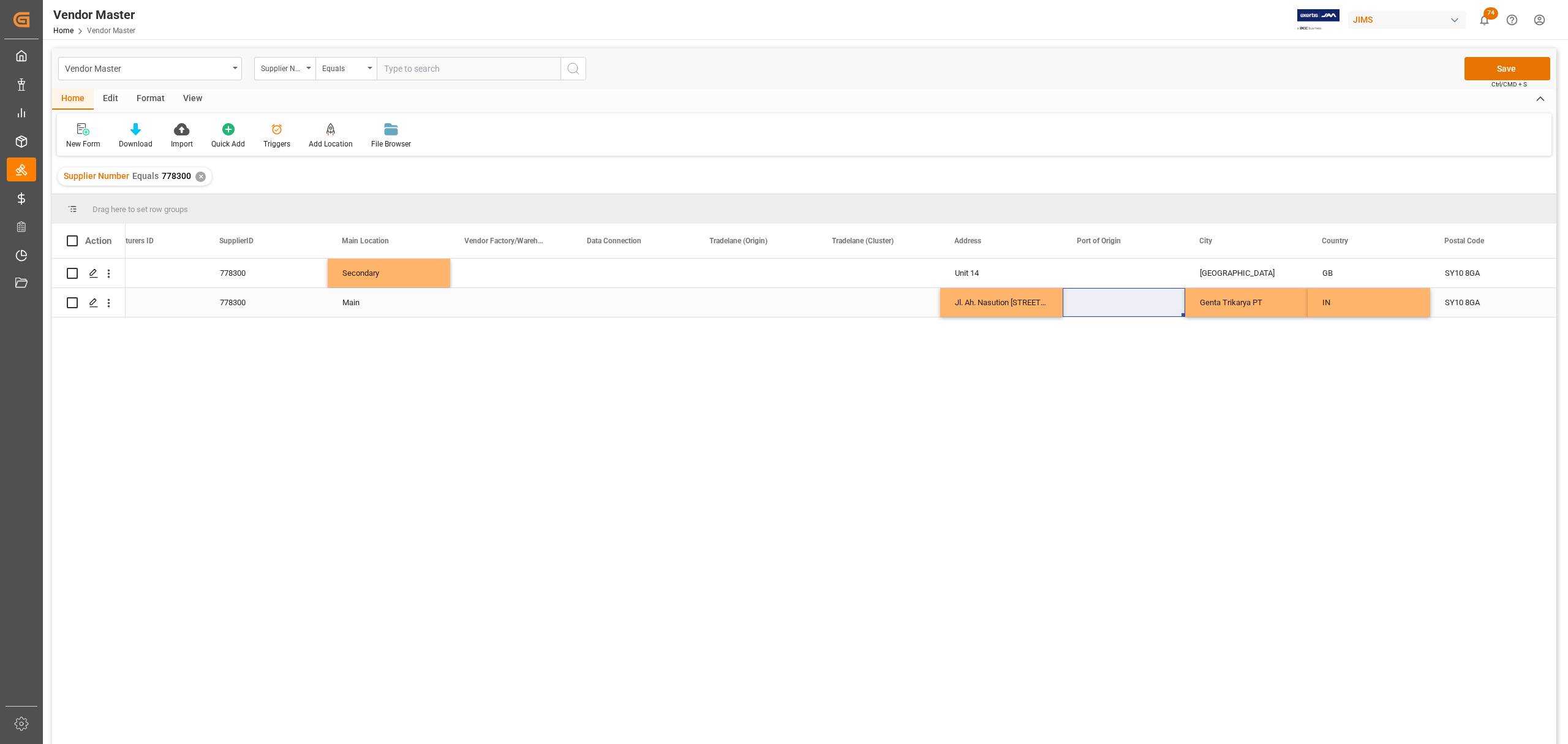
click at [1021, 294] on div "Press SPACE to select this row." at bounding box center [1123, 302] width 122 height 29
click at [1021, 298] on input "Press SPACE to select this row." at bounding box center [1123, 295] width 103 height 23
paste input "Jakarta"
type input "Jakarta"
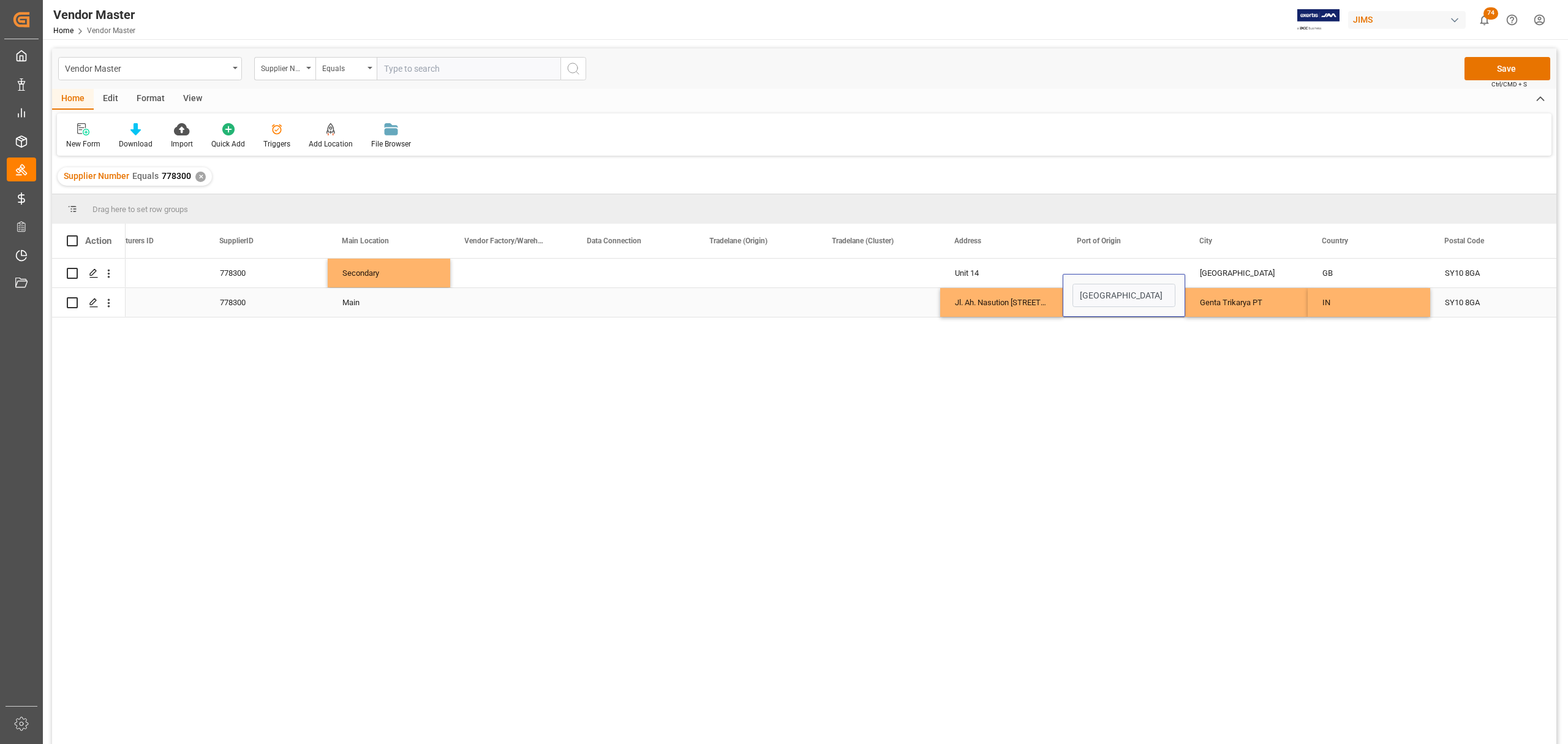
click at [1021, 307] on div "Genta Trikarya PT" at bounding box center [1246, 302] width 122 height 29
click at [1021, 293] on div "IN" at bounding box center [1369, 303] width 93 height 28
click at [1021, 304] on div "SY10 8GA" at bounding box center [1491, 302] width 122 height 29
click at [1021, 305] on div "IN" at bounding box center [1369, 303] width 93 height 28
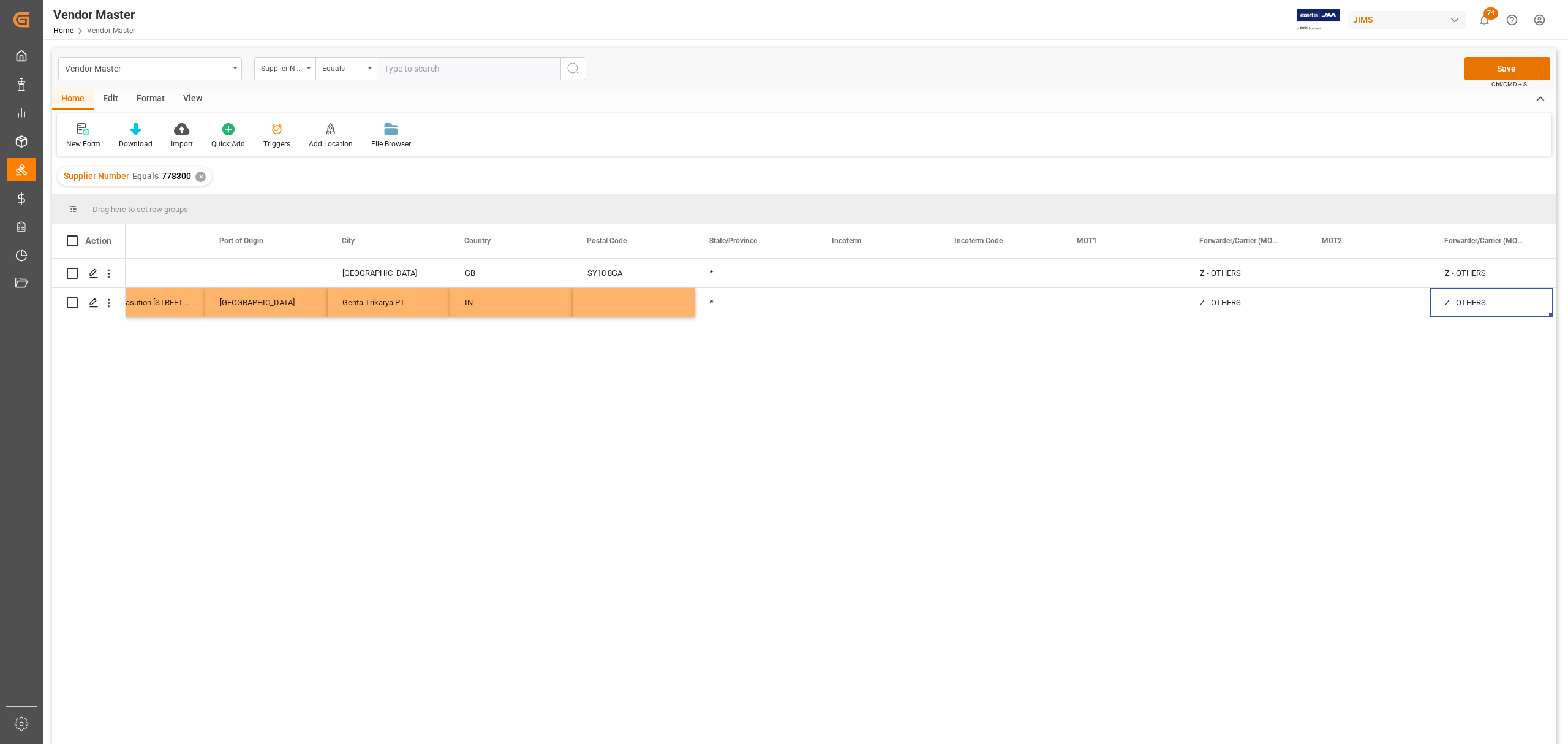
scroll to position [0, 2615]
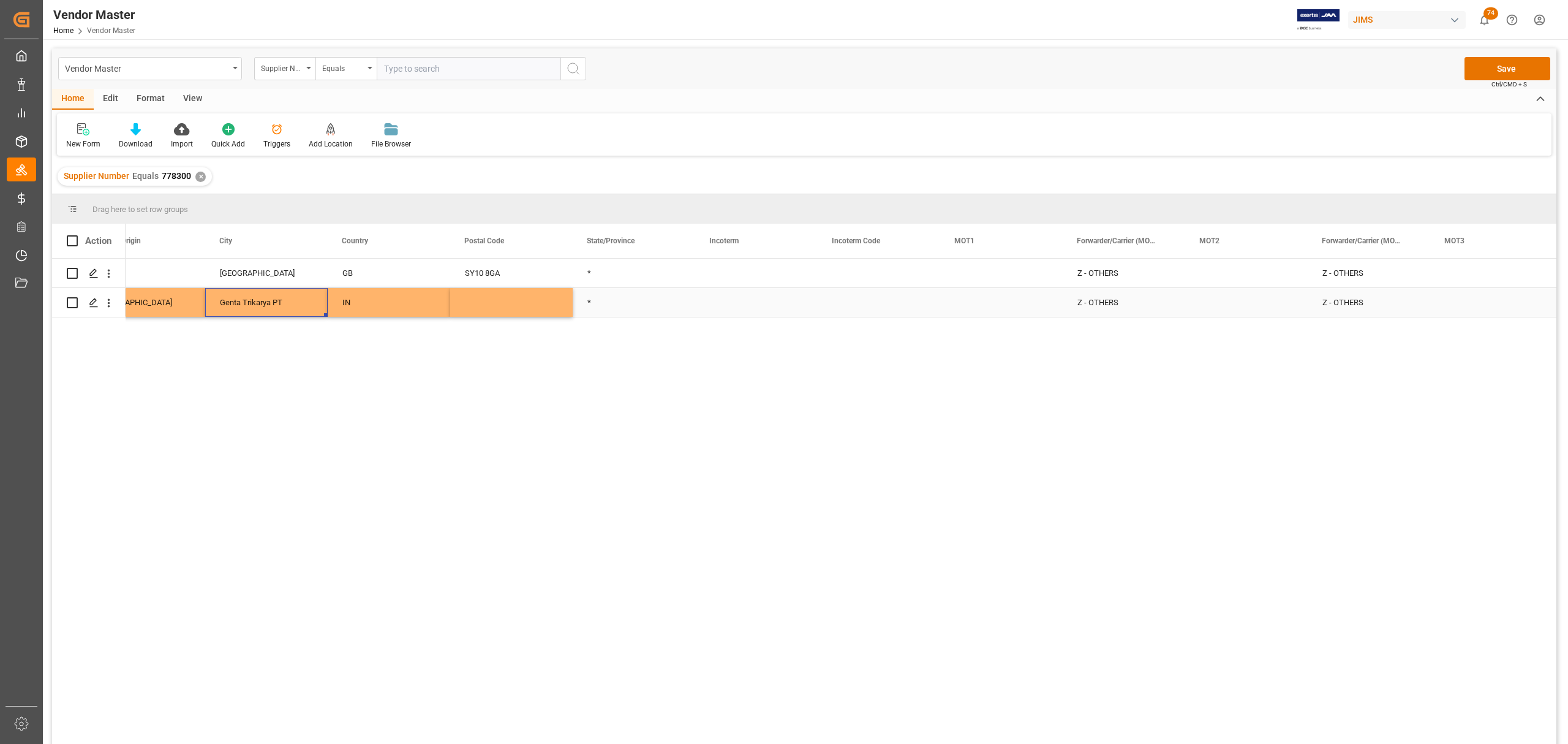
click at [235, 303] on div "Genta Trikarya PT" at bounding box center [266, 302] width 122 height 29
click at [277, 299] on input "Genta Trikarya PT" at bounding box center [266, 295] width 103 height 23
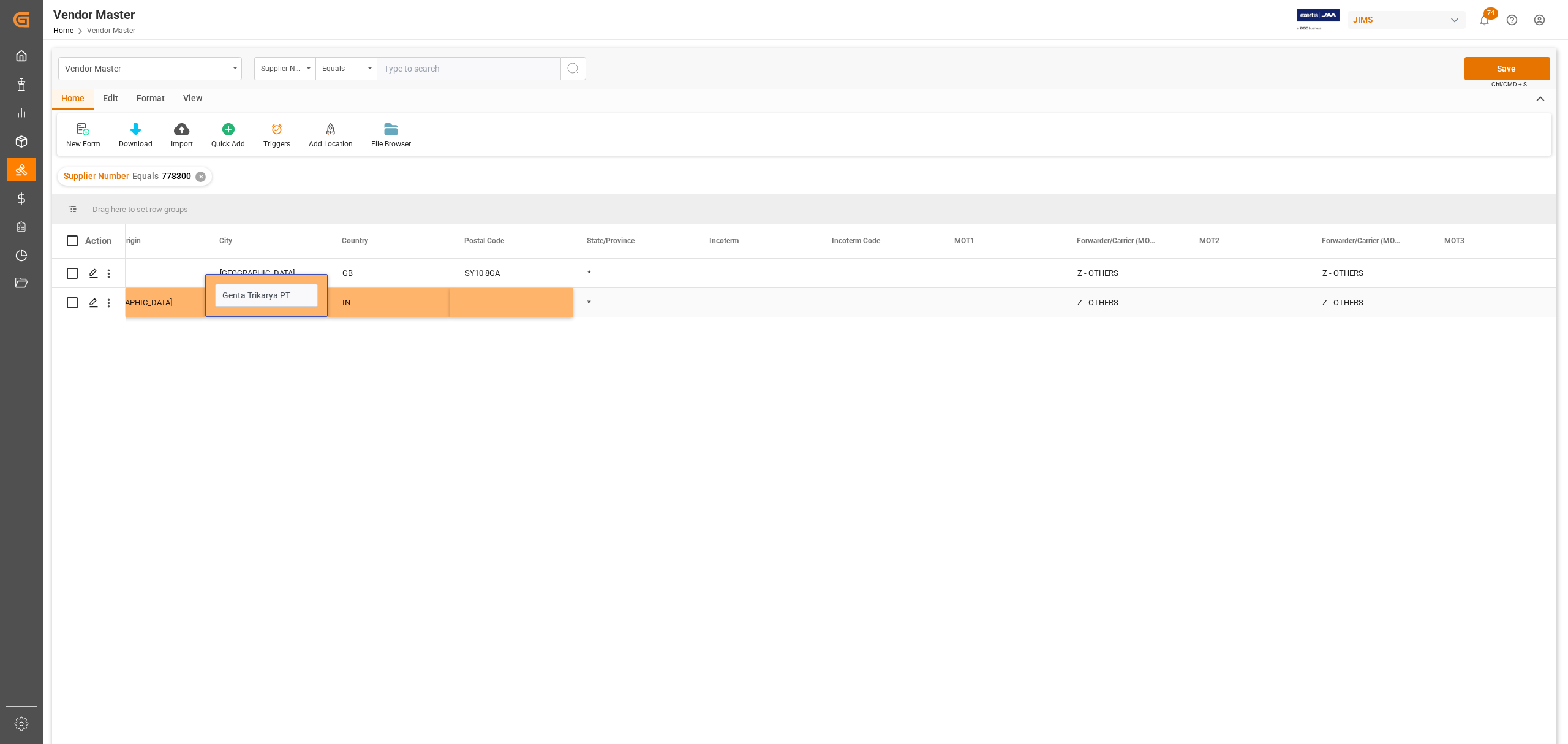
click at [637, 300] on div "*" at bounding box center [634, 302] width 122 height 29
click at [606, 300] on div "*" at bounding box center [634, 302] width 122 height 29
click at [606, 300] on input "*" at bounding box center [634, 295] width 103 height 23
type input "Genta Trikarya PT"
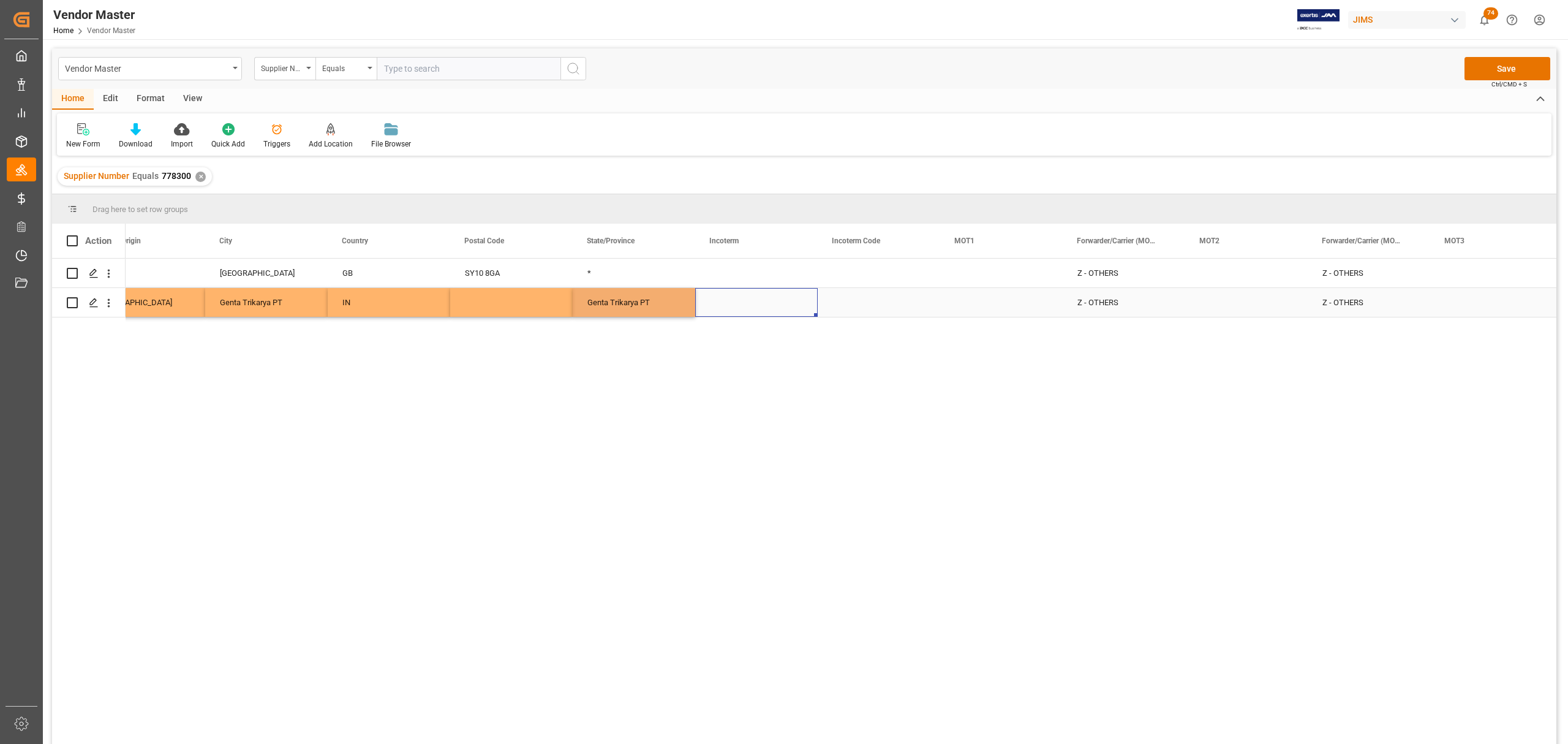
click at [736, 298] on div "Press SPACE to select this row." at bounding box center [756, 302] width 122 height 29
click at [733, 307] on div "Press SPACE to select this row." at bounding box center [756, 302] width 122 height 29
click at [733, 305] on div "Press SPACE to select this row." at bounding box center [756, 302] width 122 height 29
click at [733, 298] on input "Press SPACE to select this row." at bounding box center [756, 295] width 103 height 23
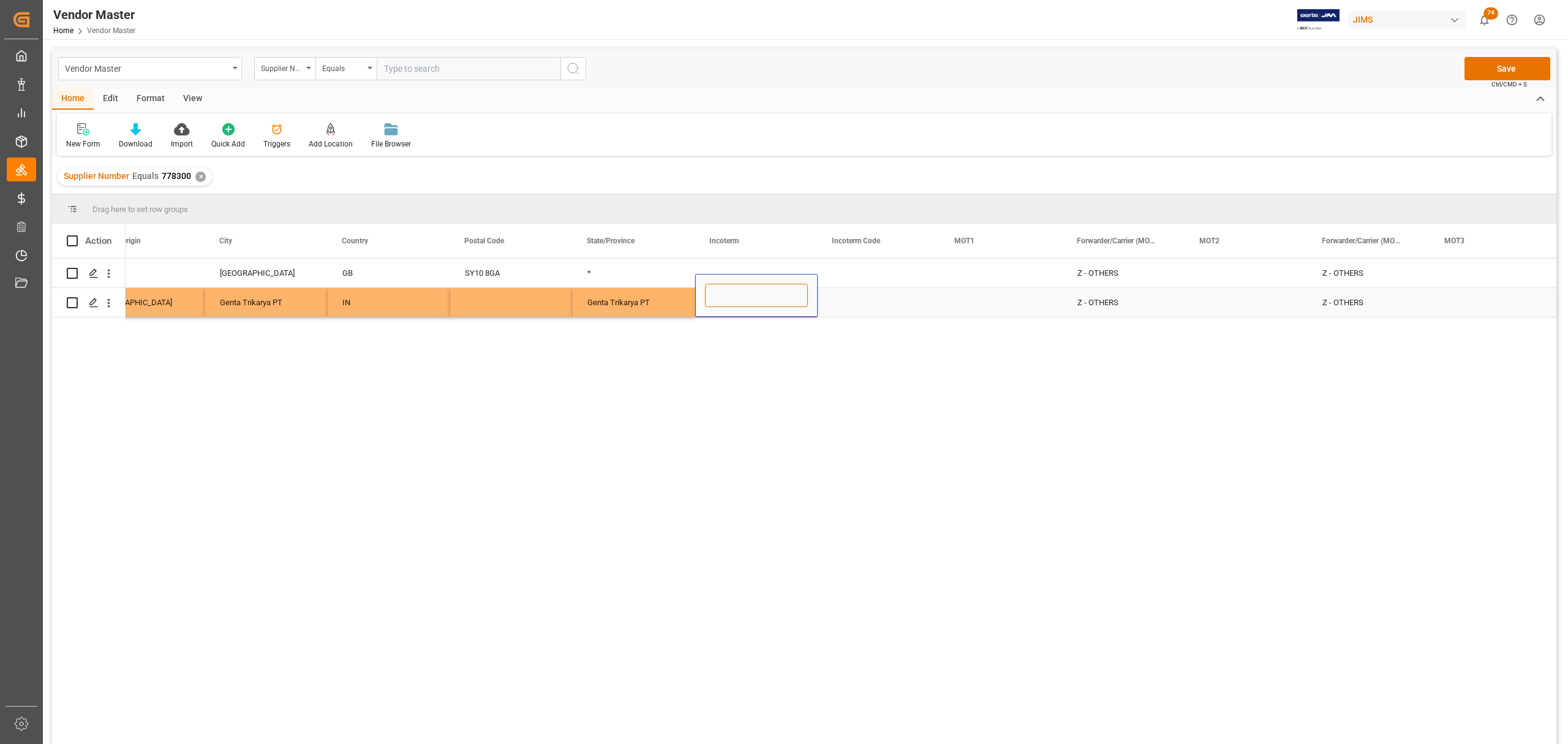
paste input "EXW Jakarta, Indonesia"
type input "EXW Jakarta, Indonesia"
click at [895, 291] on div "Press SPACE to select this row." at bounding box center [878, 302] width 122 height 29
click at [878, 295] on div "Press SPACE to select this row." at bounding box center [878, 302] width 122 height 29
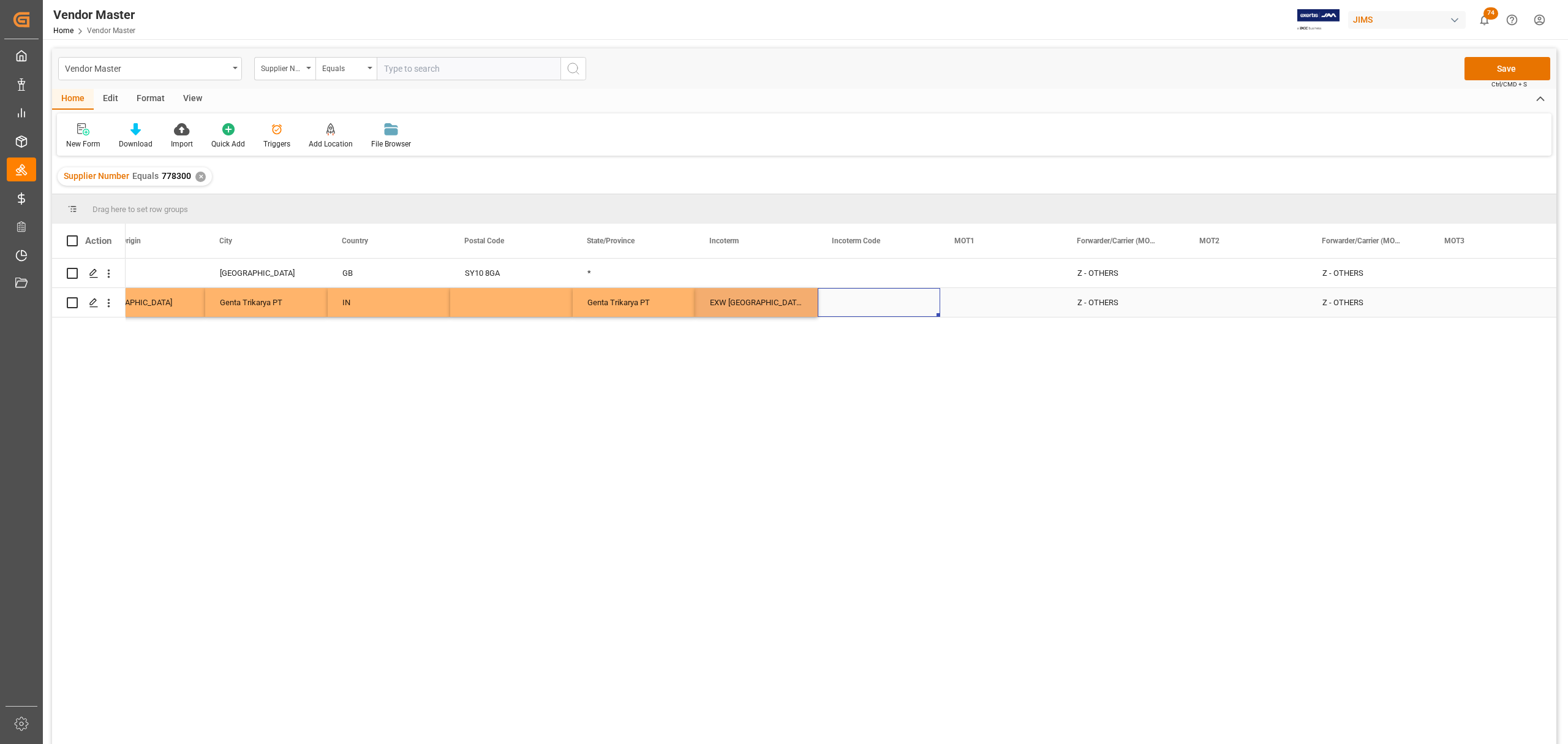
click at [873, 300] on div "Press SPACE to select this row." at bounding box center [878, 302] width 122 height 29
click at [871, 302] on input "Press SPACE to select this row." at bounding box center [879, 295] width 103 height 23
type input "EXW"
click at [996, 297] on div "Press SPACE to select this row." at bounding box center [1001, 302] width 122 height 29
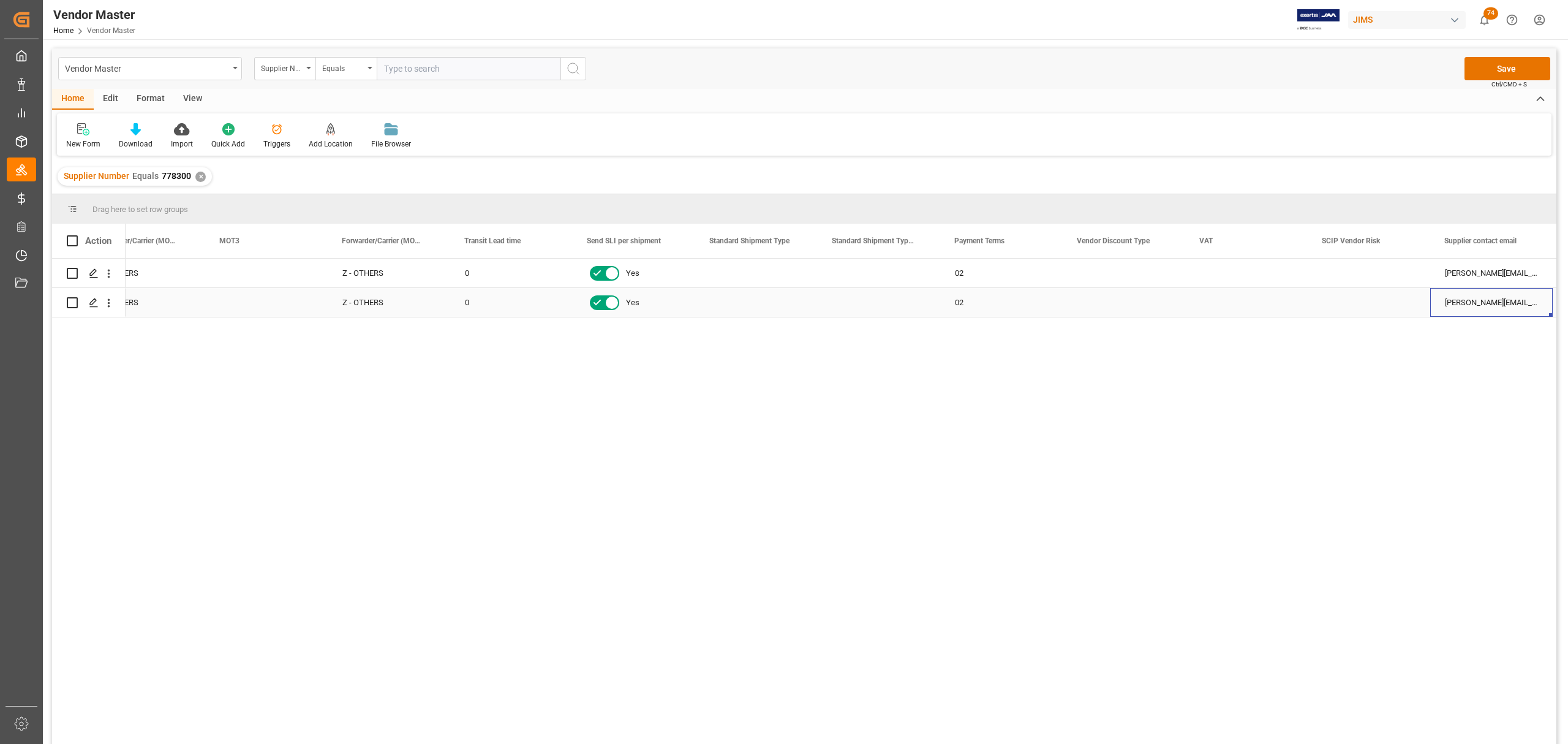
scroll to position [0, 4085]
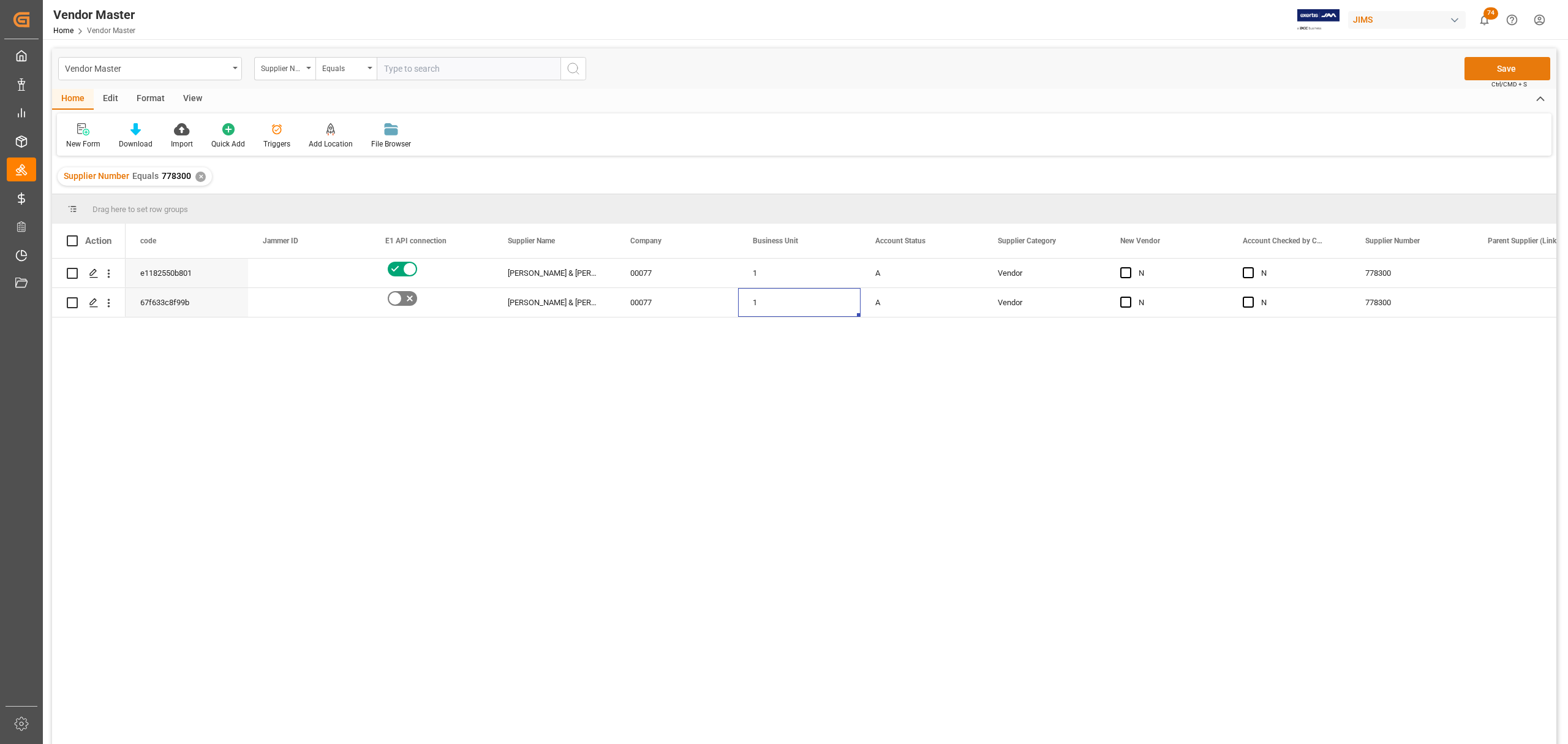
click at [1021, 68] on button "Save" at bounding box center [1507, 69] width 86 height 23
click at [196, 174] on div "✕" at bounding box center [200, 176] width 10 height 10
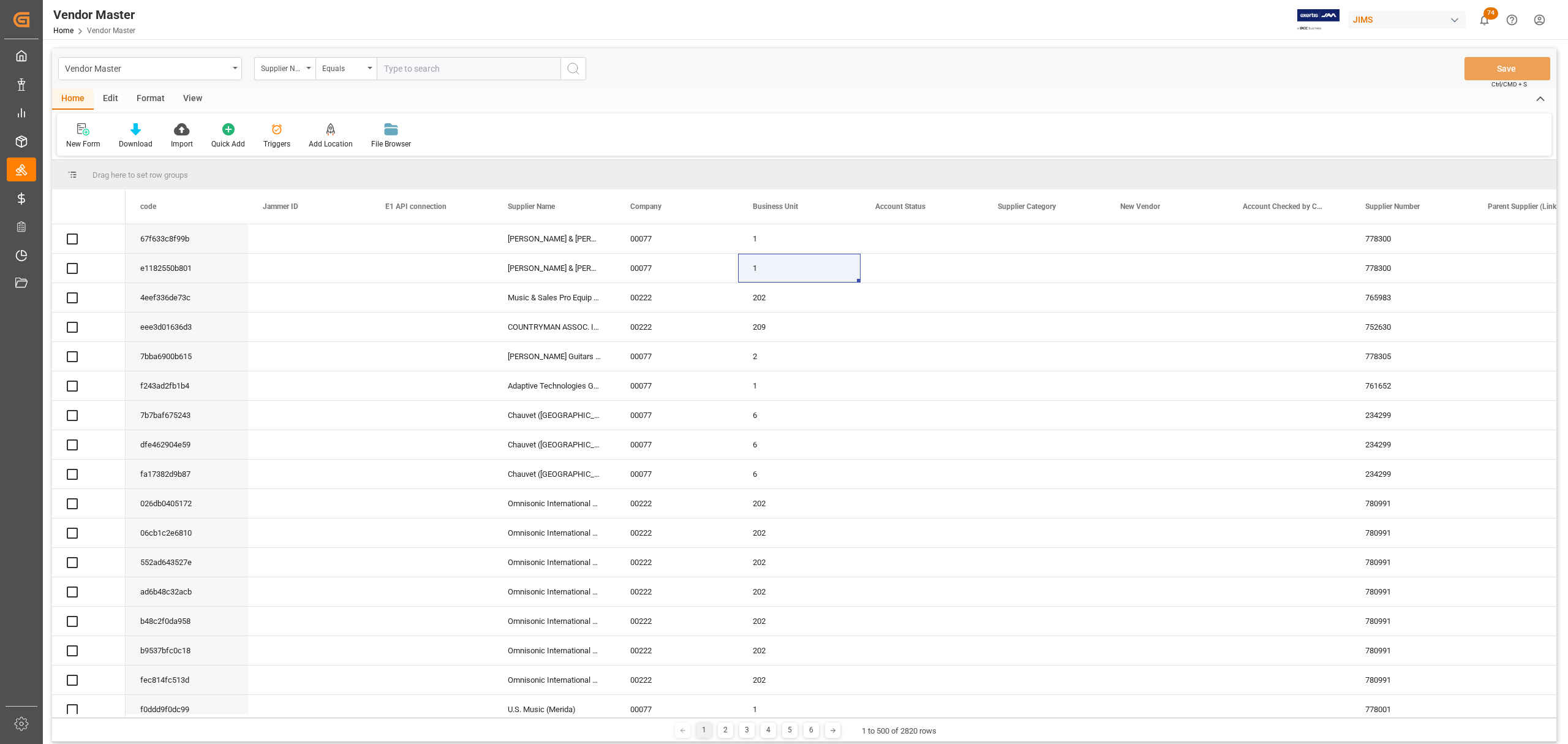
click at [493, 68] on input "text" at bounding box center [469, 69] width 184 height 23
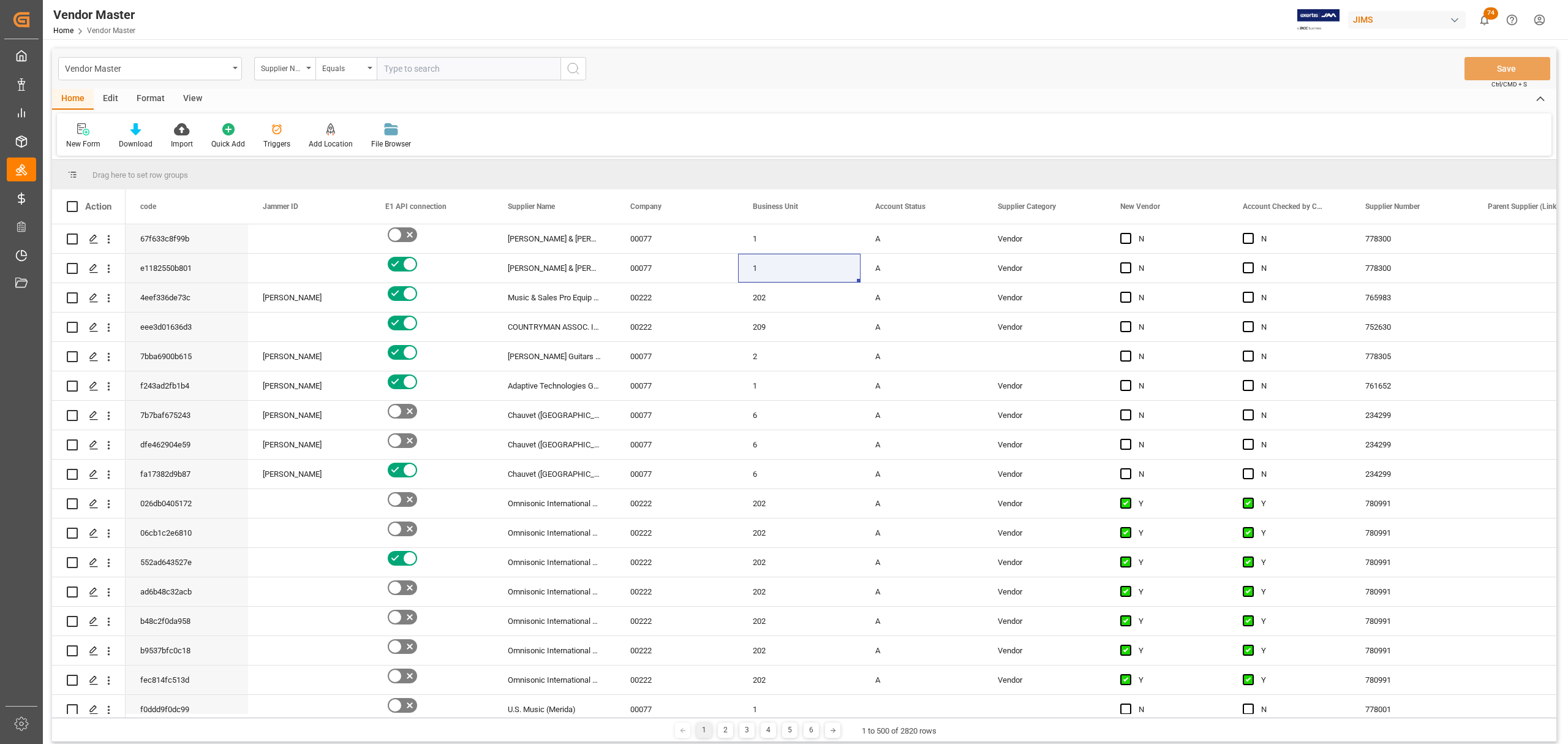
paste input "778305"
type input "778305"
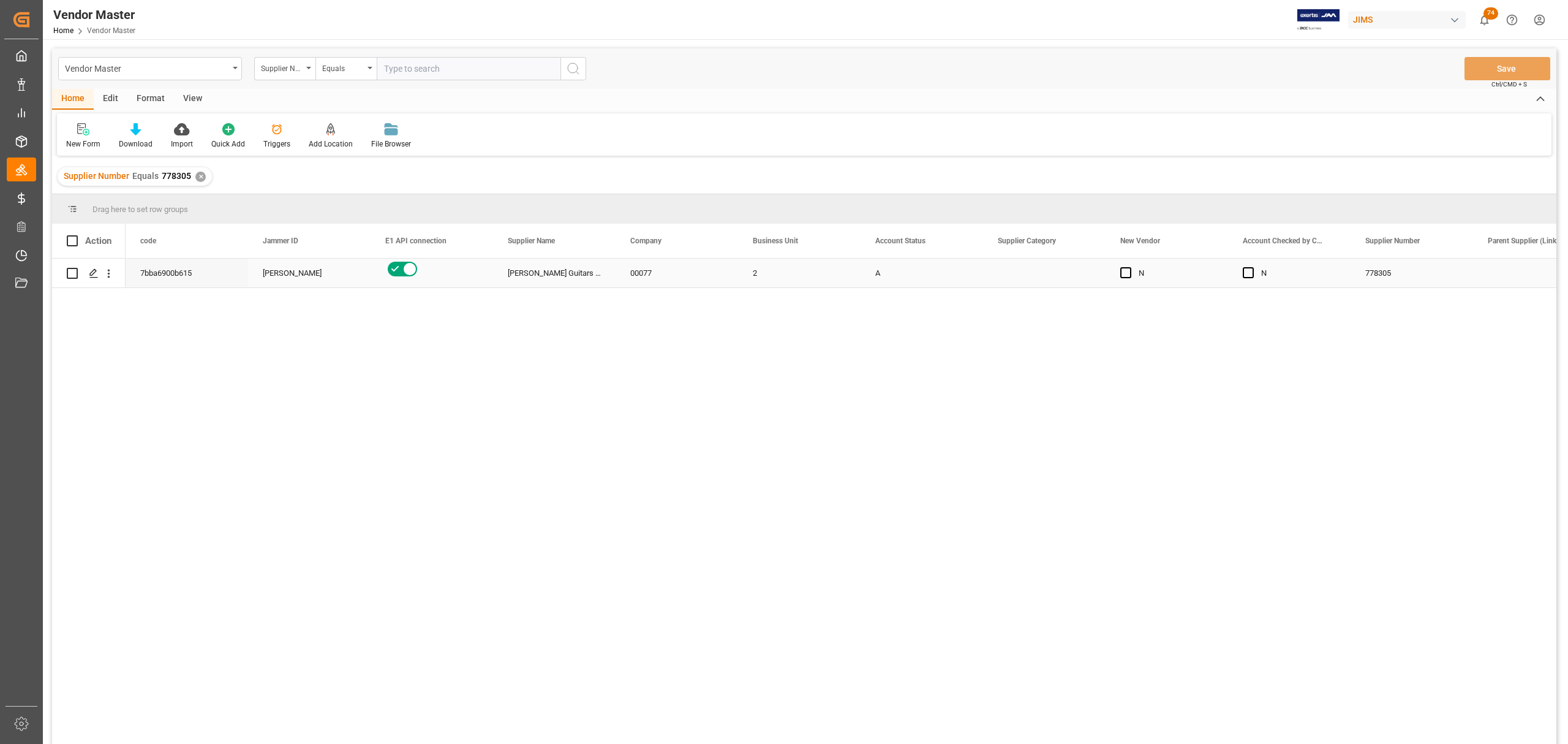
click at [796, 270] on div "2" at bounding box center [799, 273] width 122 height 29
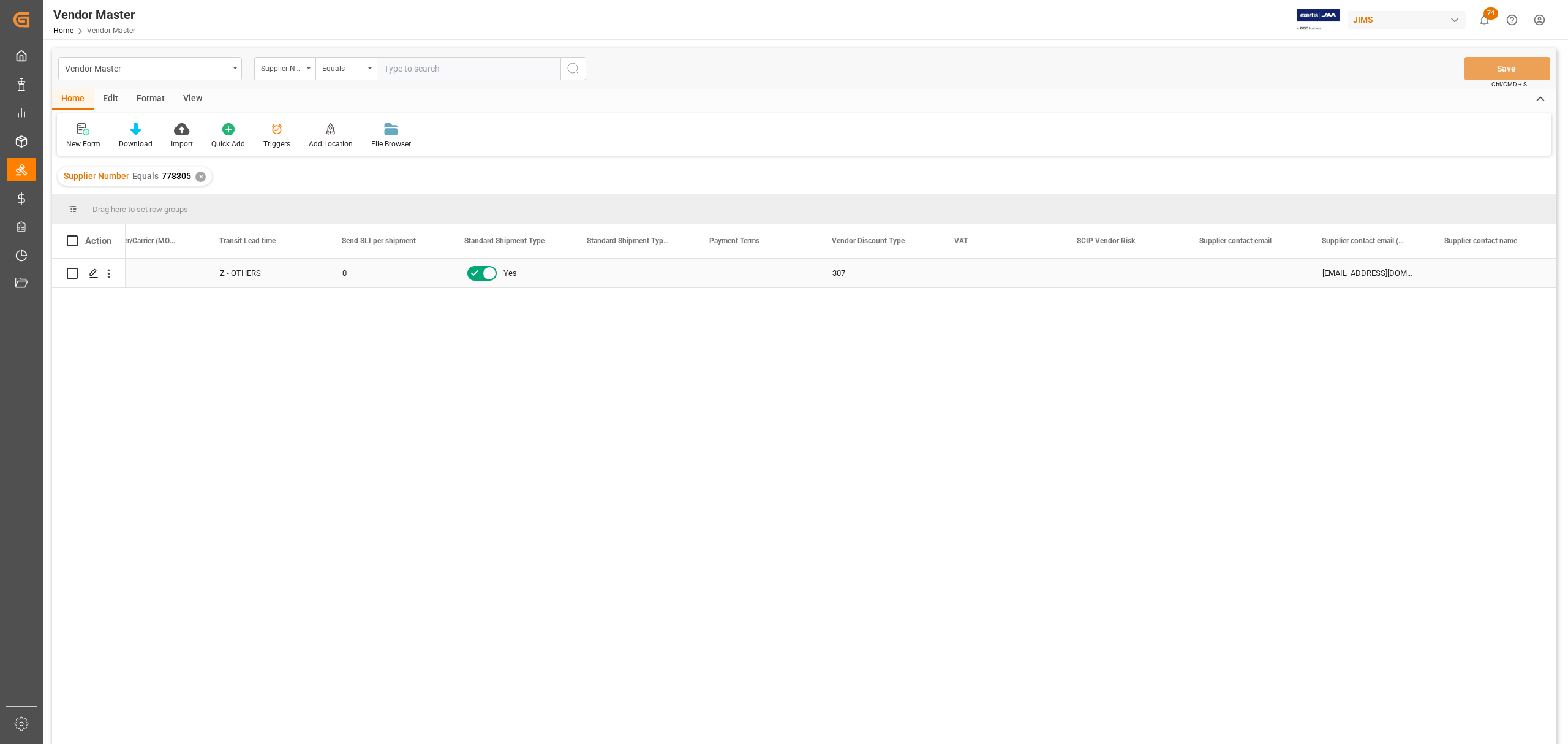
scroll to position [0, 4085]
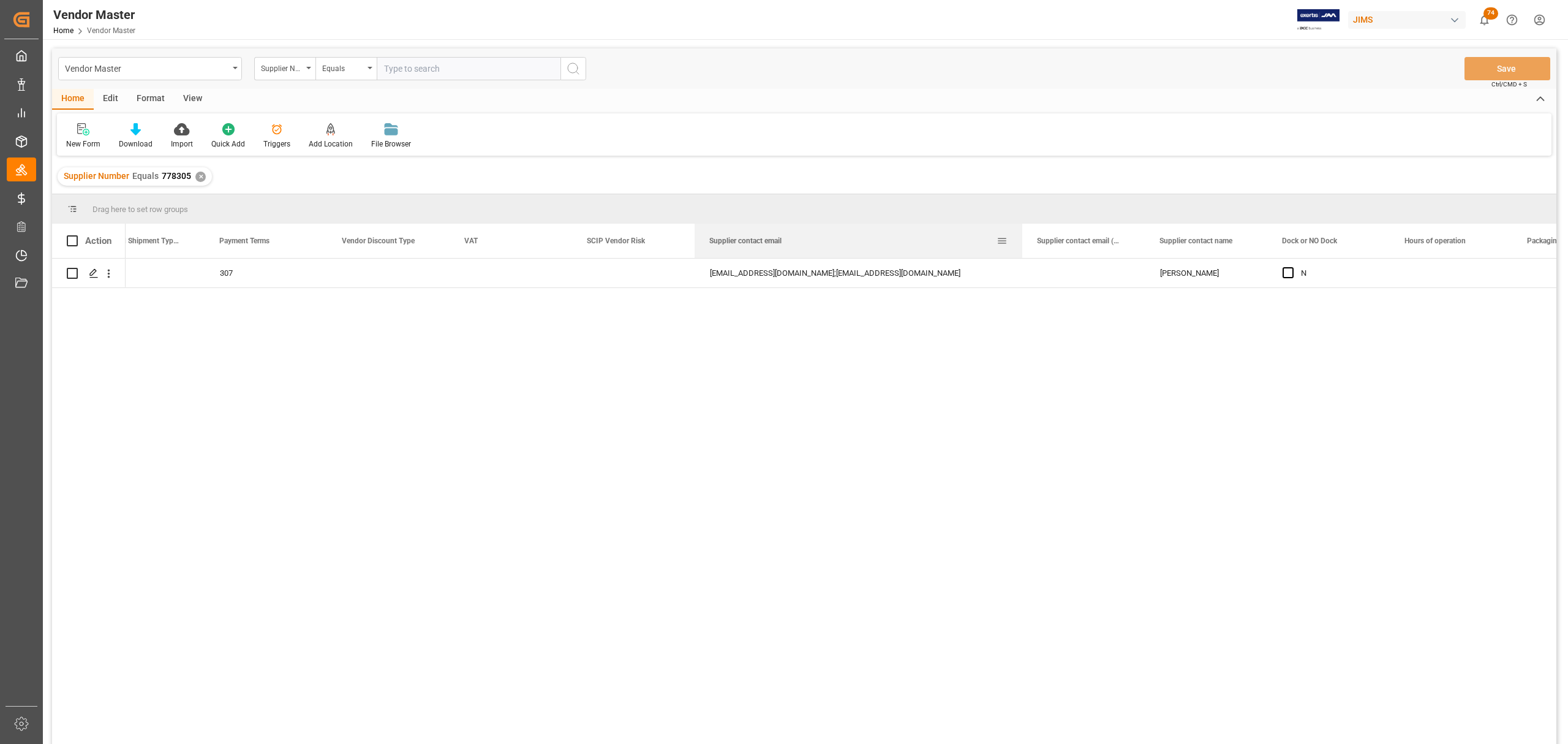
drag, startPoint x: 814, startPoint y: 238, endPoint x: 1020, endPoint y: 238, distance: 206.0
click at [1020, 238] on div at bounding box center [1022, 241] width 5 height 34
click at [197, 175] on div "✕" at bounding box center [200, 176] width 10 height 10
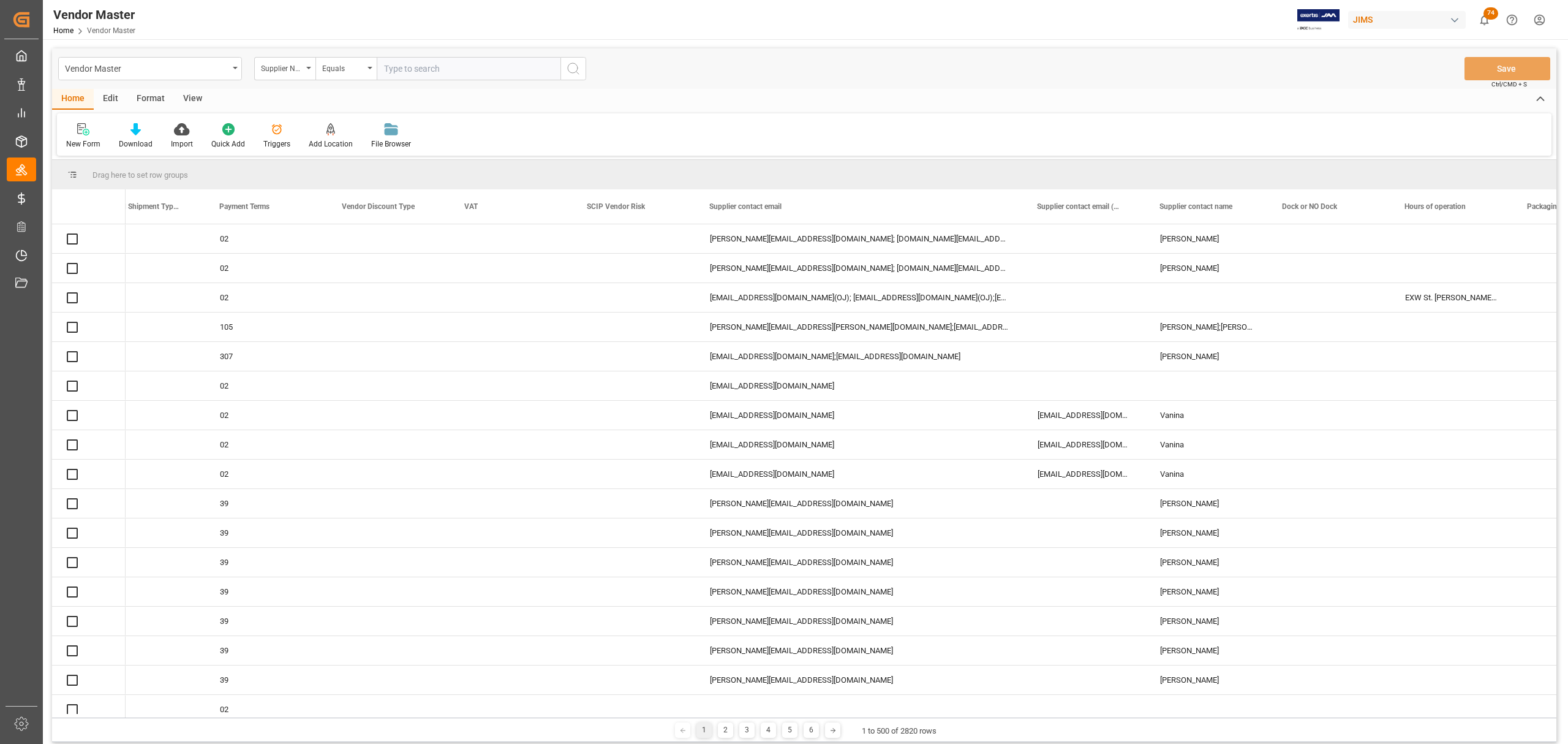
click at [410, 66] on input "text" at bounding box center [469, 69] width 184 height 23
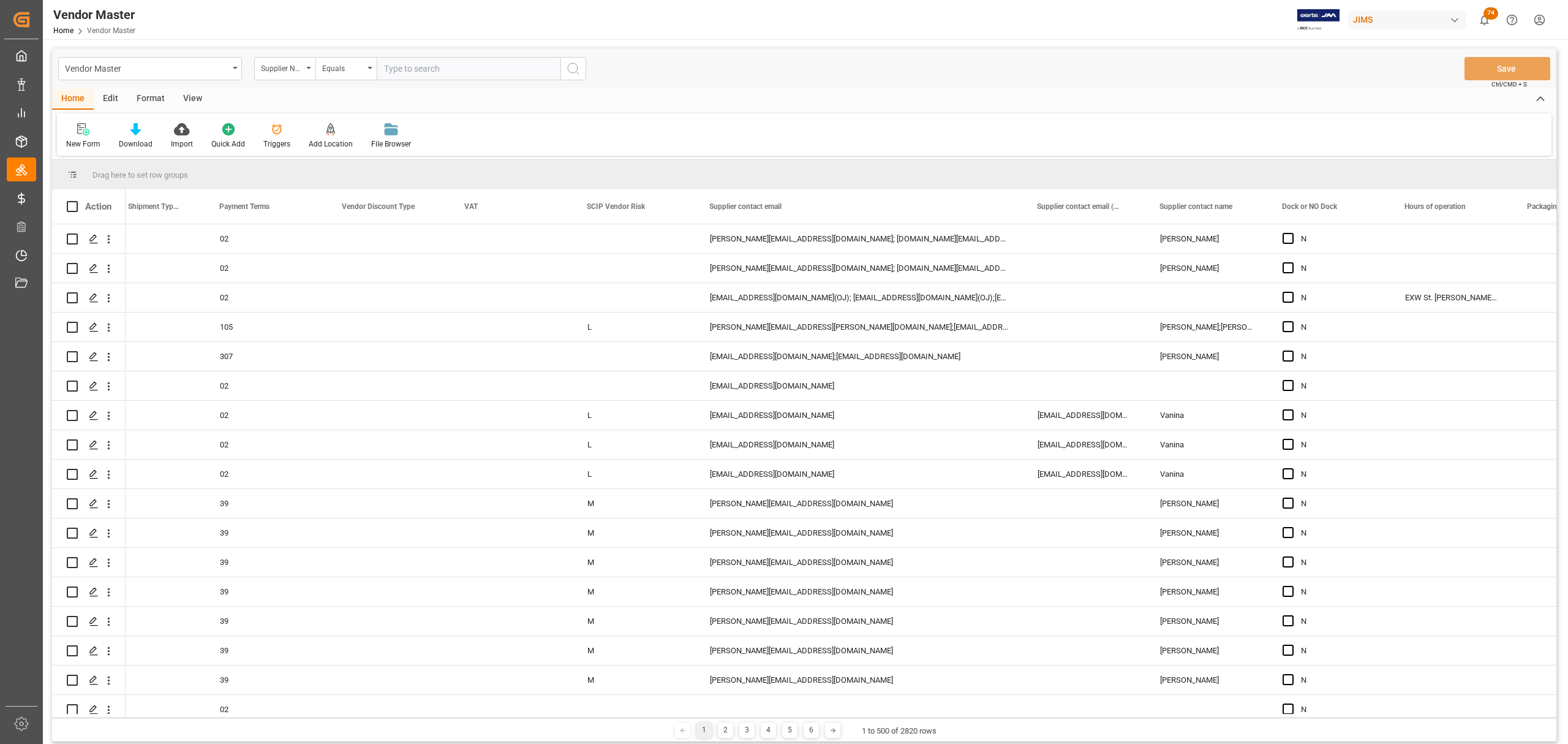
paste input "541336"
type input "541336"
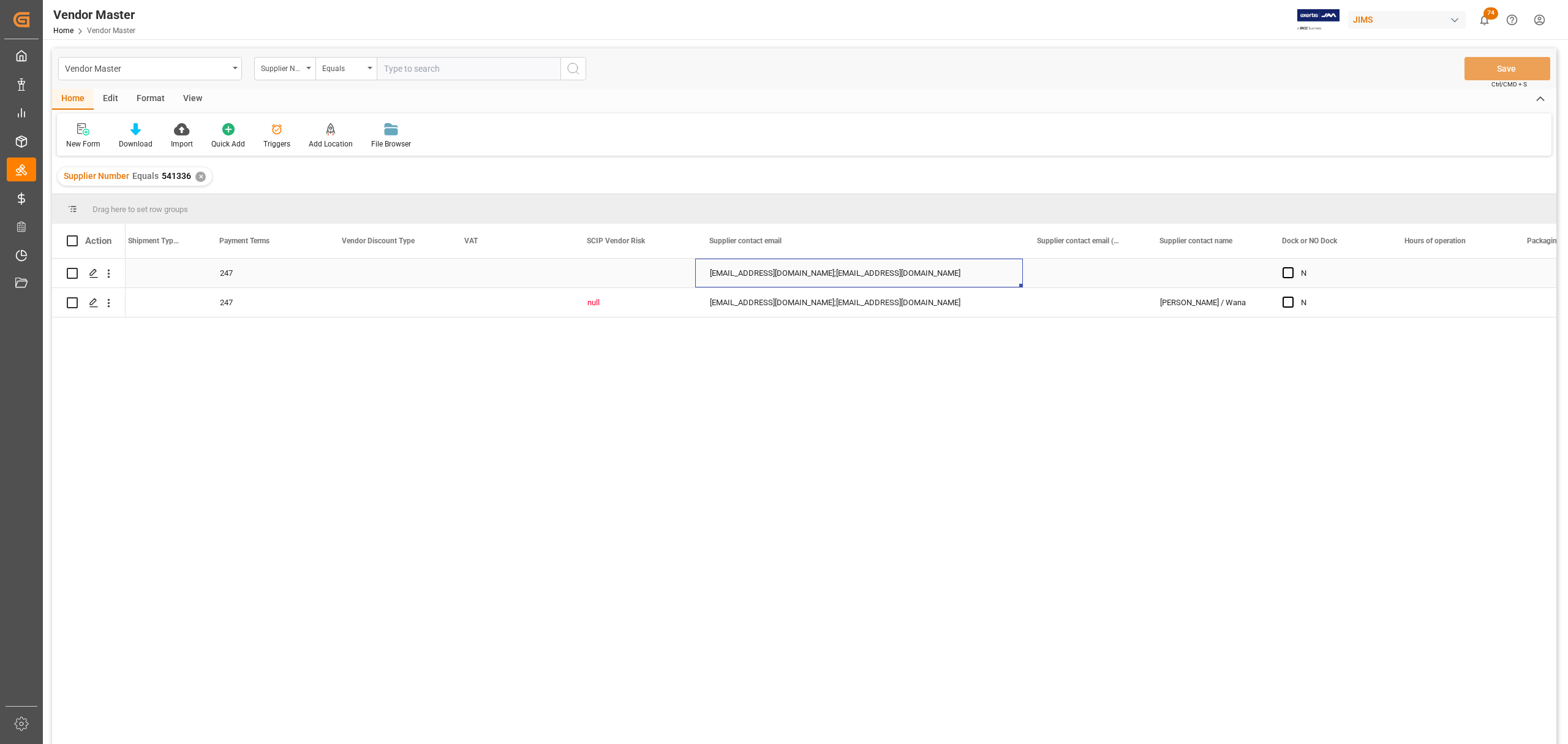
click at [811, 267] on div "jimmy_mandolin@163.com;wana_cai@163.com" at bounding box center [859, 273] width 328 height 29
click at [829, 274] on input "jimmy_mandolin@163.com;wana_cai@163.com" at bounding box center [859, 280] width 308 height 23
drag, startPoint x: 908, startPoint y: 280, endPoint x: 820, endPoint y: 278, distance: 88.0
click at [820, 278] on input "jimmy_mandolin@163.com;wana_cai@163.com" at bounding box center [859, 280] width 308 height 23
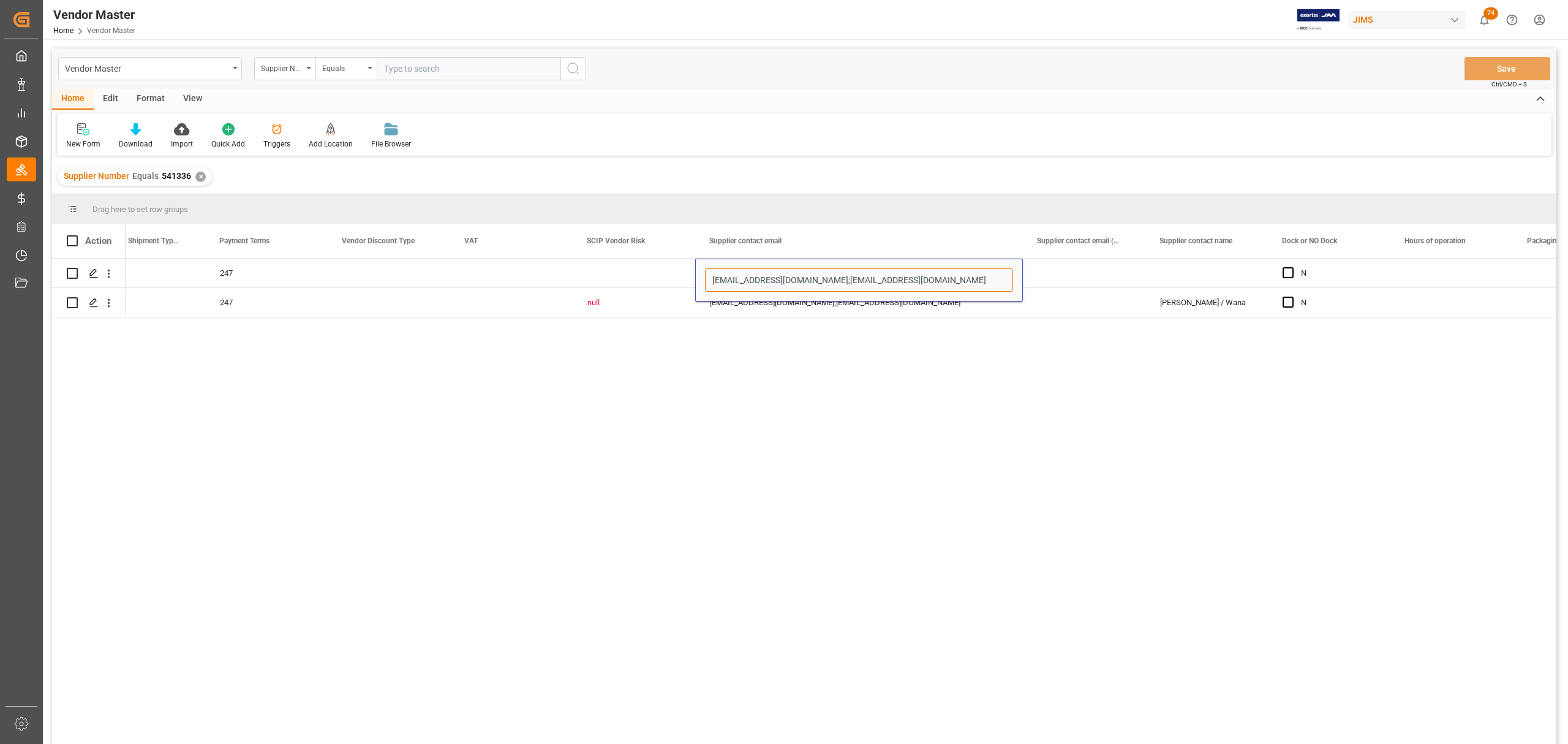
paste input "13924185282"
type input "jimmy_mandolin@163.com;13924185282@163.com"
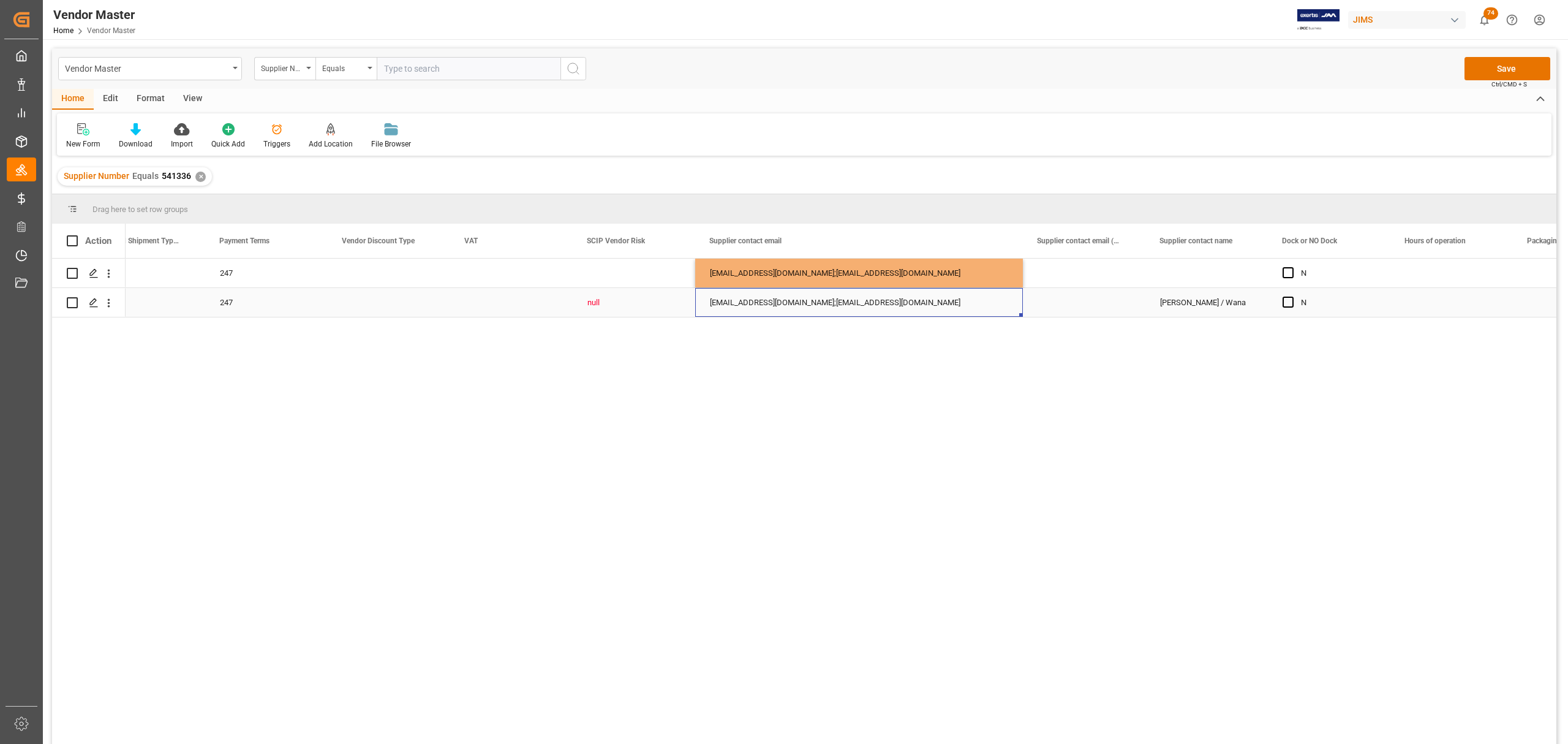
click at [851, 307] on div "jimmy_mandolin@163.com;wana_cai@163.com" at bounding box center [859, 302] width 328 height 29
click at [861, 298] on div "jimmy_mandolin@163.com;wana_cai@163.com" at bounding box center [859, 302] width 328 height 29
click at [861, 298] on input "jimmy_mandolin@163.com;wana_cai@163.com" at bounding box center [859, 295] width 308 height 23
click at [900, 294] on input "jimmy_mandolin@163.com;wana_cai@163.com" at bounding box center [859, 295] width 308 height 23
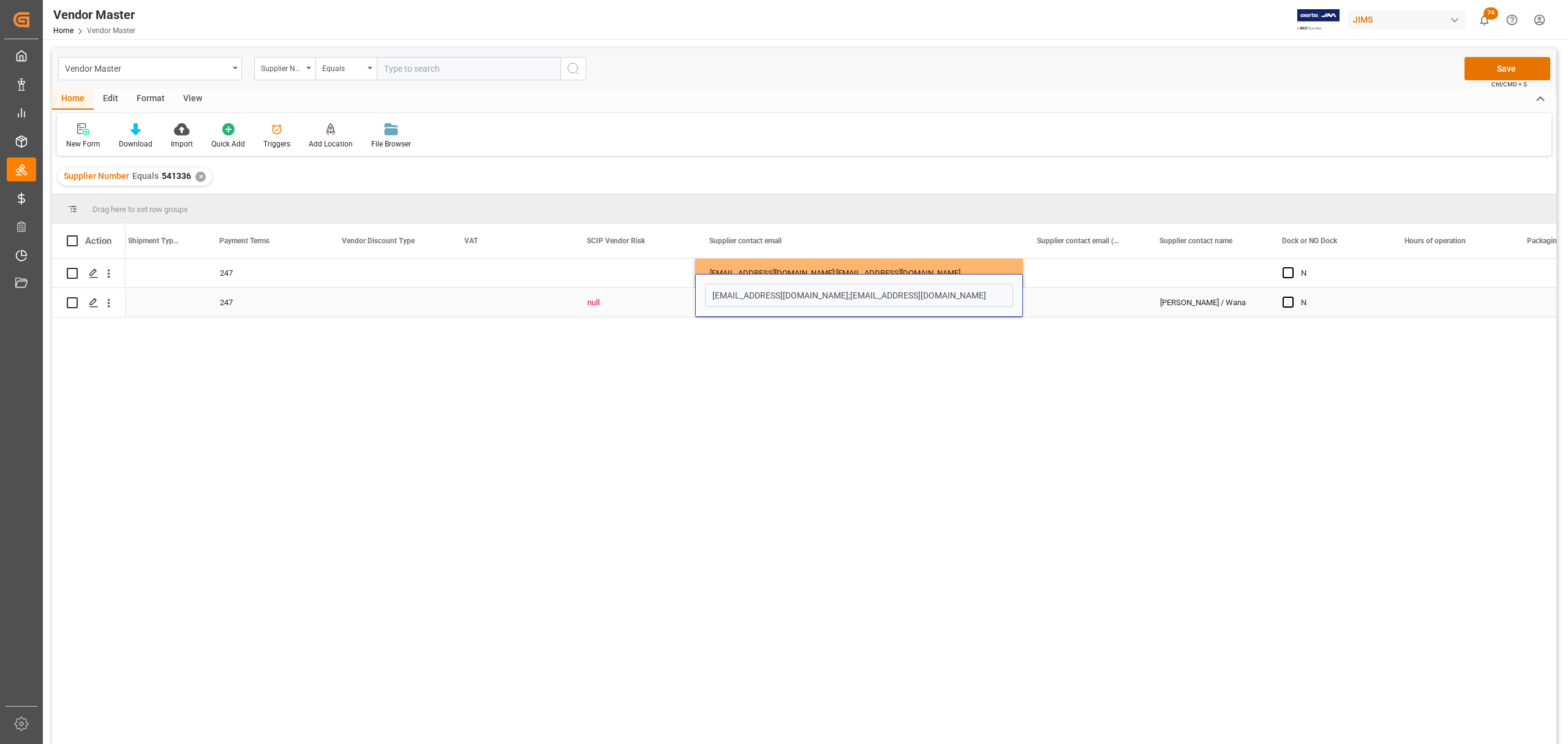
click at [909, 292] on input "jimmy_mandolin@163.com;wana_cai@163.com" at bounding box center [859, 295] width 308 height 23
click at [906, 293] on input "jimmy_mandolin@163.com;wana_cai@163.com" at bounding box center [859, 295] width 308 height 23
drag, startPoint x: 886, startPoint y: 292, endPoint x: 821, endPoint y: 294, distance: 65.0
click at [821, 294] on input "jimmy_mandolin@163.com;wana_cai@163.com" at bounding box center [859, 295] width 308 height 23
type input "jimmy_mandolin@163.com;13924185282@163.com"
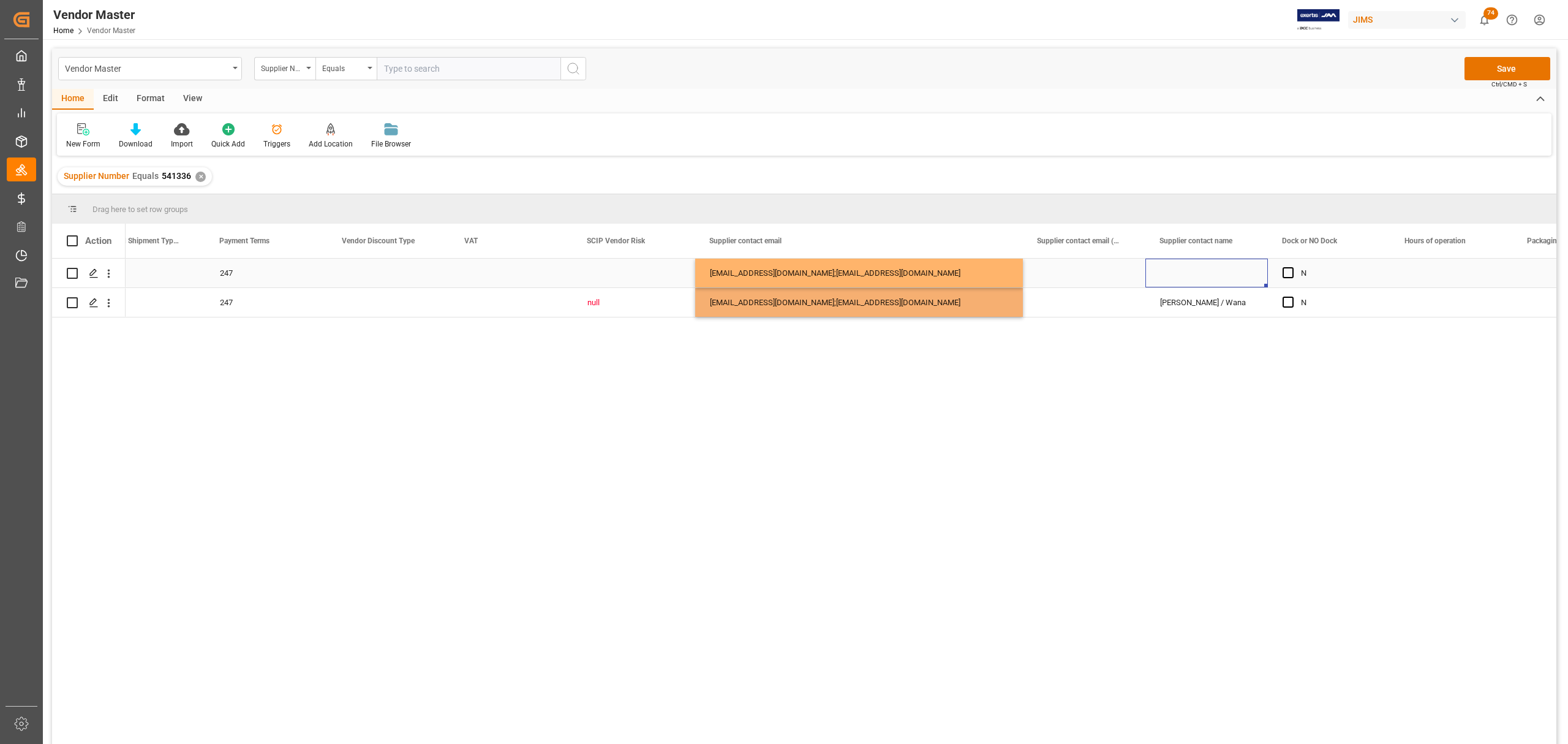
click at [1021, 271] on div "Press SPACE to select this row." at bounding box center [1206, 273] width 122 height 29
click at [1021, 269] on div "Press SPACE to select this row." at bounding box center [1206, 273] width 122 height 29
click at [1021, 273] on input "Press SPACE to select this row." at bounding box center [1207, 280] width 103 height 23
paste input "Albert Chen"
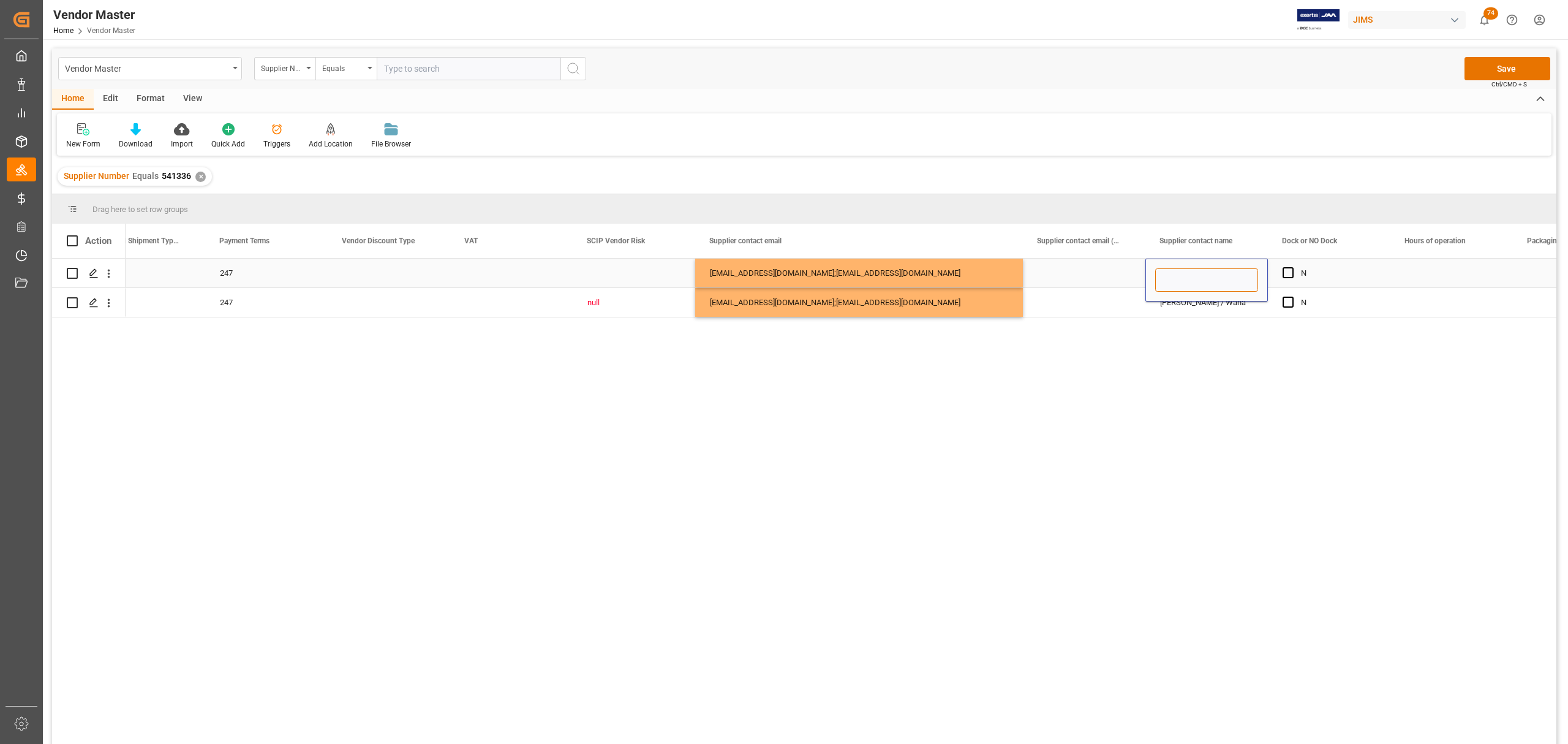
type input "Albert Chen"
click at [1021, 310] on div "Jimmy / Wana" at bounding box center [1206, 302] width 122 height 29
click at [1021, 302] on div "Jimmy / Wana" at bounding box center [1206, 302] width 122 height 29
drag, startPoint x: 1188, startPoint y: 294, endPoint x: 1096, endPoint y: 294, distance: 92.0
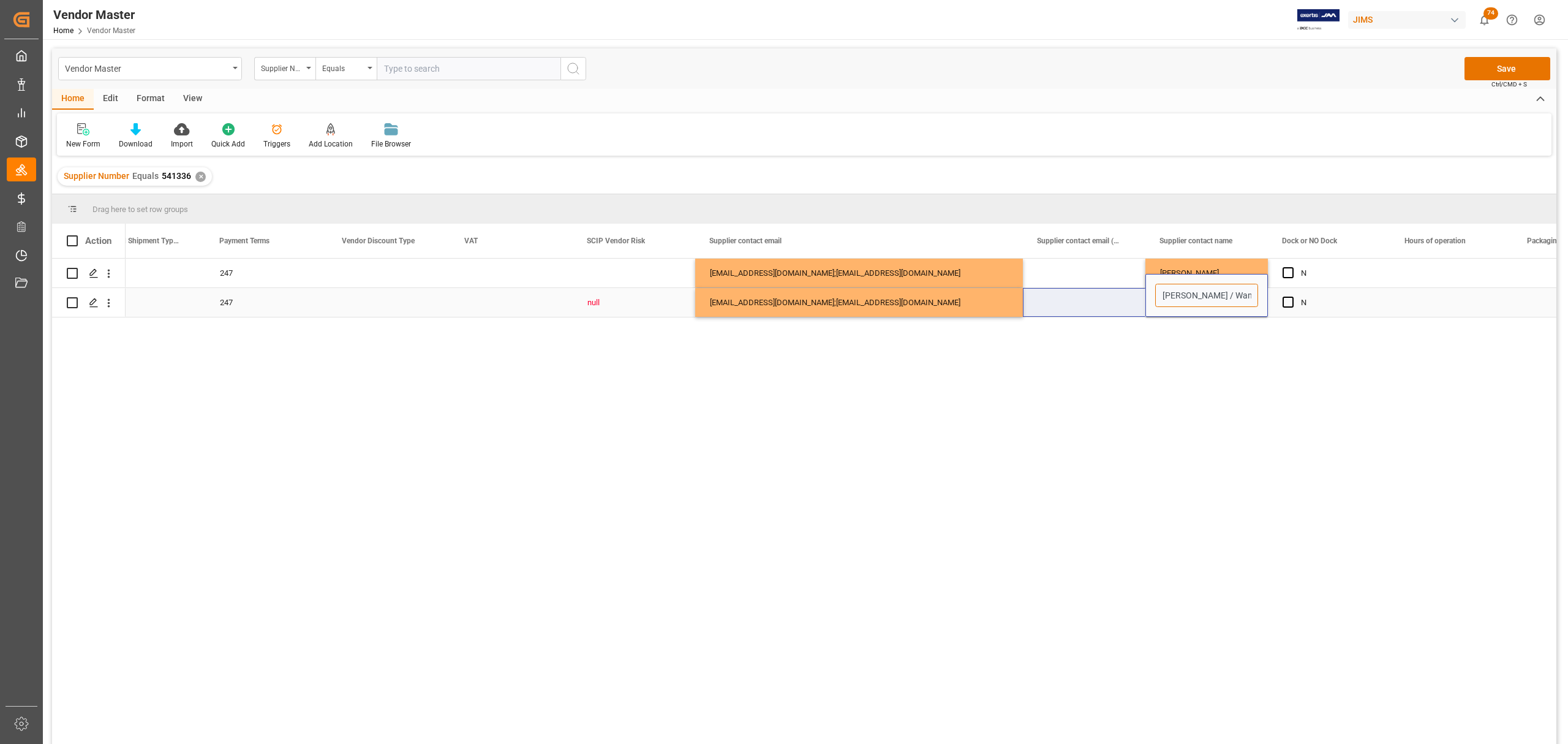
paste input "Albert Chen"
type input "Albert Chen / Wana"
click at [1021, 269] on div "Albert Chen" at bounding box center [1206, 273] width 122 height 29
click at [1021, 273] on div "Albert Chen" at bounding box center [1206, 273] width 122 height 29
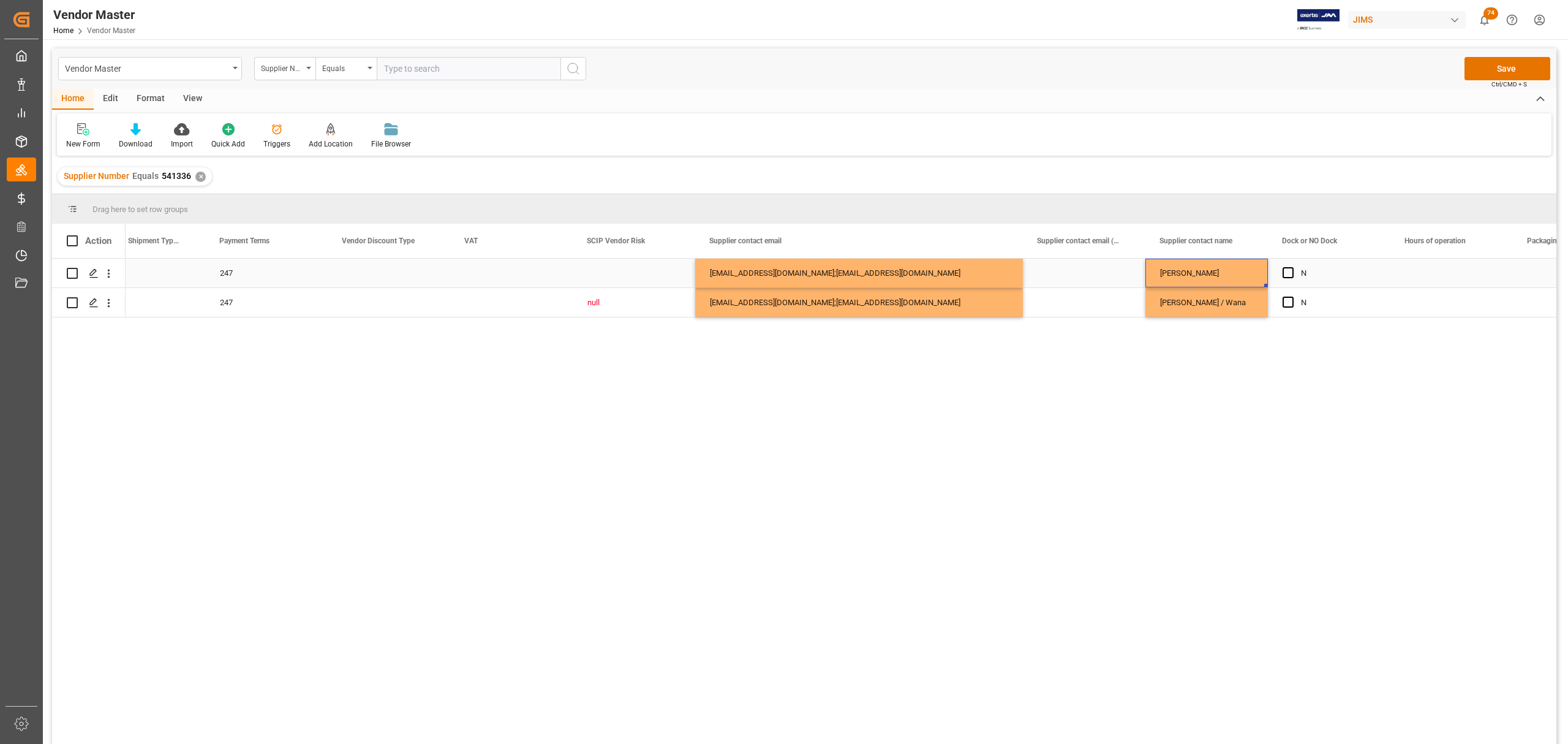
click at [1021, 272] on div "Albert Chen" at bounding box center [1206, 273] width 122 height 29
click at [1021, 278] on input "Albert Chen" at bounding box center [1207, 280] width 103 height 23
type input "Albert Chen / Wana"
click at [1021, 282] on div "Press SPACE to select this row." at bounding box center [1084, 273] width 122 height 29
click at [1021, 303] on div "Press SPACE to select this row." at bounding box center [1084, 302] width 122 height 29
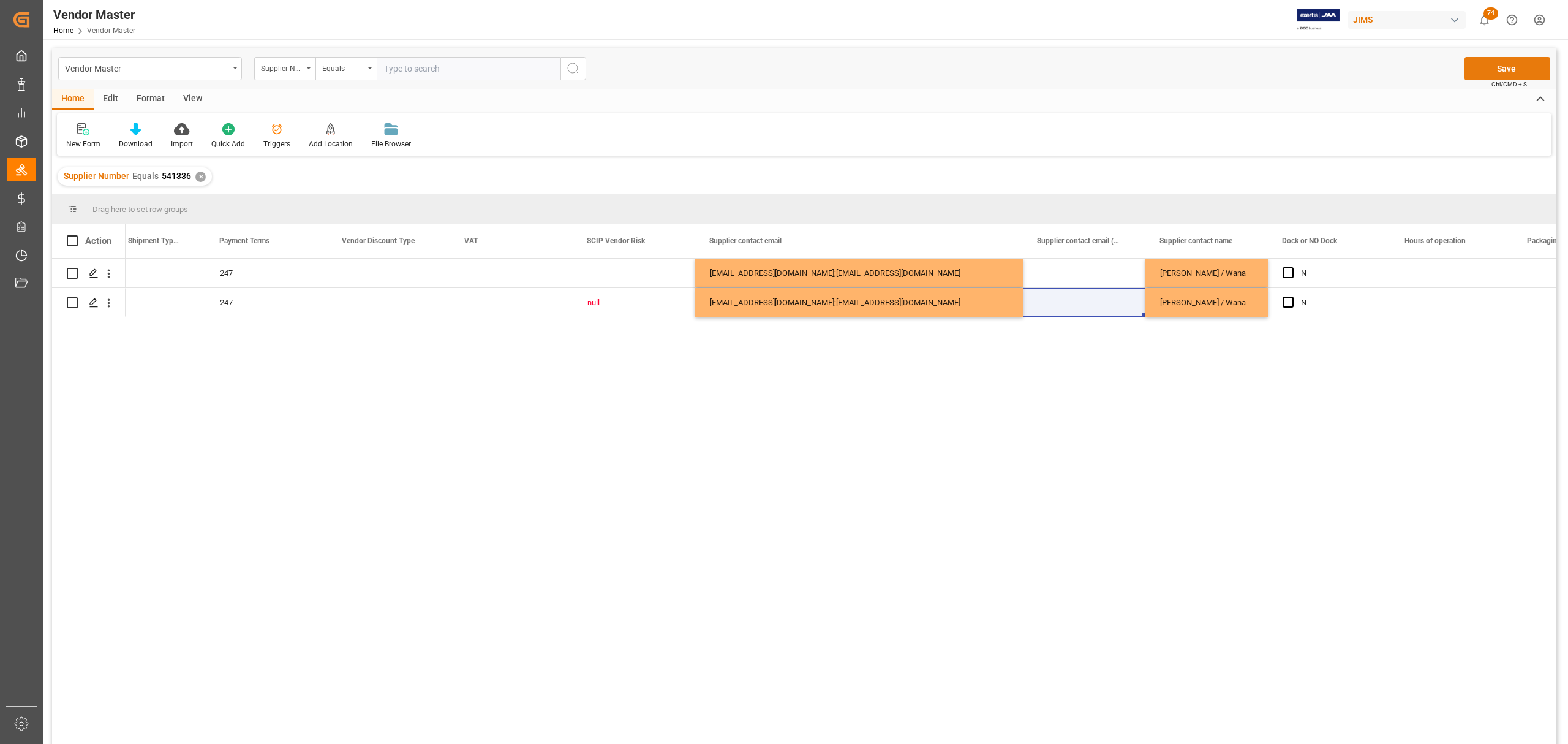
click at [1021, 73] on button "Save" at bounding box center [1507, 69] width 86 height 23
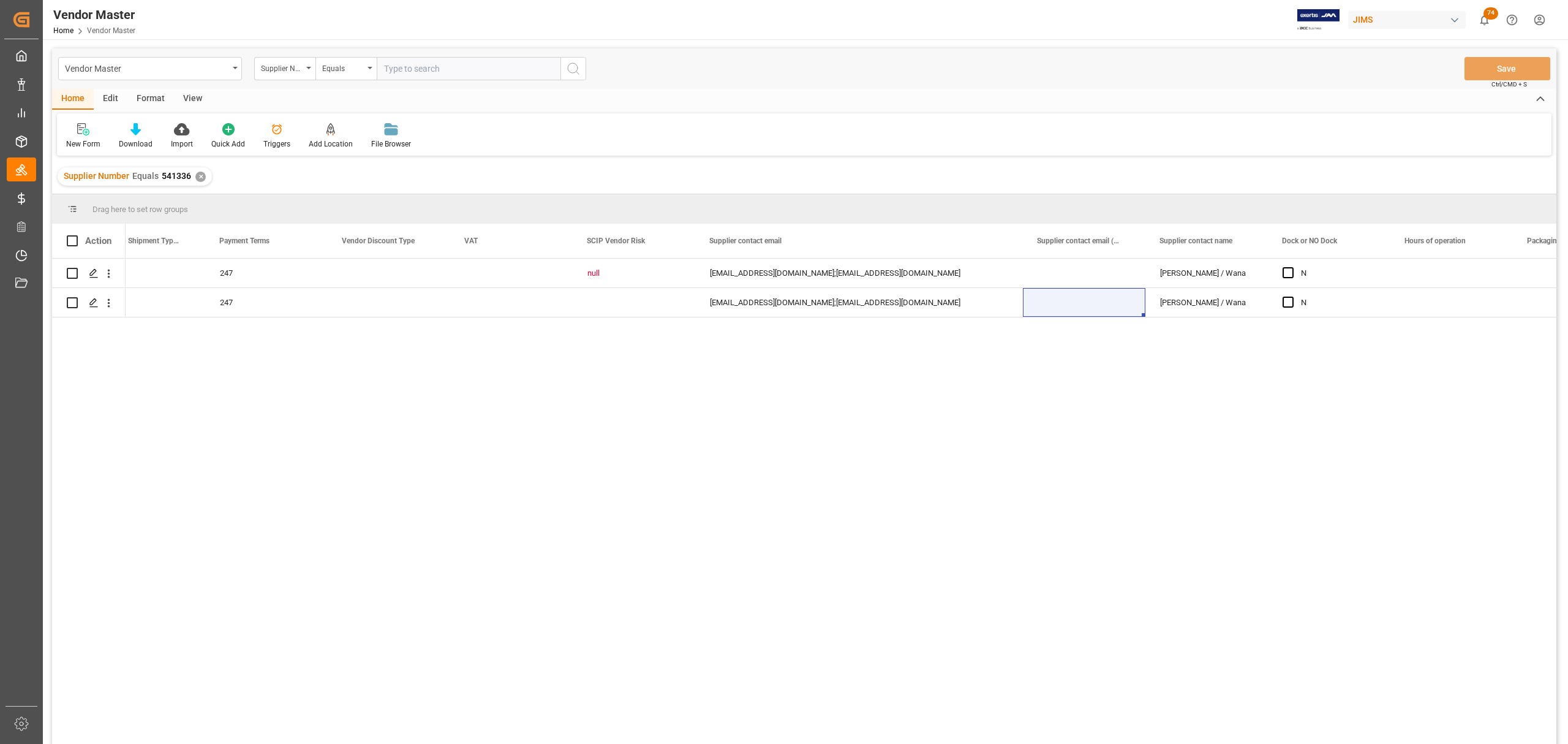
click at [197, 179] on div "✕" at bounding box center [200, 176] width 10 height 10
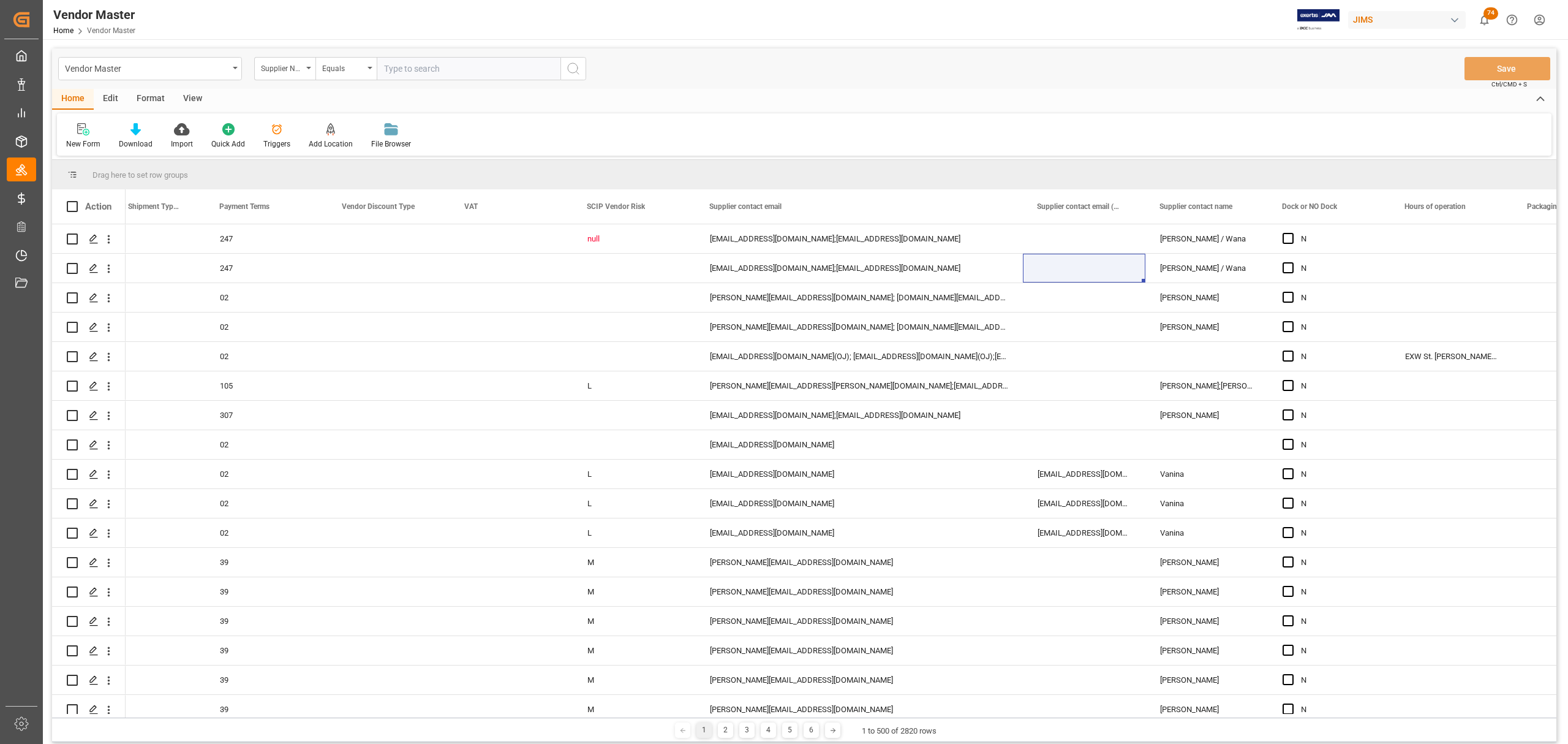
scroll to position [0, 4575]
type input "778300"
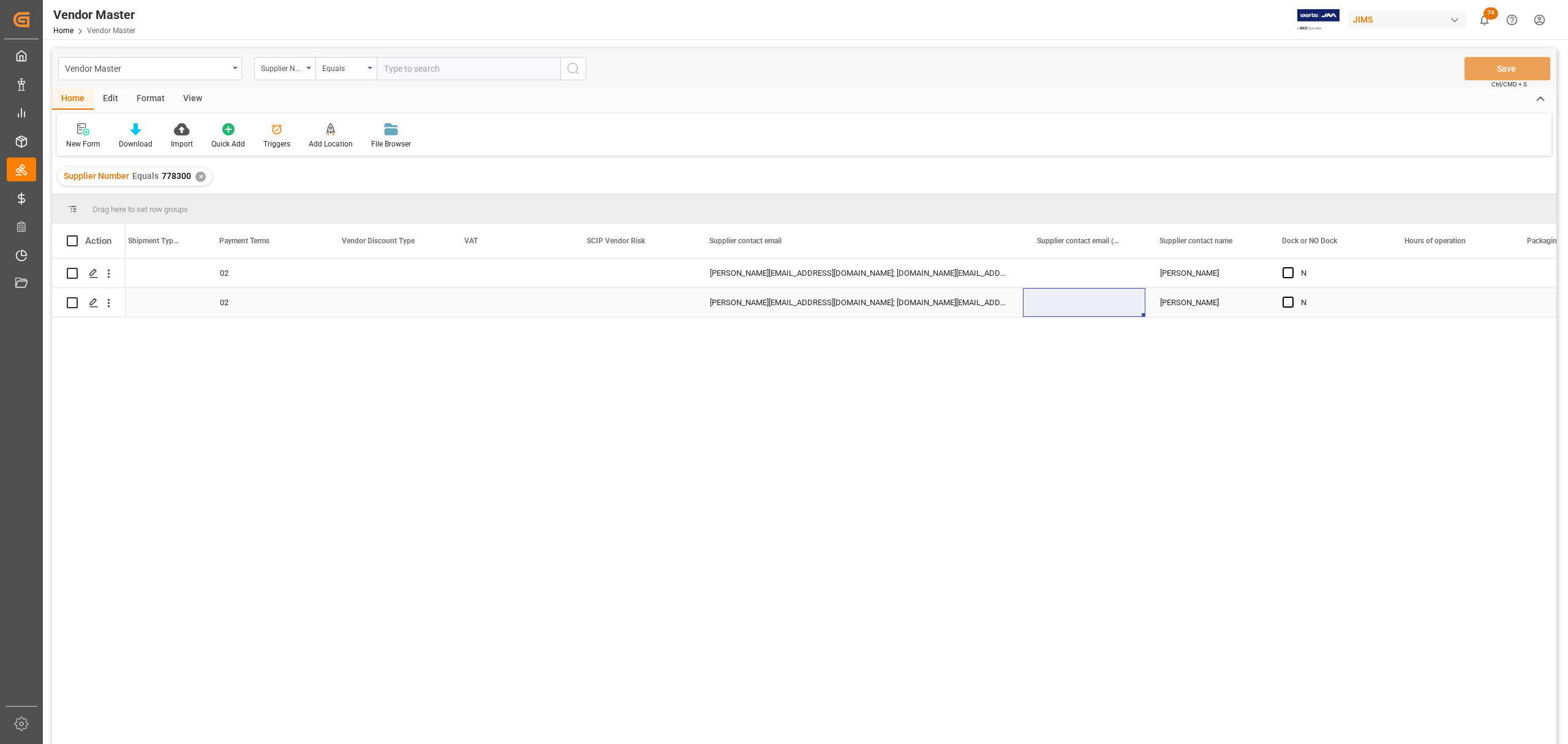
click at [811, 294] on div "alex.mew@bandm.co.uk; gary.tichopad@bandm.co.uk" at bounding box center [859, 302] width 328 height 29
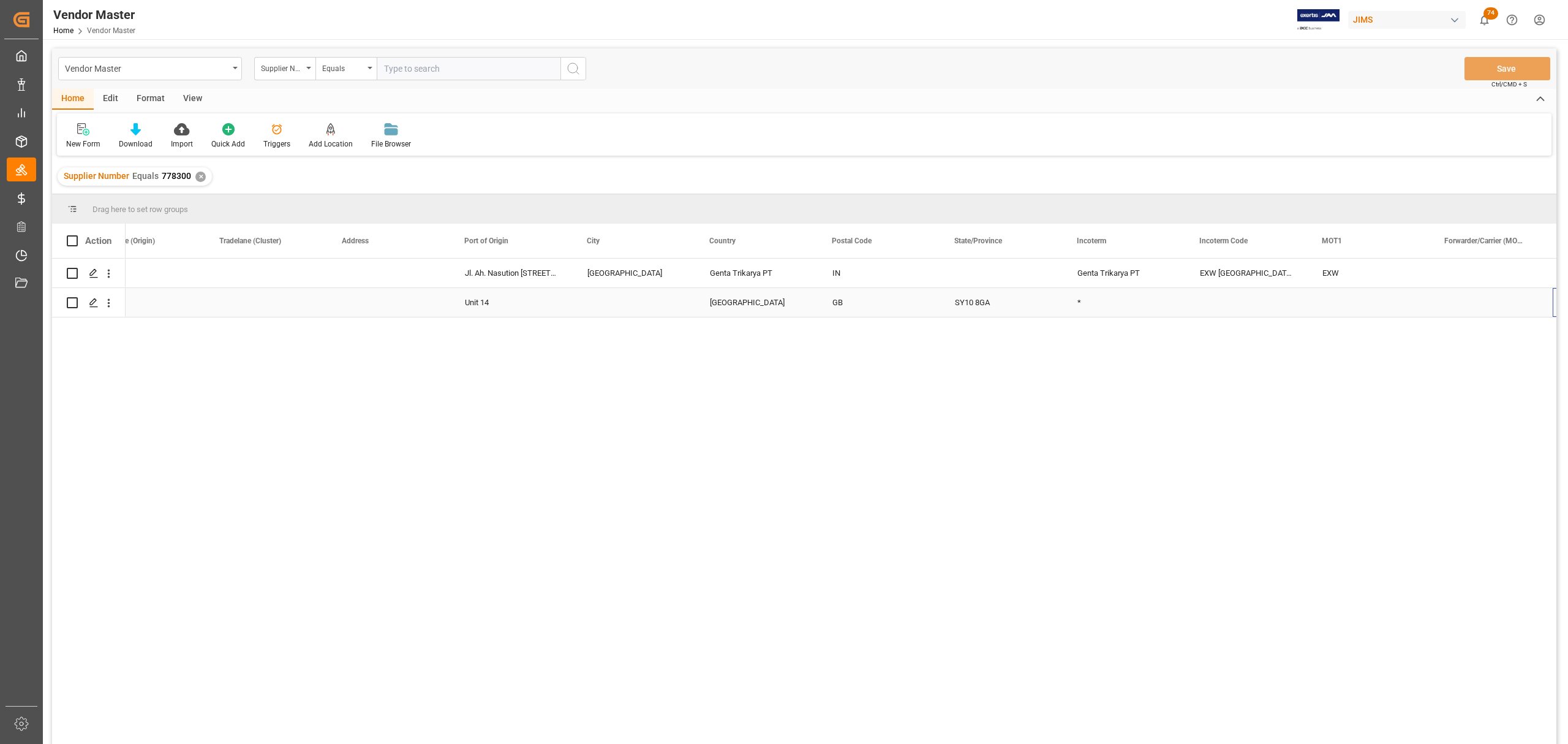
scroll to position [0, 2248]
click at [988, 270] on div "Genta Trikarya PT" at bounding box center [1001, 273] width 122 height 29
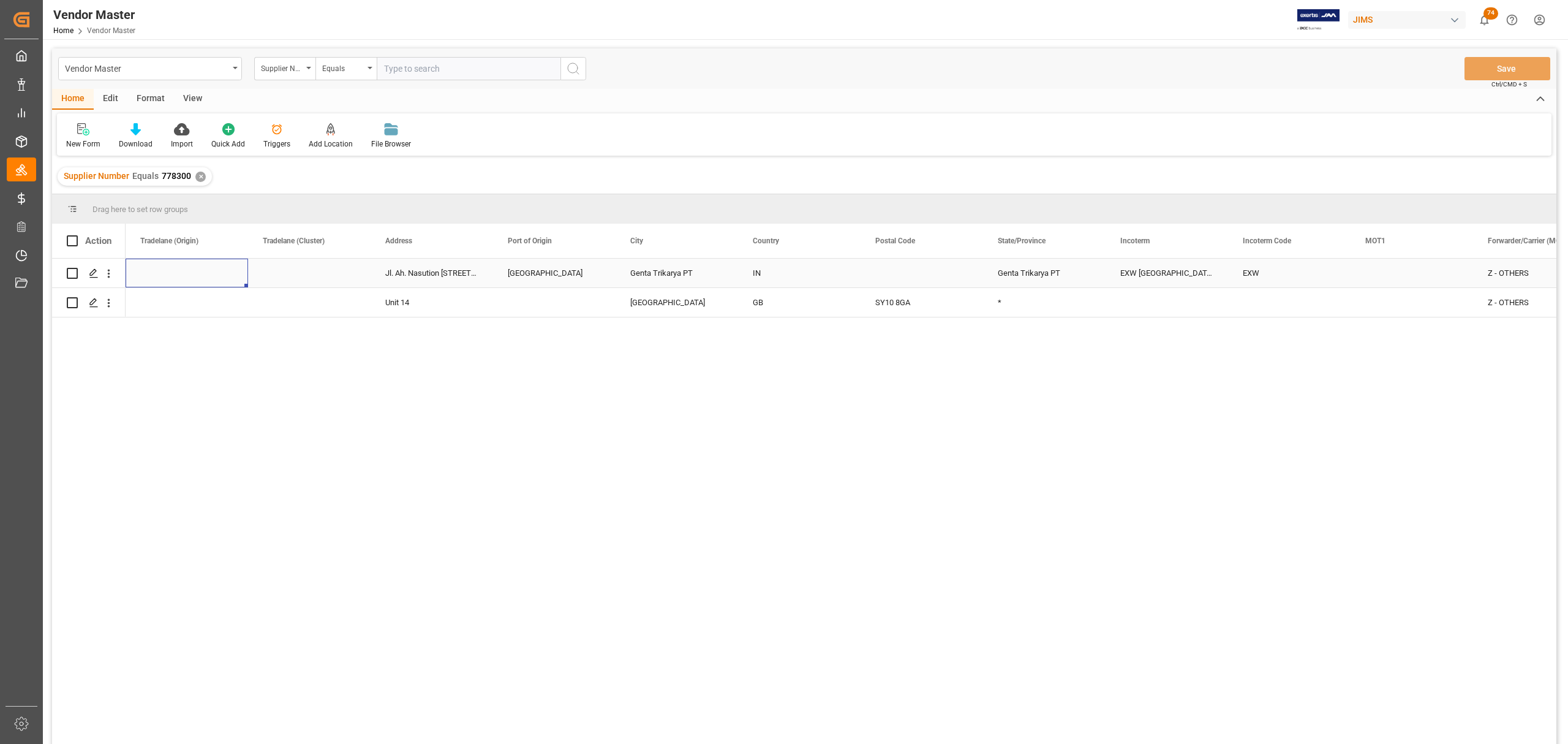
scroll to position [0, 2083]
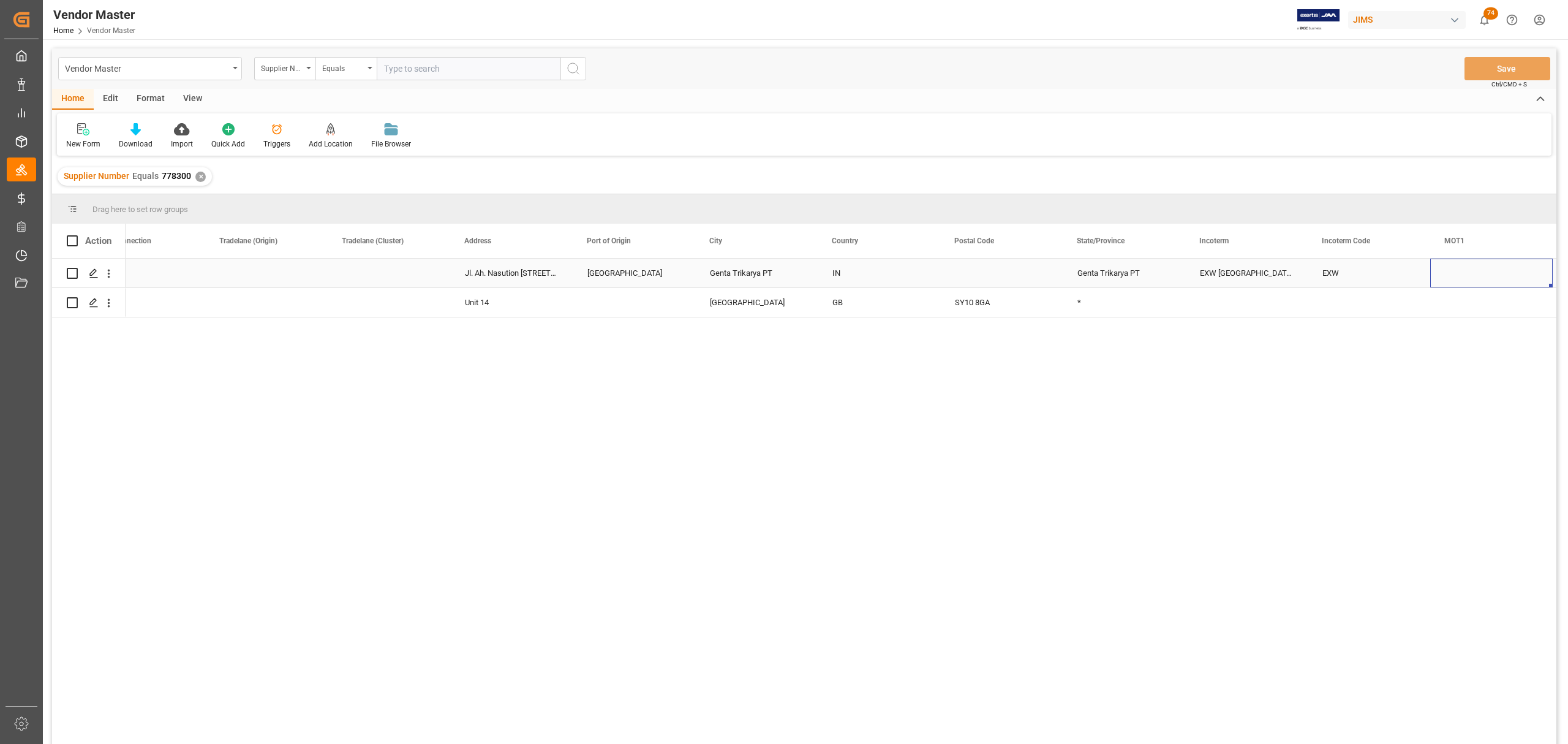
click at [393, 266] on div "Press SPACE to select this row." at bounding box center [388, 273] width 122 height 29
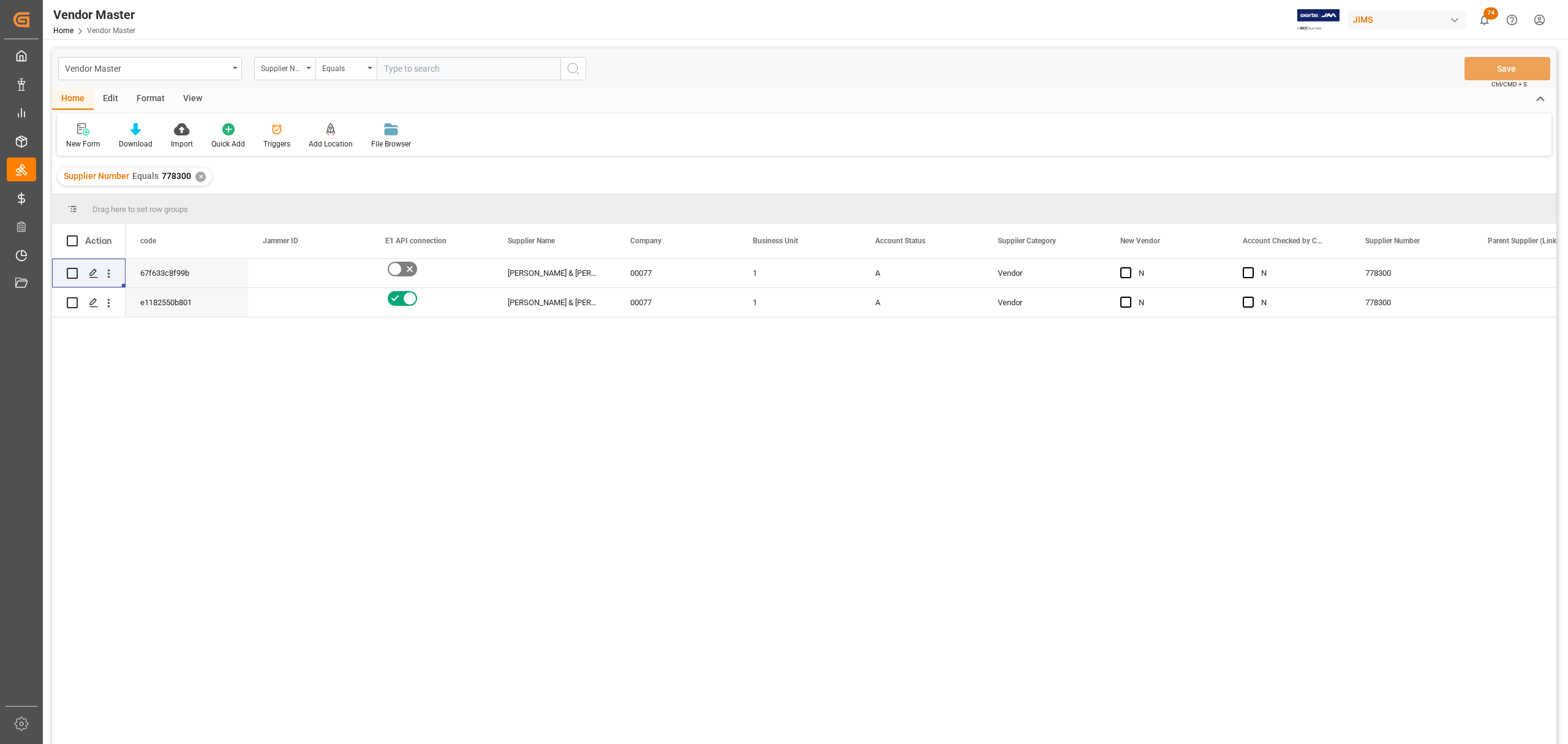
click at [882, 528] on div "AS 778300 N N Vendor A 1 00077 Barnes & Mullins (Indonesia) 67f633c8f99b EU 778…" at bounding box center [841, 505] width 1431 height 493
click at [765, 275] on div "1" at bounding box center [799, 273] width 122 height 29
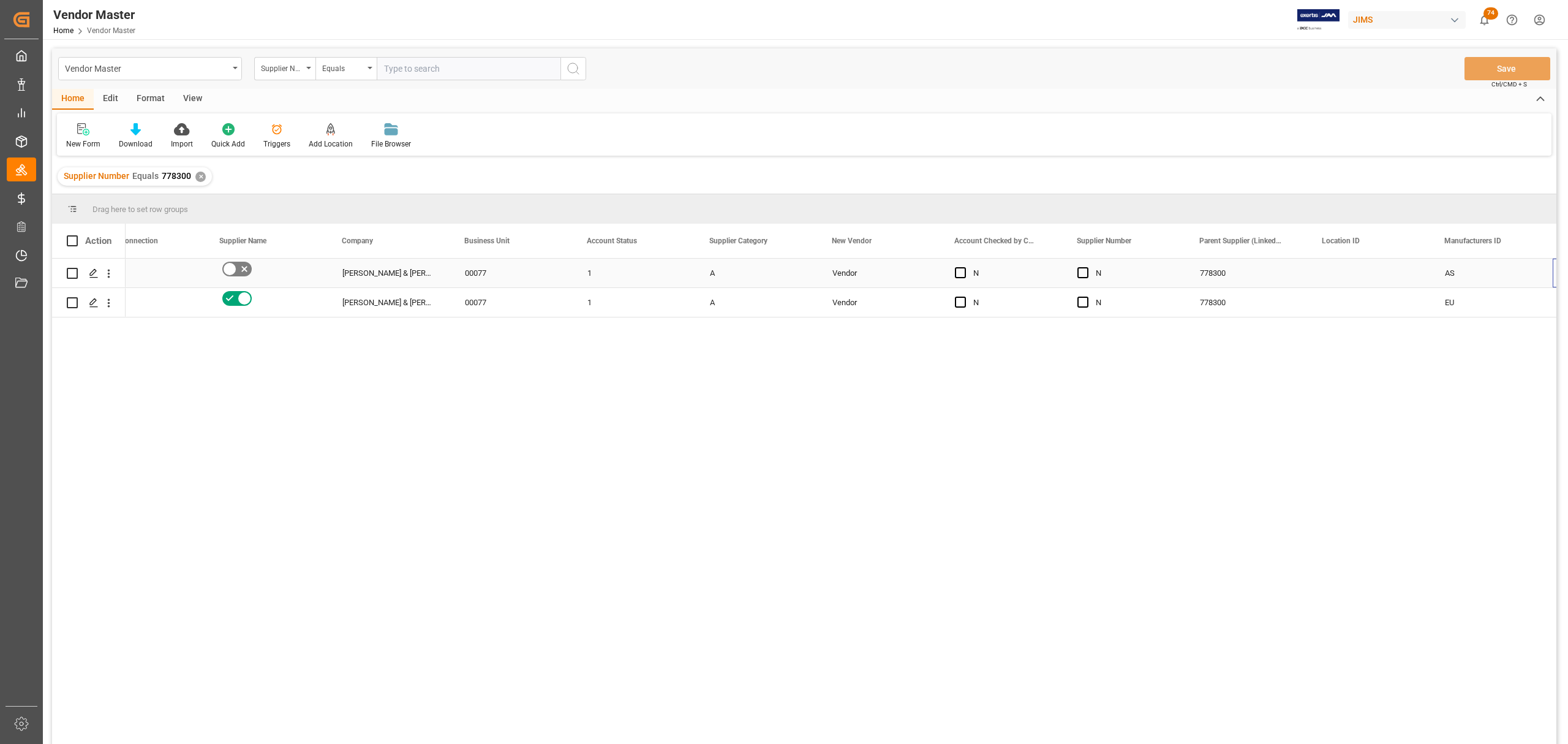
scroll to position [0, 410]
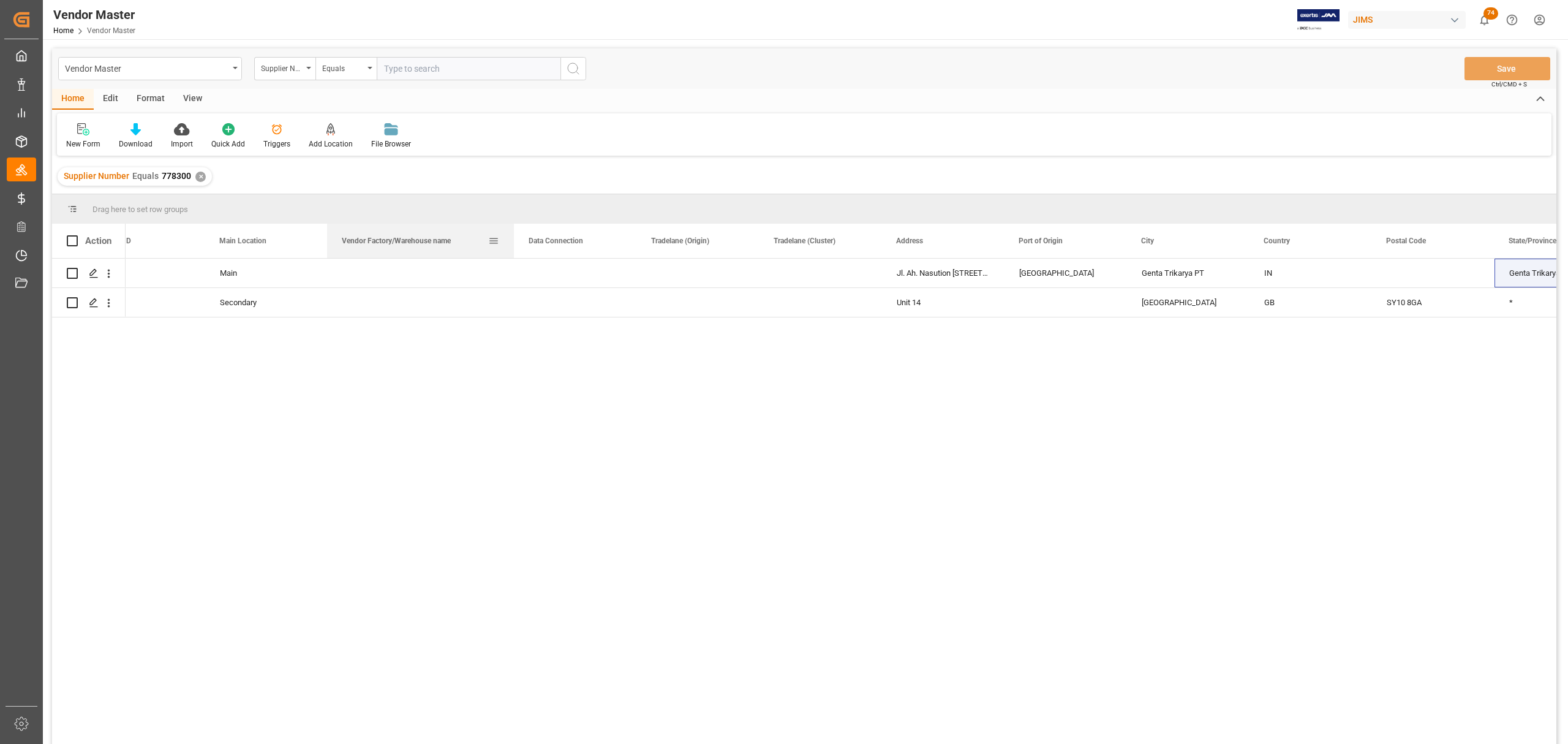
drag, startPoint x: 449, startPoint y: 238, endPoint x: 513, endPoint y: 228, distance: 64.8
click at [513, 228] on div at bounding box center [514, 241] width 5 height 34
click at [427, 272] on div "Press SPACE to select this row." at bounding box center [421, 273] width 187 height 29
click at [400, 267] on div "Press SPACE to select this row." at bounding box center [421, 273] width 187 height 29
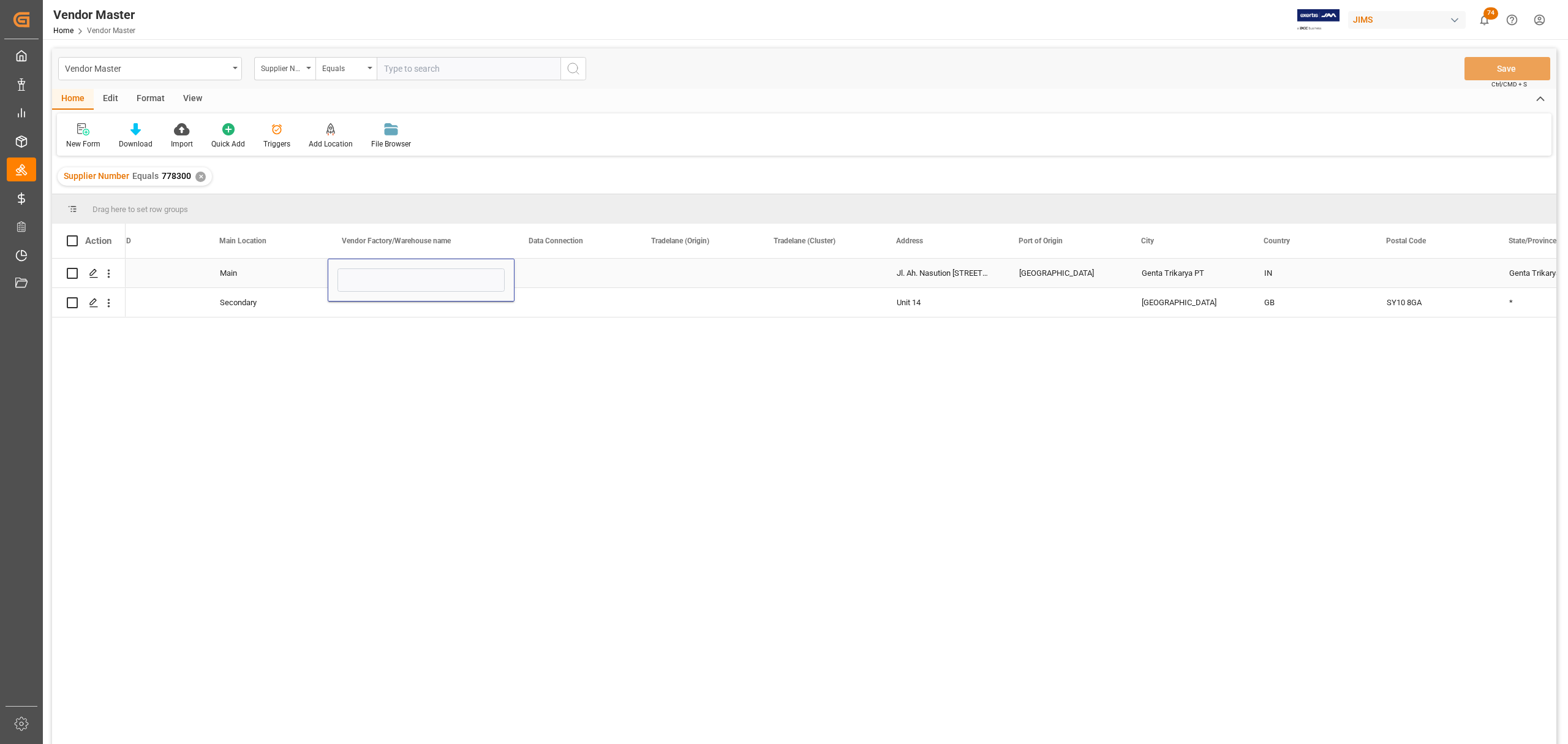
click at [400, 267] on div "Press SPACE to select this row." at bounding box center [421, 280] width 187 height 43
click at [400, 274] on input "Press SPACE to select this row." at bounding box center [420, 280] width 167 height 23
paste input "PT Genta Trikarya"
type input "PT Genta Trikarya"
click at [564, 268] on div "Press SPACE to select this row." at bounding box center [575, 273] width 122 height 29
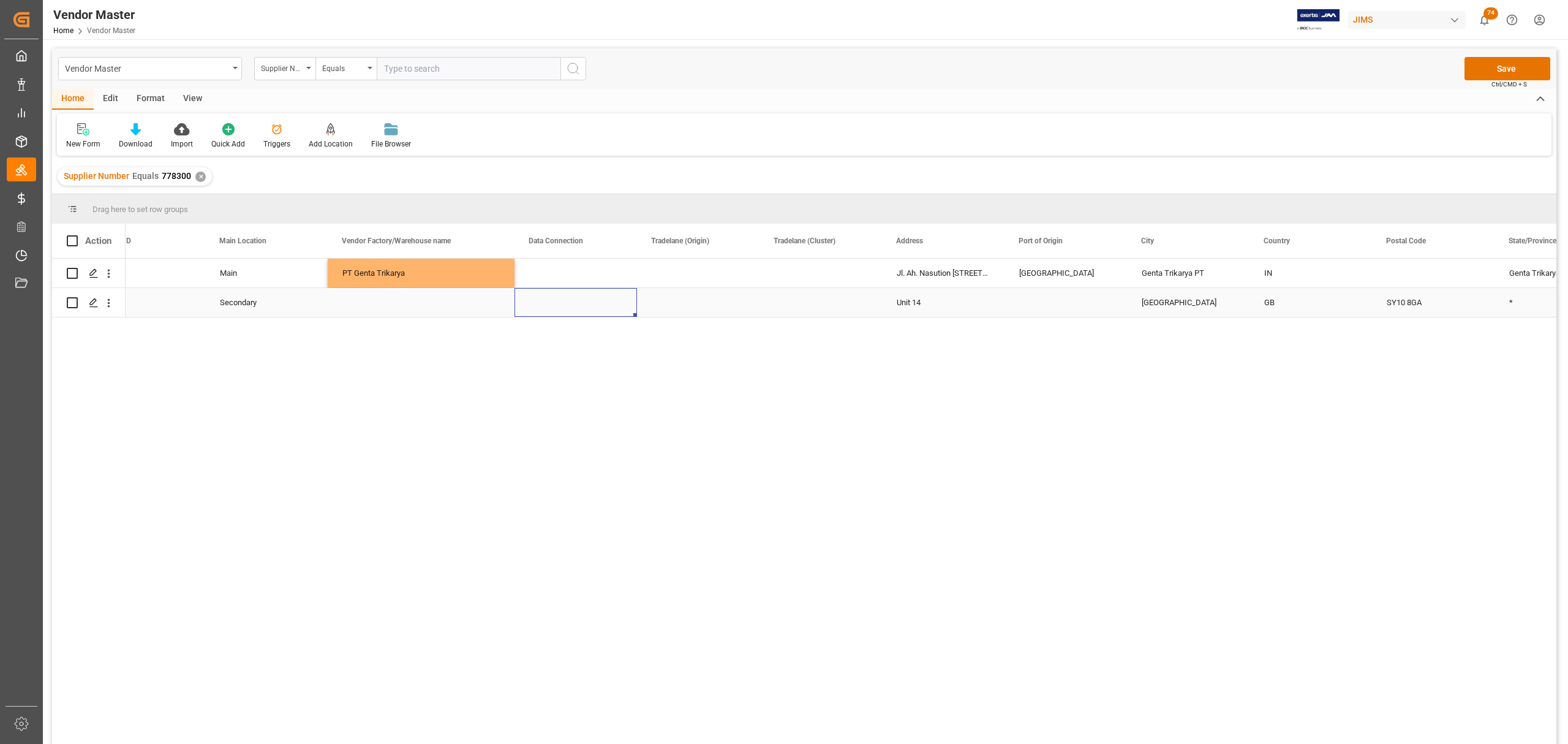
click at [557, 309] on div "Press SPACE to select this row." at bounding box center [575, 302] width 122 height 29
click at [686, 273] on div "Press SPACE to select this row." at bounding box center [698, 273] width 122 height 29
click at [739, 274] on icon "open menu" at bounding box center [737, 280] width 15 height 15
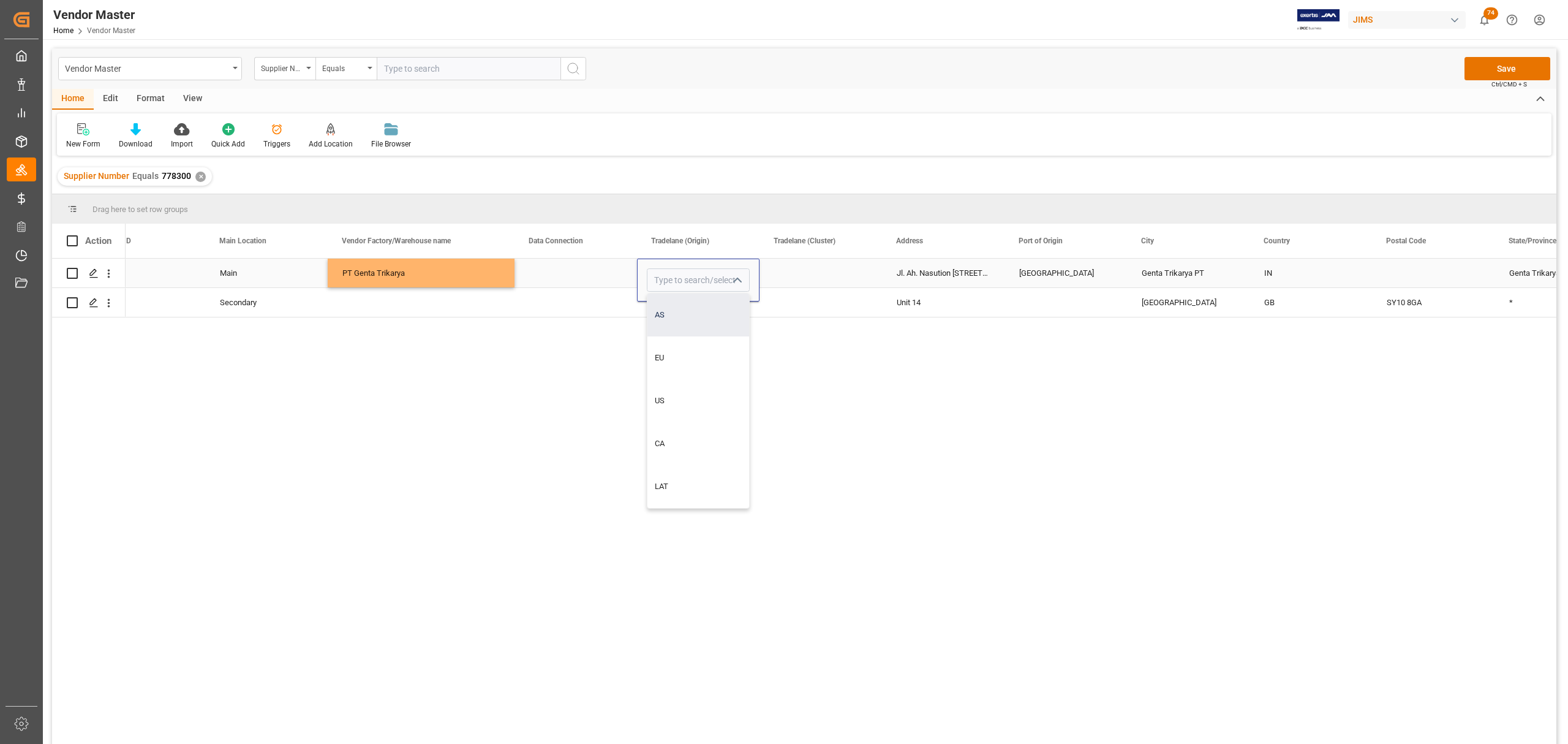
click at [692, 317] on div "AS" at bounding box center [698, 315] width 102 height 43
type input "AS"
click at [804, 275] on div "Press SPACE to select this row." at bounding box center [820, 273] width 122 height 29
click at [821, 266] on div "Press SPACE to select this row." at bounding box center [820, 273] width 122 height 29
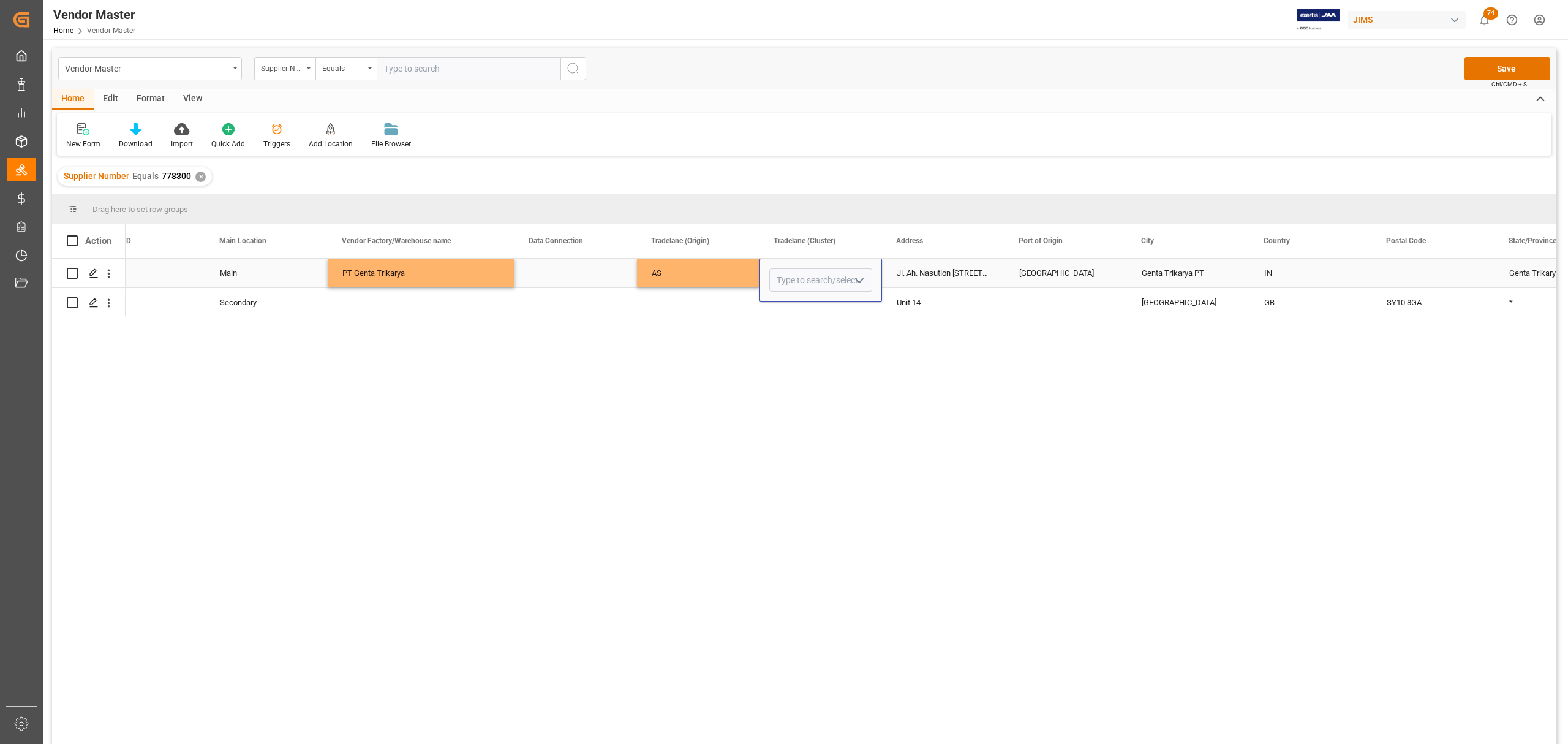
click at [854, 277] on icon "open menu" at bounding box center [859, 280] width 15 height 15
click at [825, 437] on div "South Asia" at bounding box center [821, 443] width 102 height 43
type input "South Asia"
click at [736, 307] on div "Press SPACE to select this row." at bounding box center [698, 302] width 122 height 29
click at [1035, 298] on div "Press SPACE to select this row." at bounding box center [1065, 302] width 122 height 29
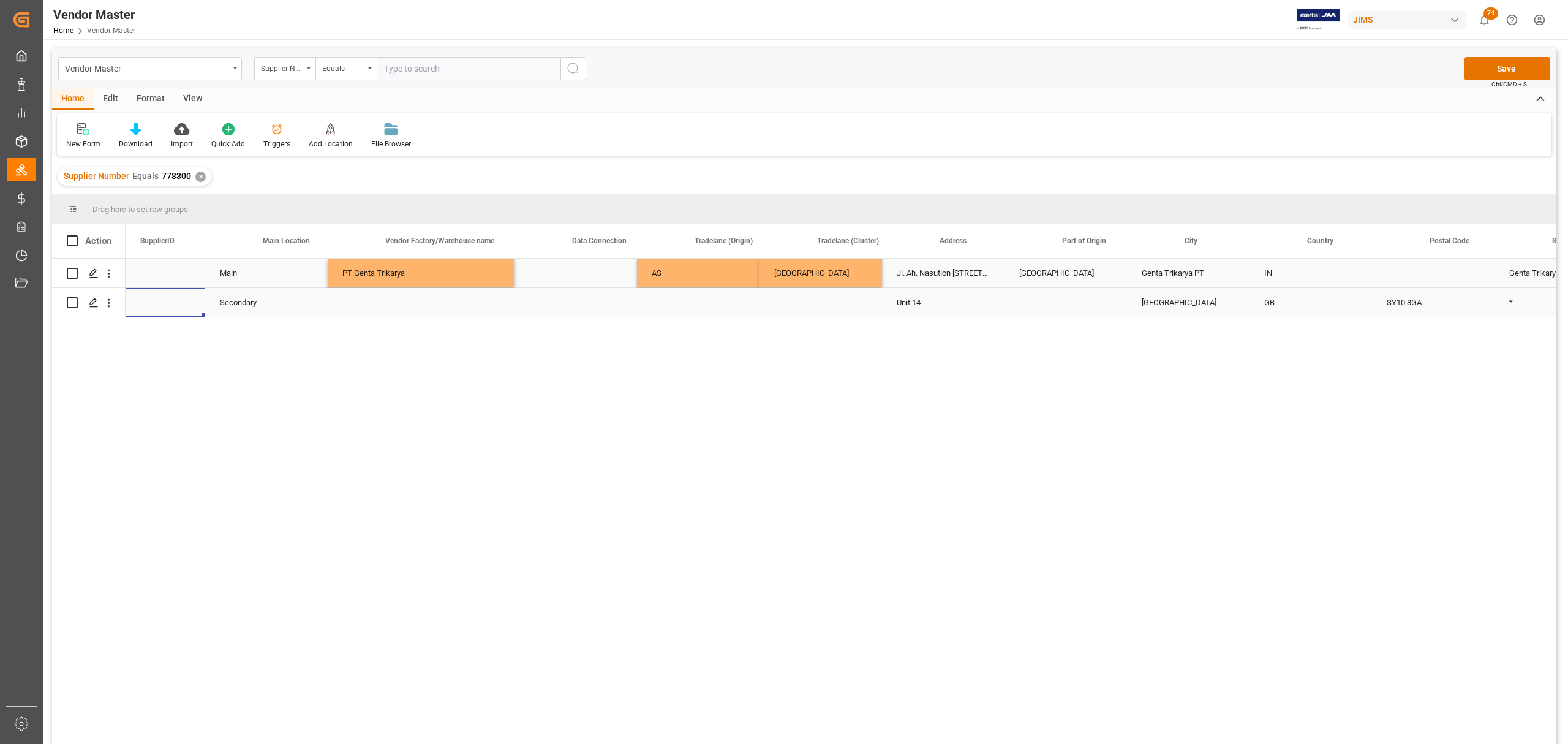
scroll to position [0, 1348]
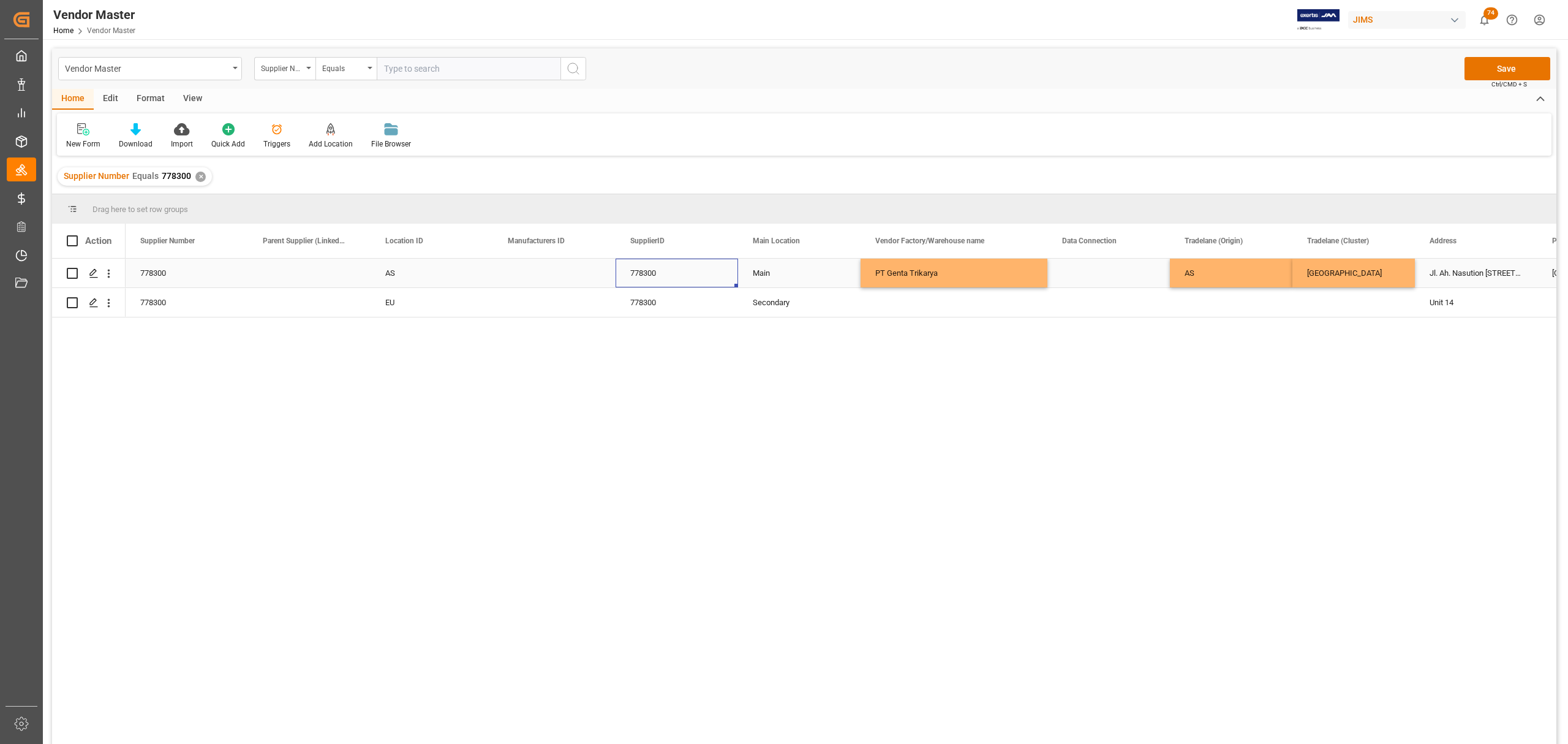
click at [667, 268] on div "778300" at bounding box center [677, 273] width 122 height 29
click at [673, 280] on input "778300" at bounding box center [677, 280] width 103 height 23
type input "778300AS"
click at [669, 303] on div "778300" at bounding box center [677, 302] width 122 height 29
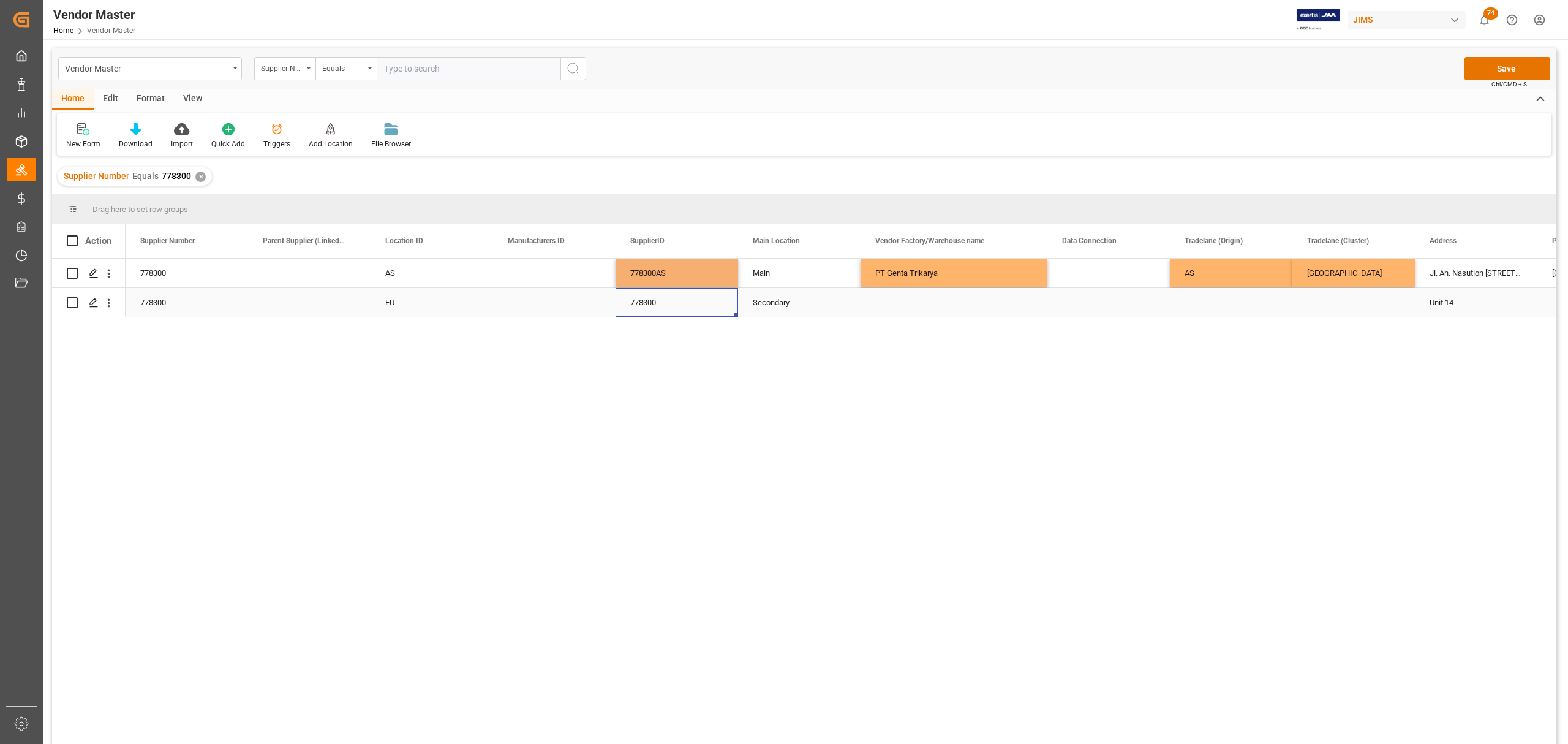
click at [691, 300] on div "778300" at bounding box center [677, 302] width 122 height 29
click at [691, 300] on input "778300" at bounding box center [677, 295] width 103 height 23
type input "778300EU"
click at [561, 305] on div "Press SPACE to select this row." at bounding box center [554, 302] width 122 height 29
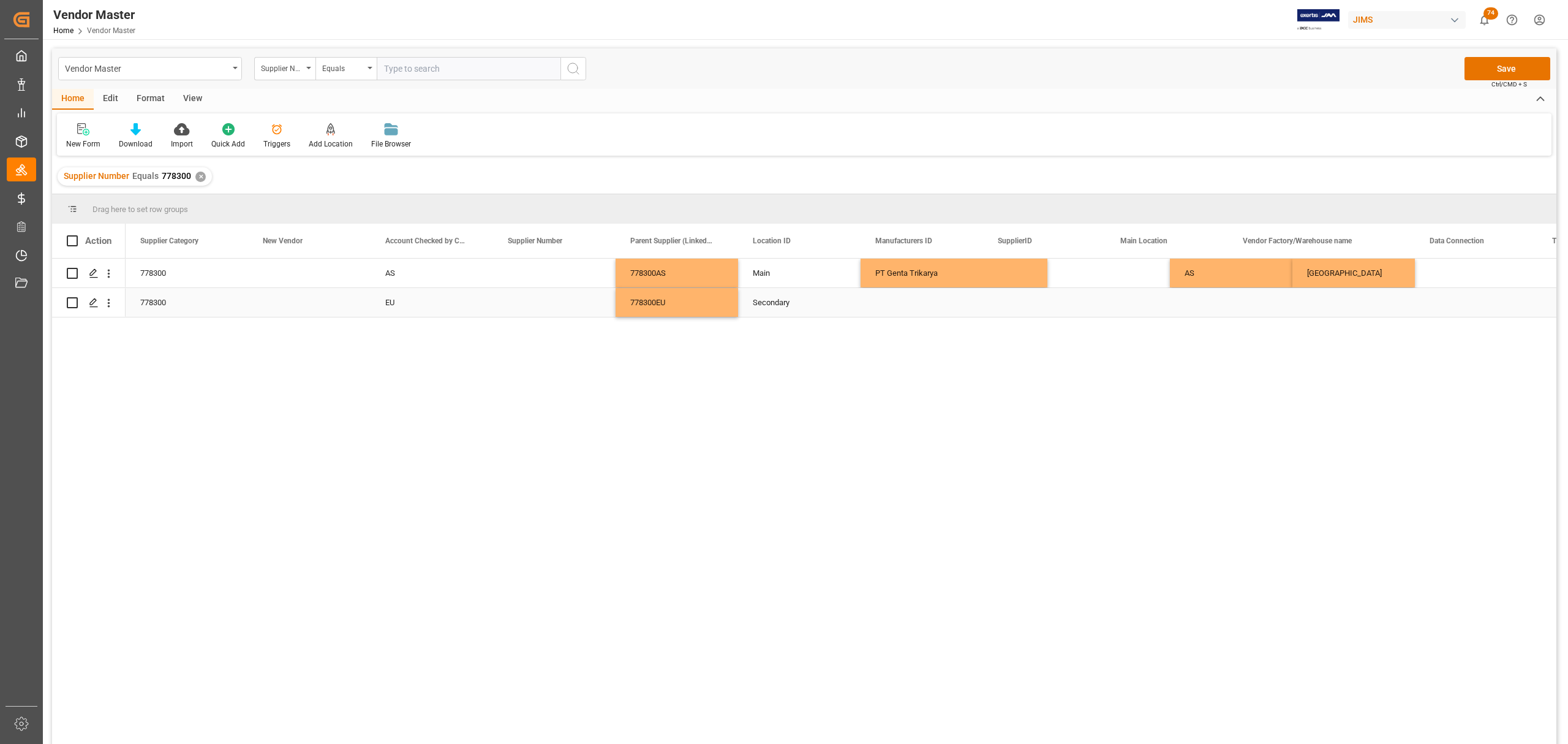
scroll to position [0, 613]
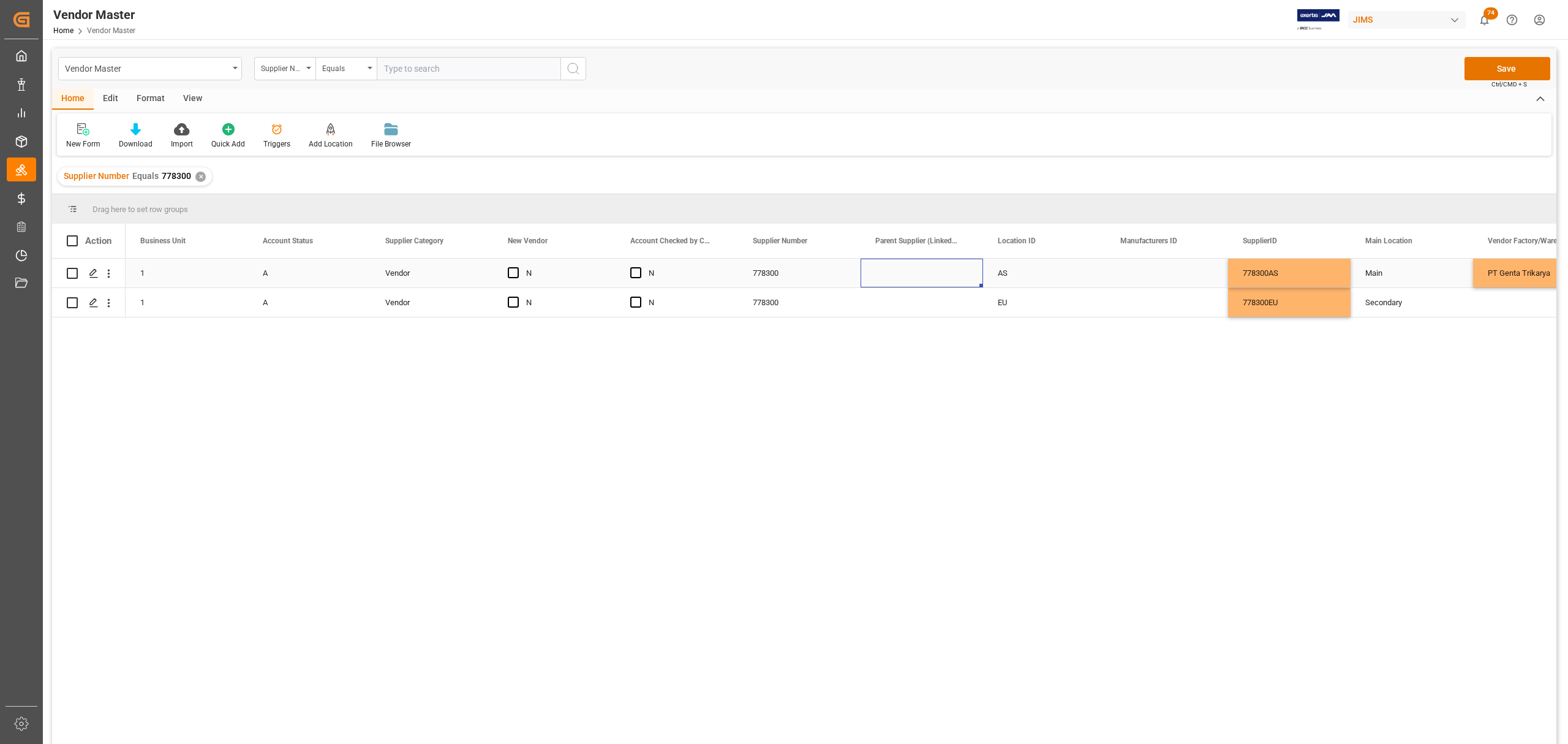
click at [907, 275] on div "Press SPACE to select this row." at bounding box center [921, 273] width 122 height 29
click at [1126, 265] on div "Press SPACE to select this row." at bounding box center [1166, 273] width 122 height 29
click at [1288, 272] on div "778300AS" at bounding box center [1289, 273] width 122 height 29
click at [1373, 273] on div "Main" at bounding box center [1412, 273] width 93 height 28
click at [1493, 74] on button "Save" at bounding box center [1507, 69] width 86 height 23
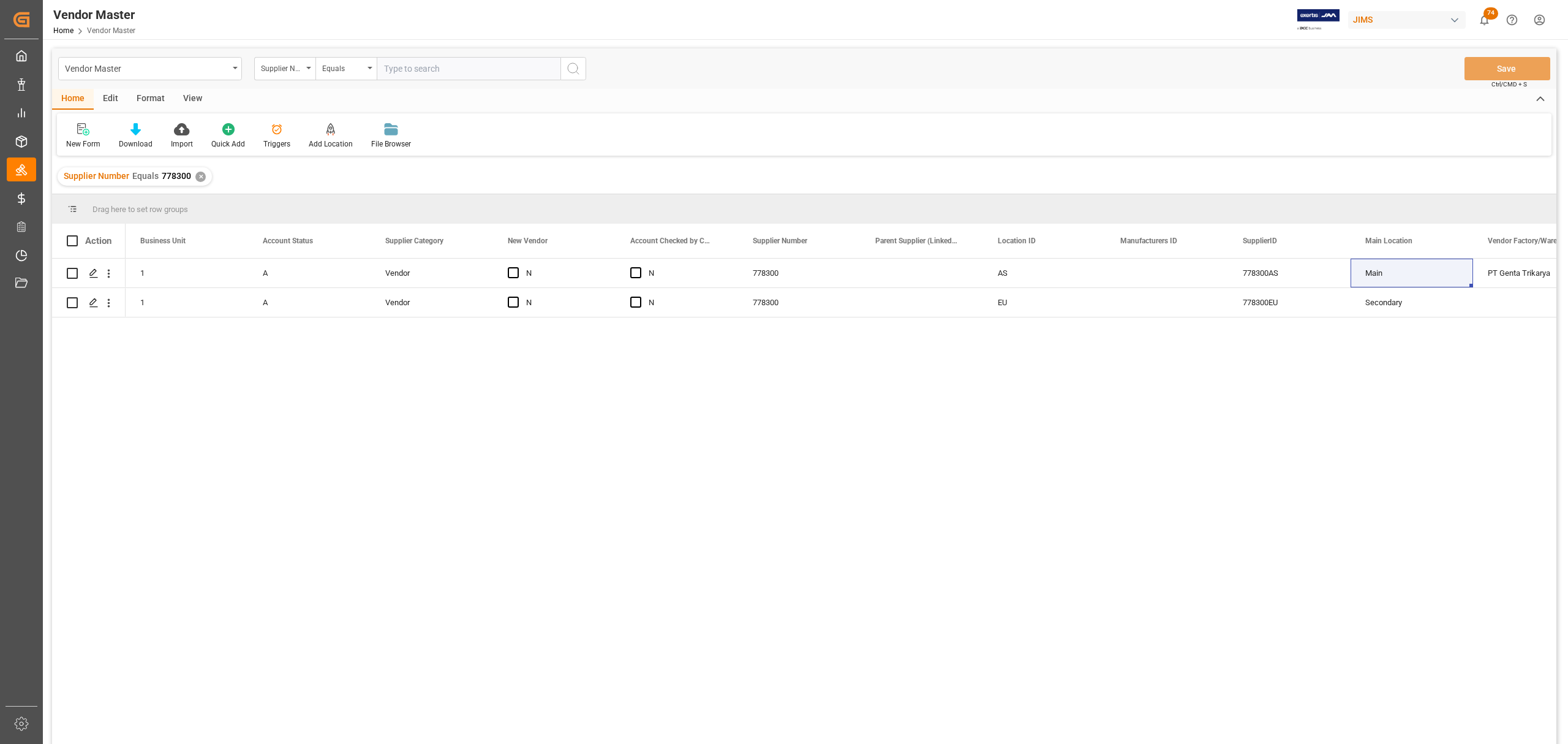
click at [604, 428] on div "Barnes & Mullins (Indonesia) 00077 1 A Vendor N N 778300 AS 778300AS Main PT Ge…" at bounding box center [841, 505] width 1431 height 493
click at [201, 179] on div "✕" at bounding box center [200, 176] width 10 height 10
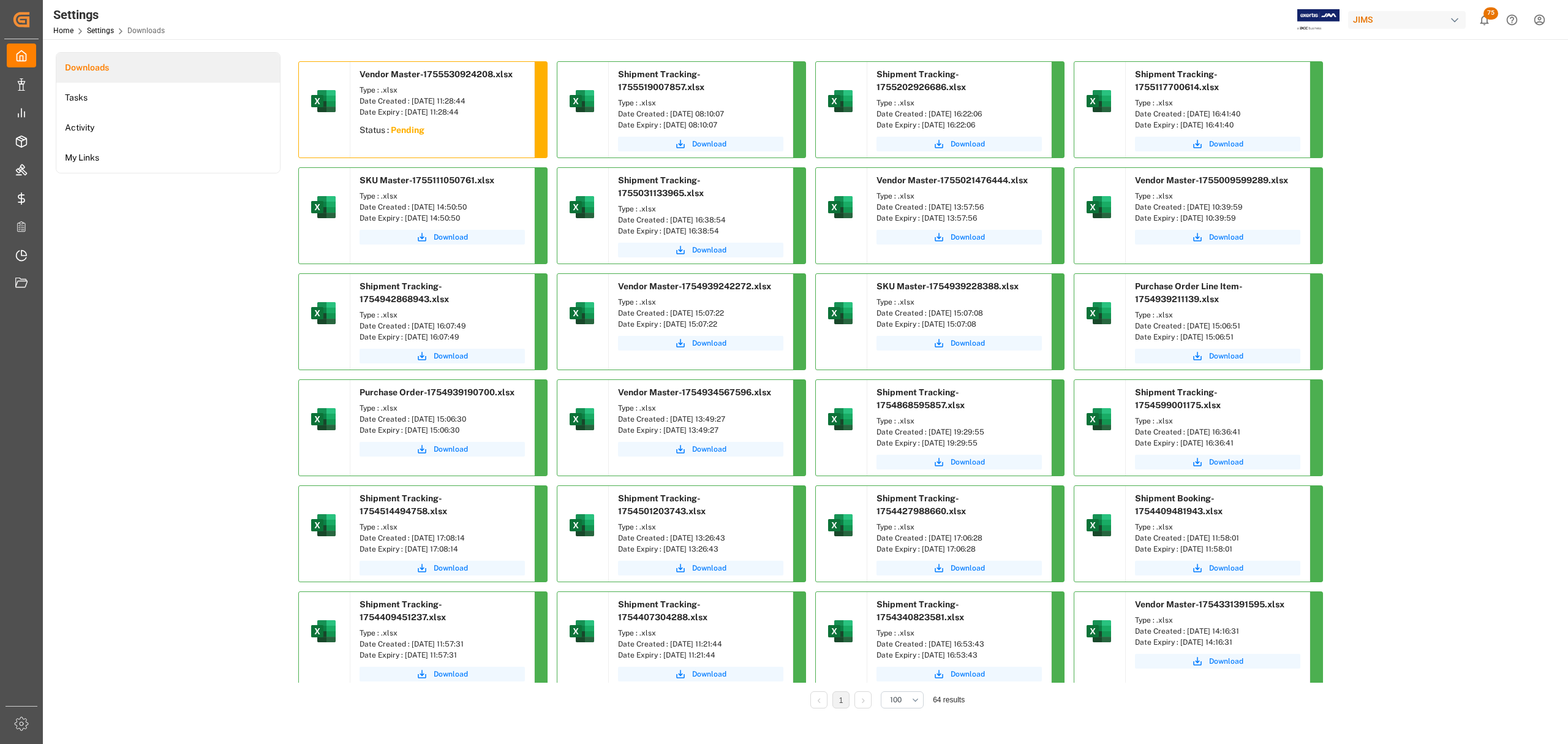
click at [223, 291] on div "Downloads Tasks Activity My Links" at bounding box center [168, 389] width 225 height 674
click at [444, 122] on div "Download" at bounding box center [442, 132] width 184 height 24
click at [444, 131] on span "Download" at bounding box center [451, 131] width 34 height 11
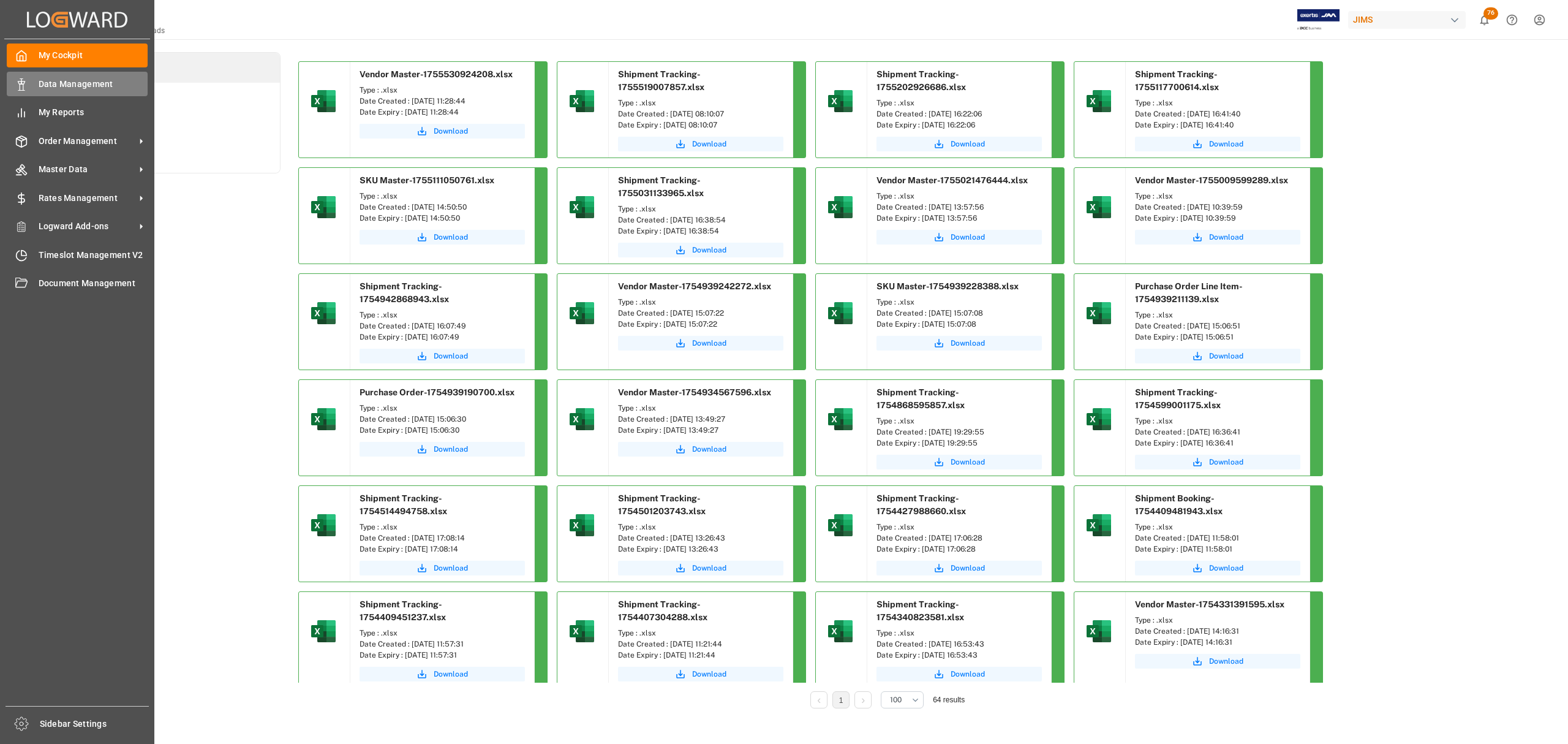
click at [35, 88] on div "Data Management Data Management" at bounding box center [77, 83] width 141 height 24
